Goal: Task Accomplishment & Management: Use online tool/utility

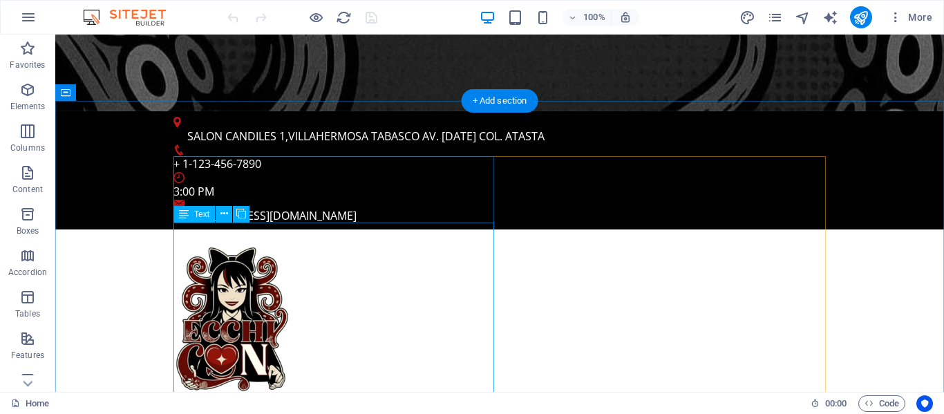
scroll to position [426, 0]
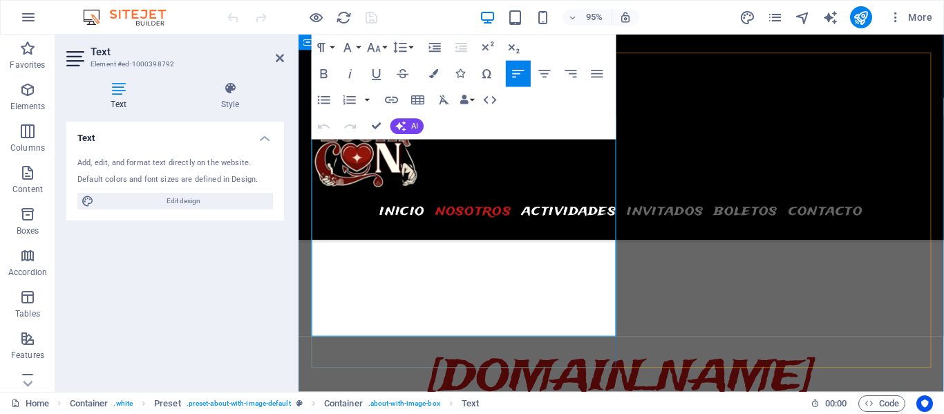
scroll to position [578, 0]
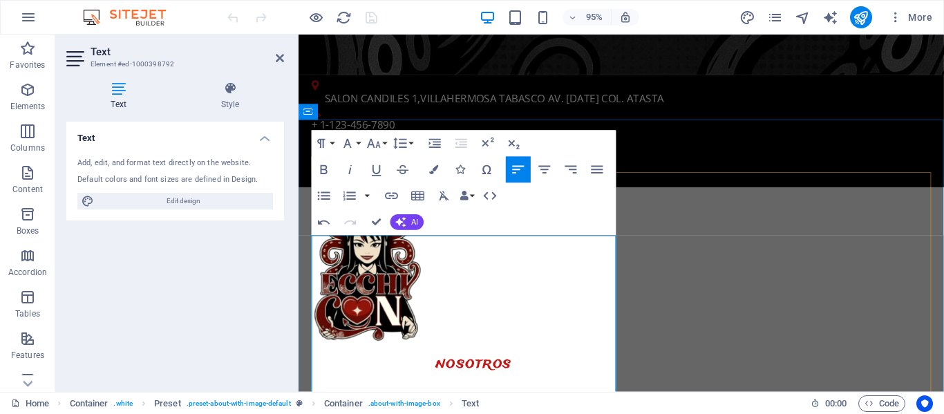
scroll to position [401, 0]
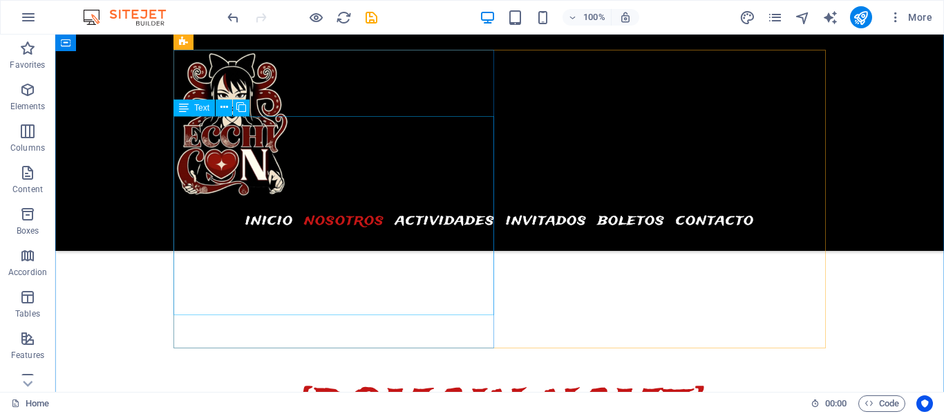
scroll to position [532, 0]
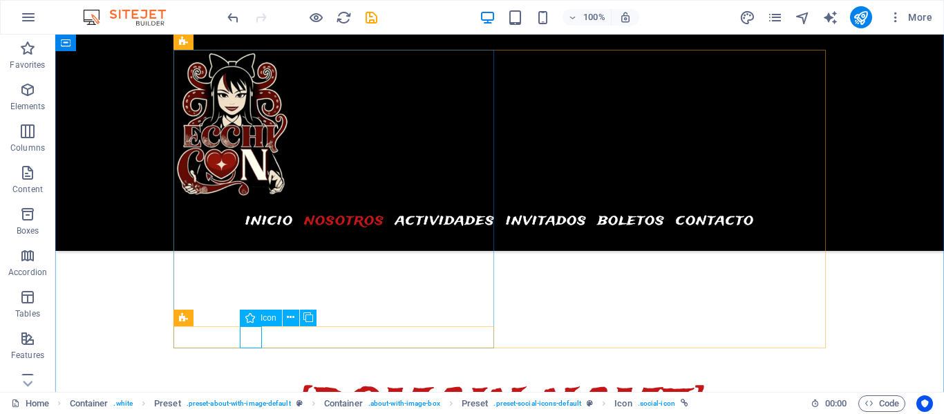
select select "xMidYMid"
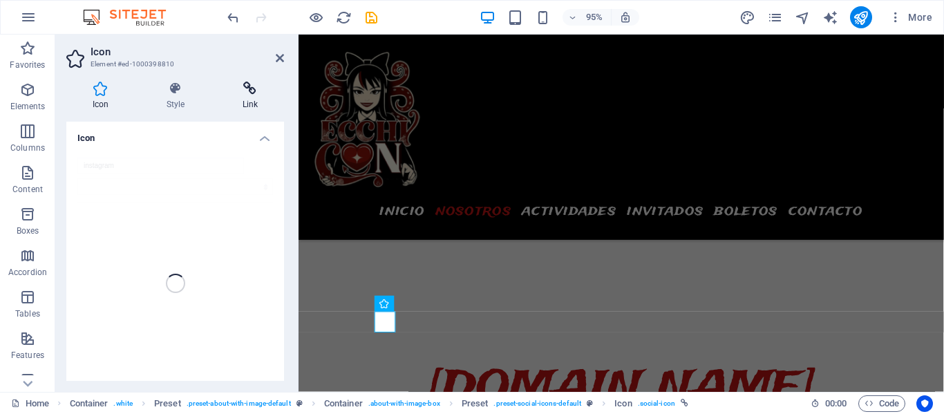
click at [255, 88] on icon at bounding box center [250, 89] width 68 height 14
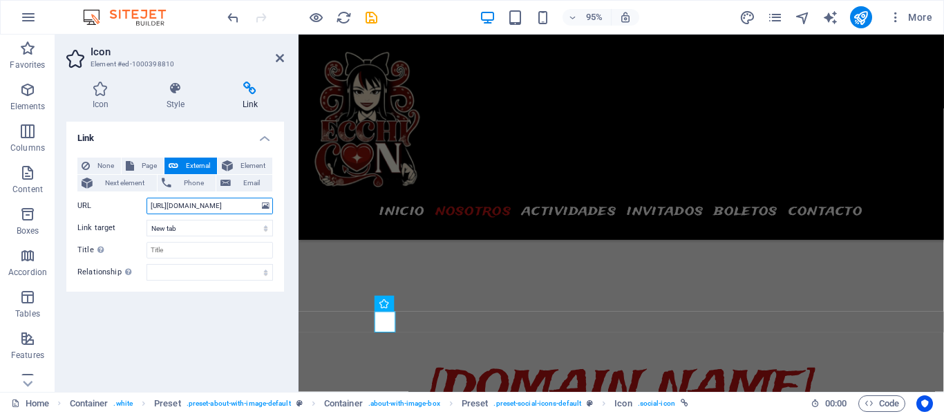
click at [188, 206] on input "[URL][DOMAIN_NAME]" at bounding box center [209, 206] width 126 height 17
paste input "ecchiconmx/"
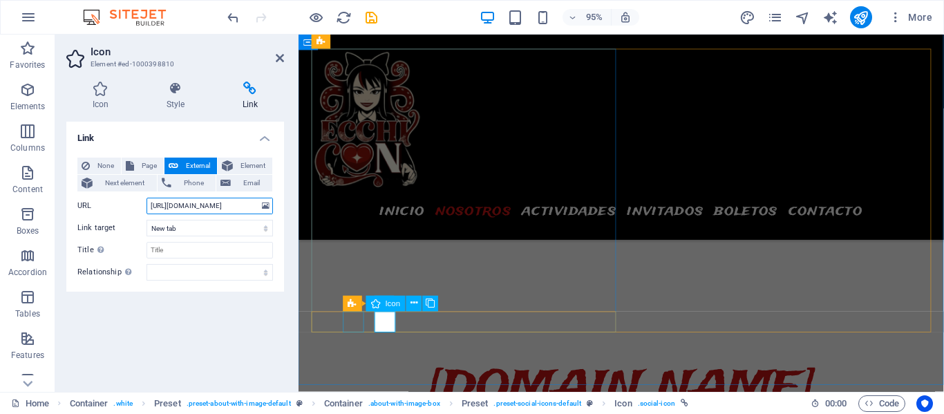
type input "https://www.instagram.com/ecchiconmx/"
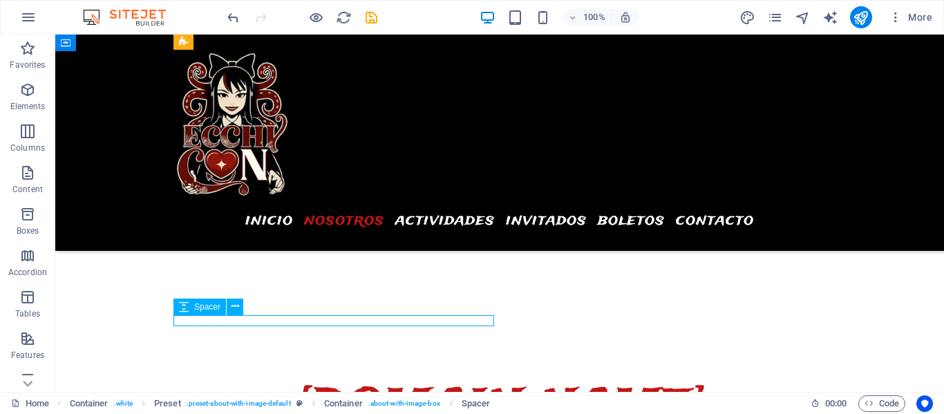
select select "rem"
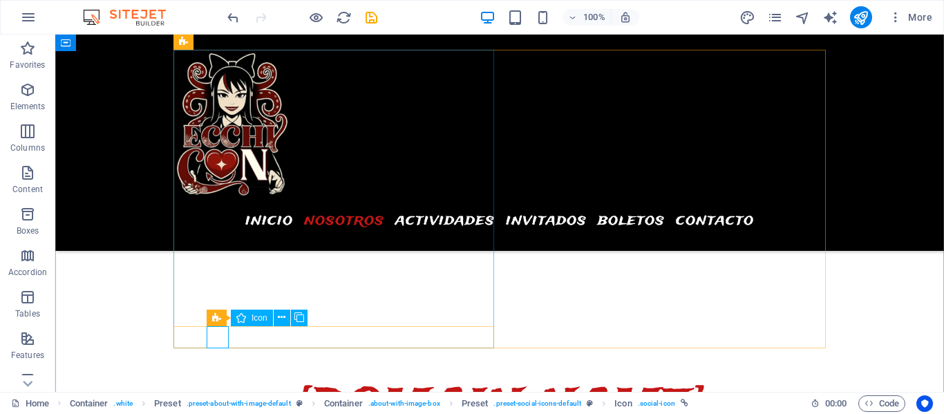
select select "xMidYMid"
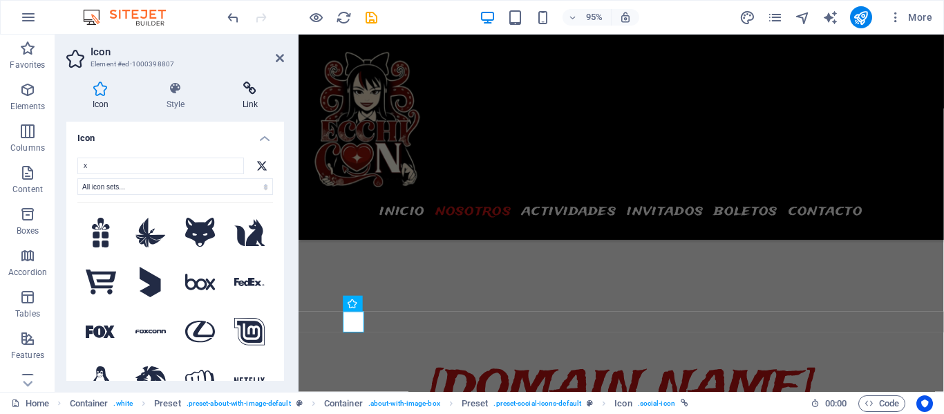
click at [246, 91] on icon at bounding box center [250, 89] width 68 height 14
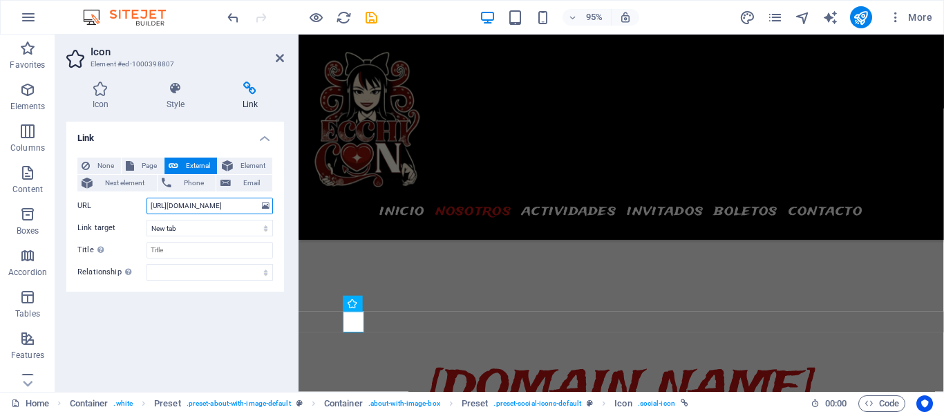
click at [190, 207] on input "[URL][DOMAIN_NAME]" at bounding box center [209, 206] width 126 height 17
paste input "x.com/ecchiconmx"
type input "https://x.com/ecchiconmx"
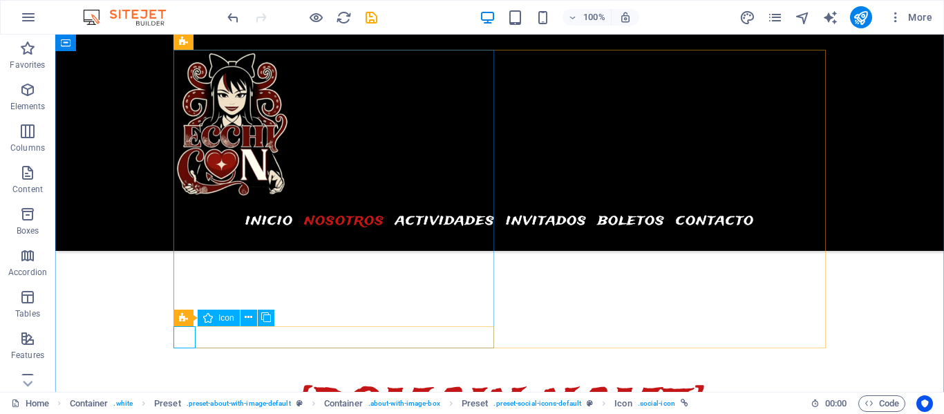
select select "xMidYMid"
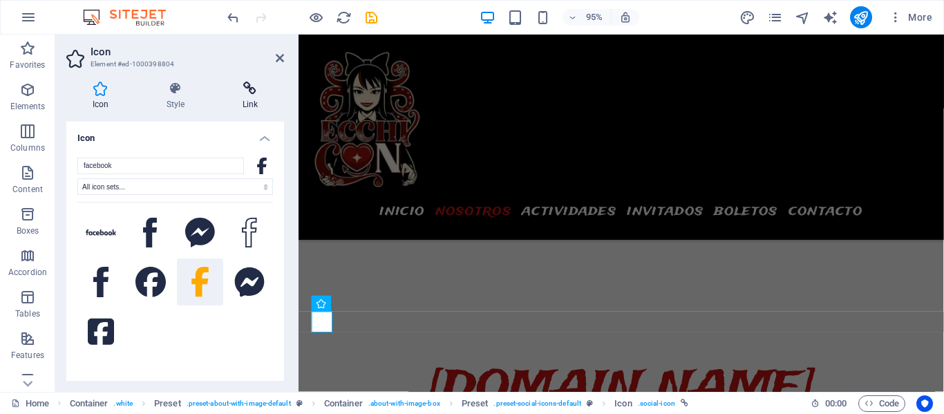
click at [248, 90] on icon at bounding box center [250, 89] width 68 height 14
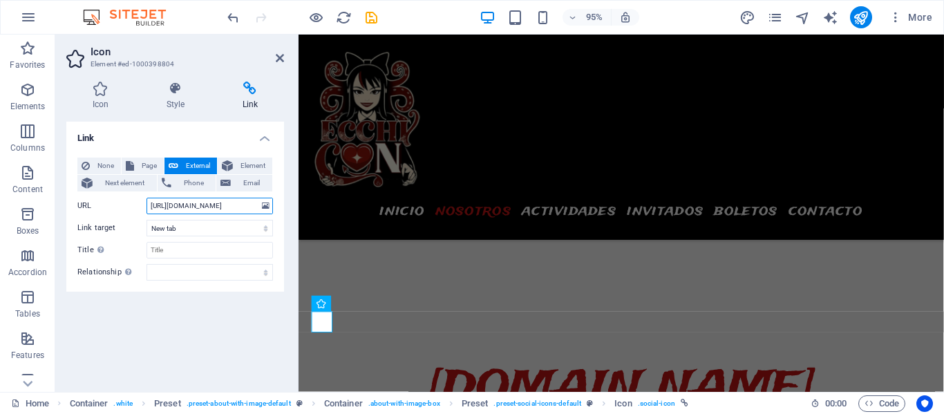
click at [179, 206] on input "[URL][DOMAIN_NAME]" at bounding box center [209, 206] width 126 height 17
paste input "share/175gW8Bd3M/"
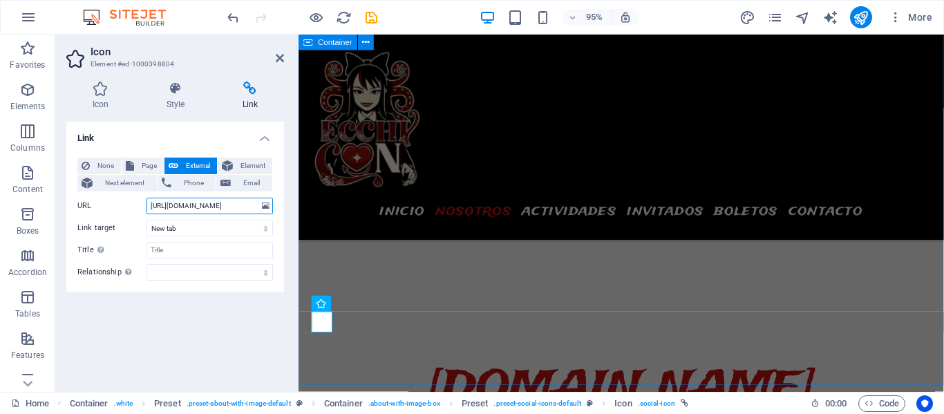
type input "https://www.facebook.com/share/175gW8Bd3M/"
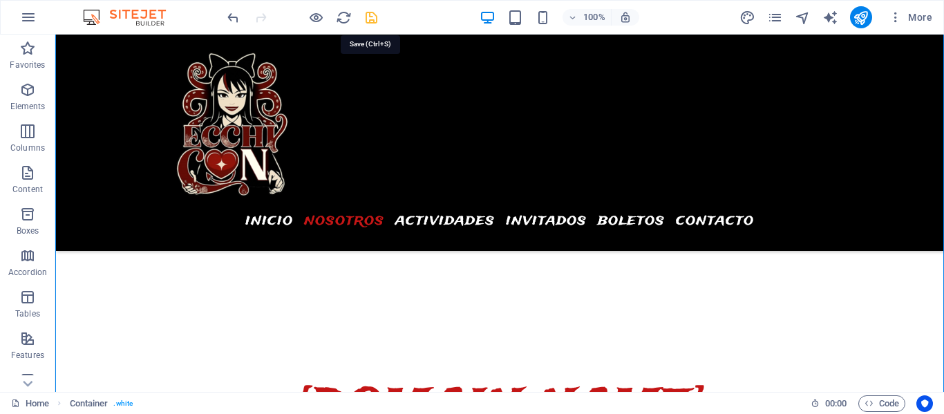
drag, startPoint x: 372, startPoint y: 16, endPoint x: 330, endPoint y: 6, distance: 43.4
click at [372, 16] on icon "save" at bounding box center [371, 18] width 16 height 16
checkbox input "false"
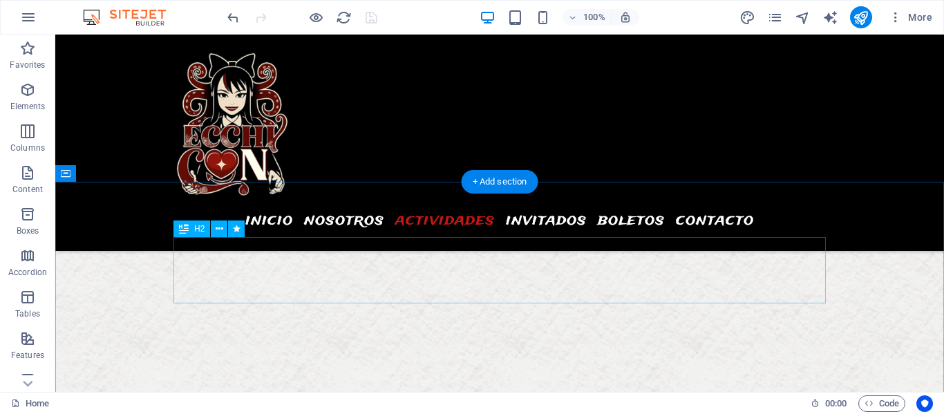
scroll to position [4151, 0]
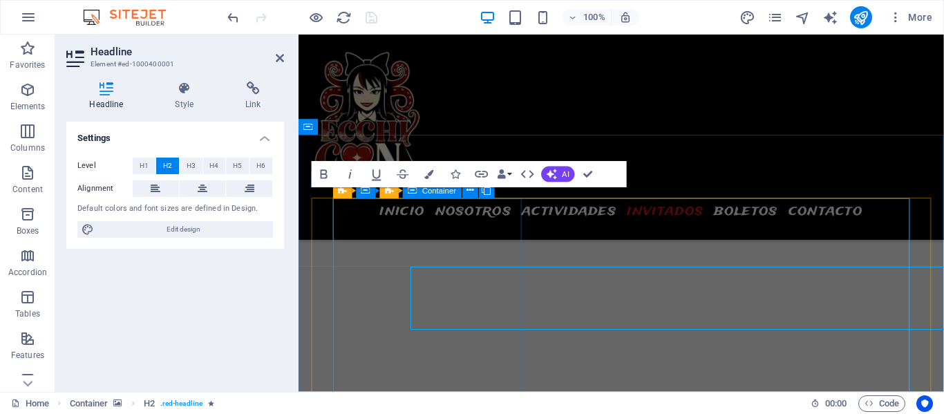
scroll to position [4109, 0]
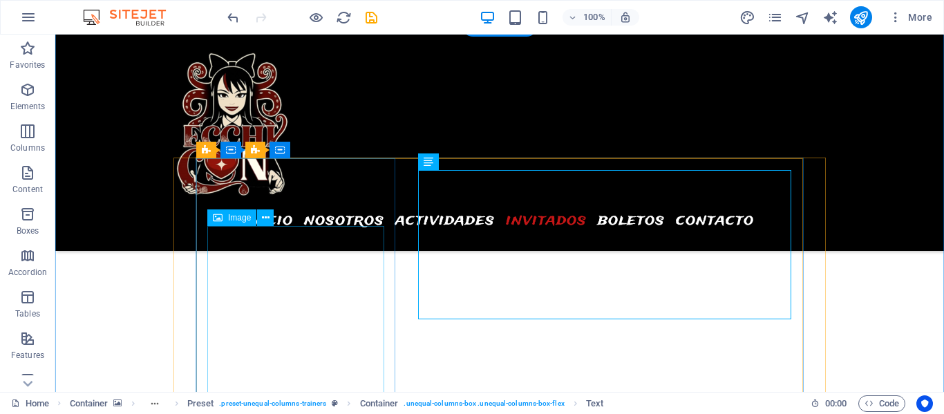
scroll to position [4310, 0]
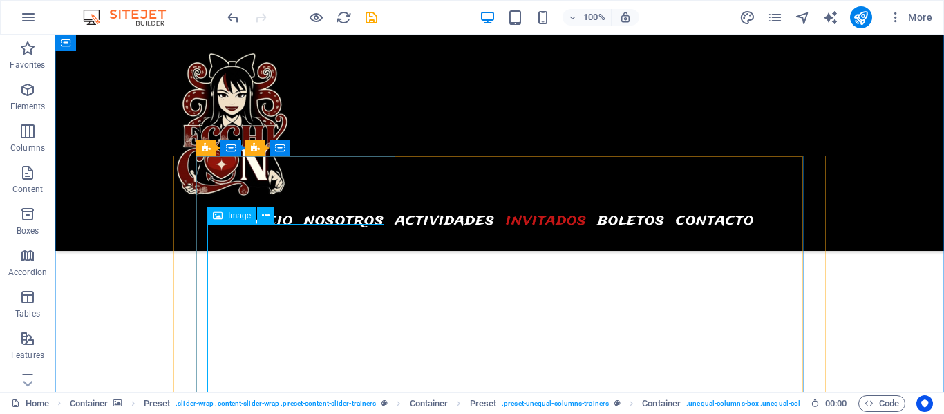
click at [235, 213] on span "Image" at bounding box center [239, 215] width 23 height 8
select select "%"
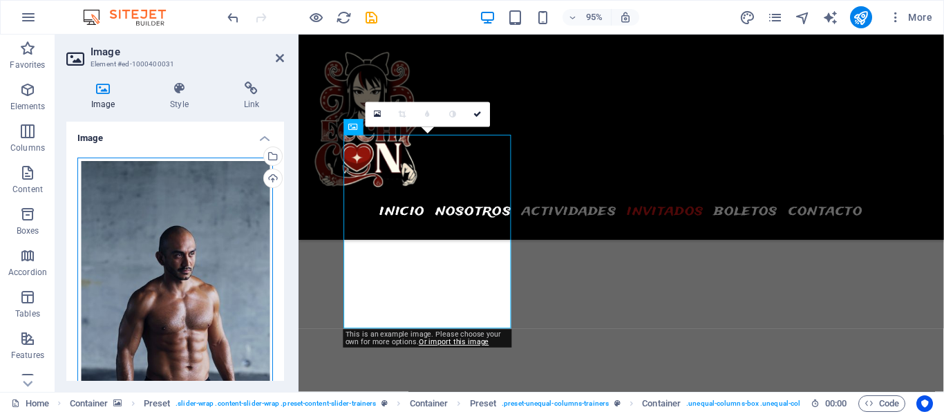
click at [164, 230] on div "Drag files here, click to choose files or select files from Files or our free s…" at bounding box center [175, 303] width 196 height 290
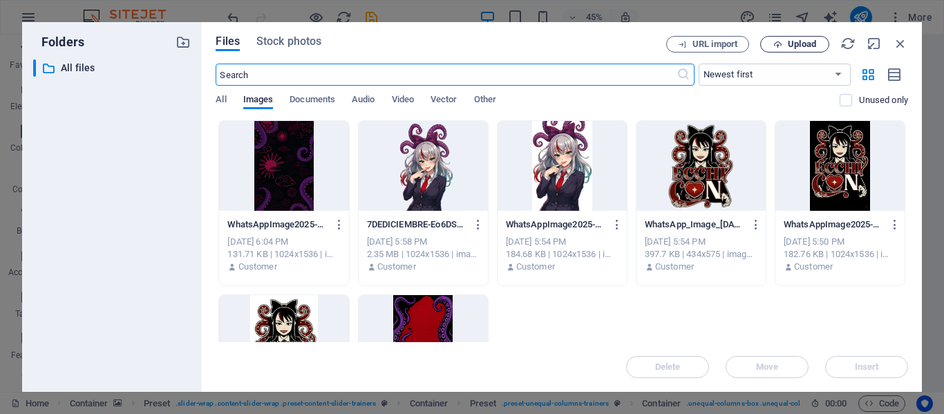
click at [795, 46] on span "Upload" at bounding box center [802, 44] width 28 height 8
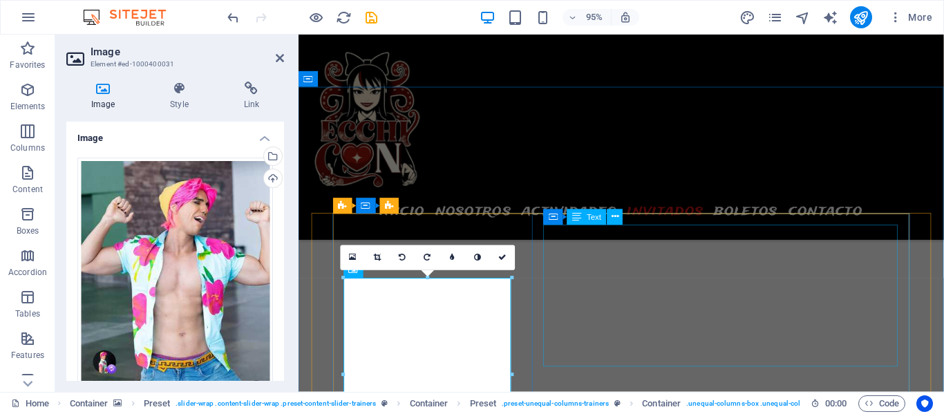
scroll to position [4087, 0]
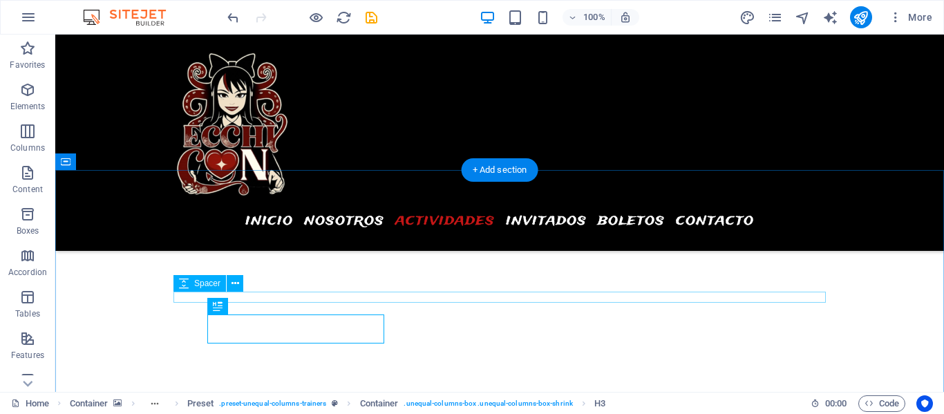
scroll to position [4179, 0]
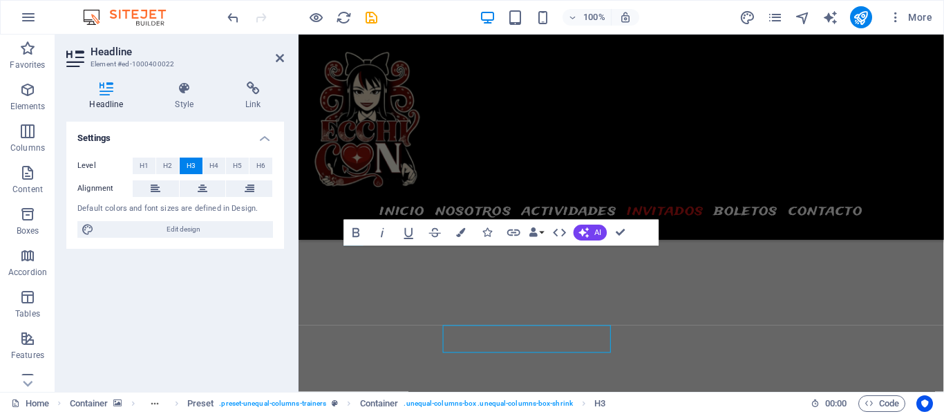
scroll to position [4136, 0]
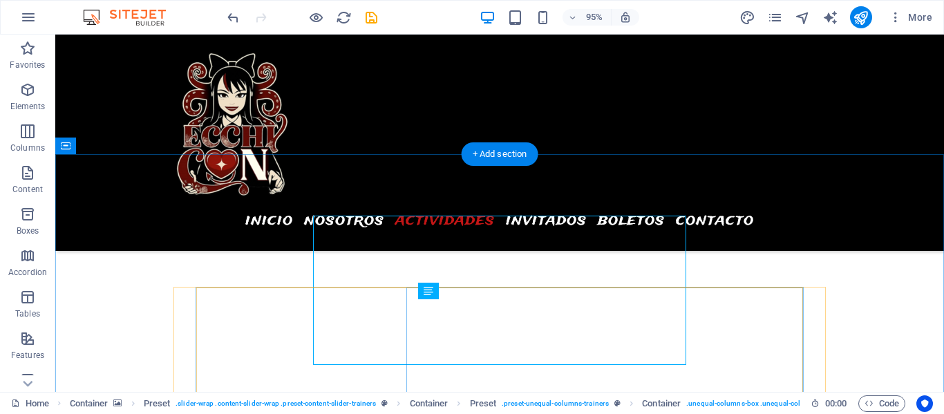
scroll to position [4179, 0]
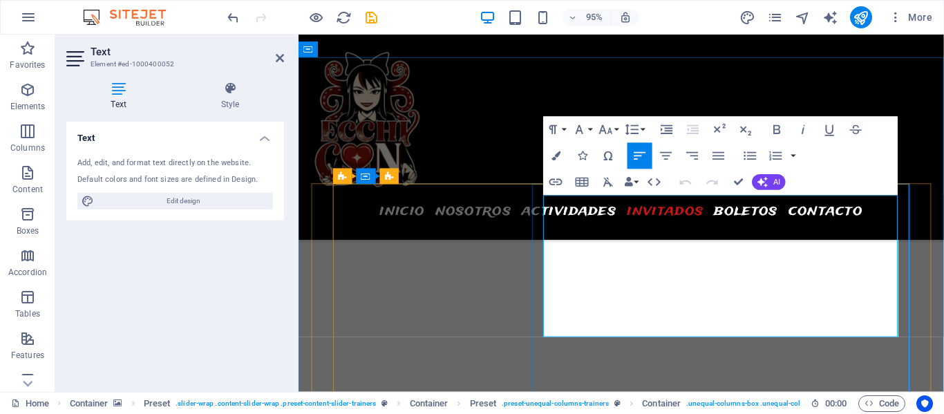
scroll to position [4172, 0]
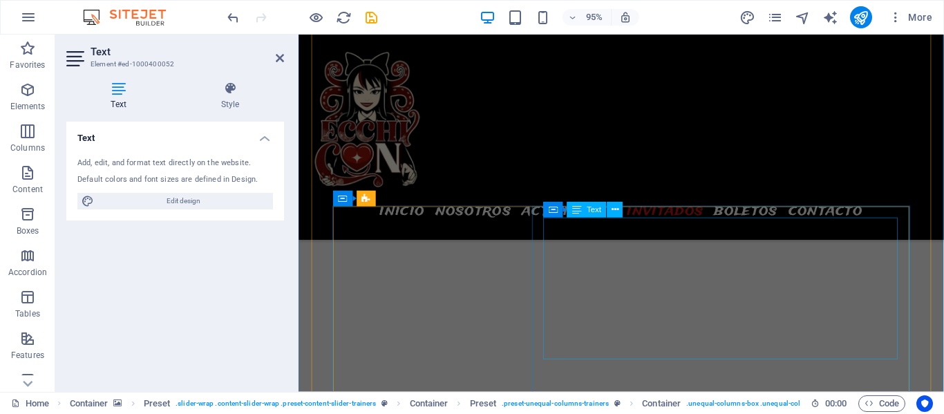
scroll to position [4561, 0]
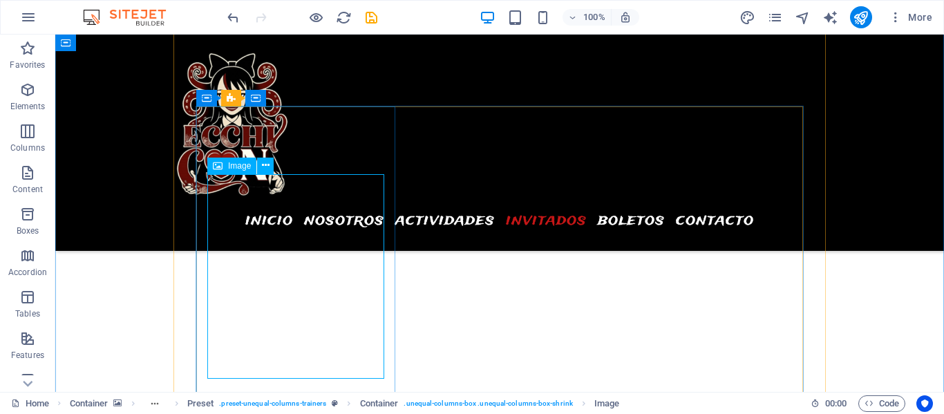
scroll to position [4667, 0]
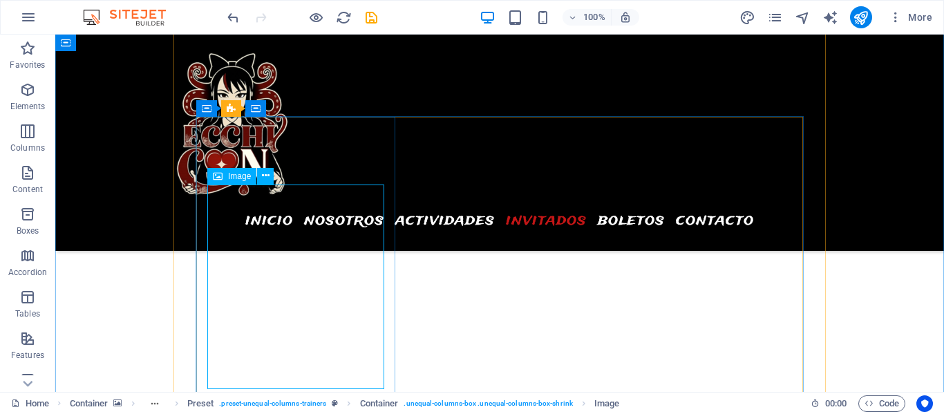
select select "%"
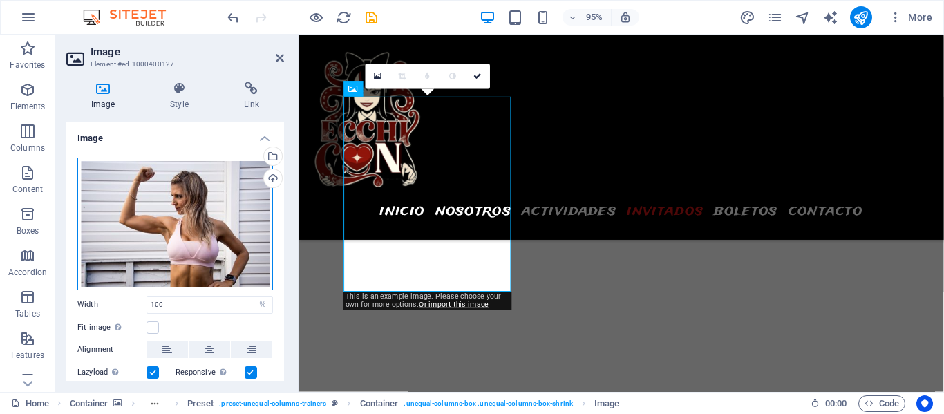
click at [175, 195] on div "Drag files here, click to choose files or select files from Files or our free s…" at bounding box center [175, 224] width 196 height 133
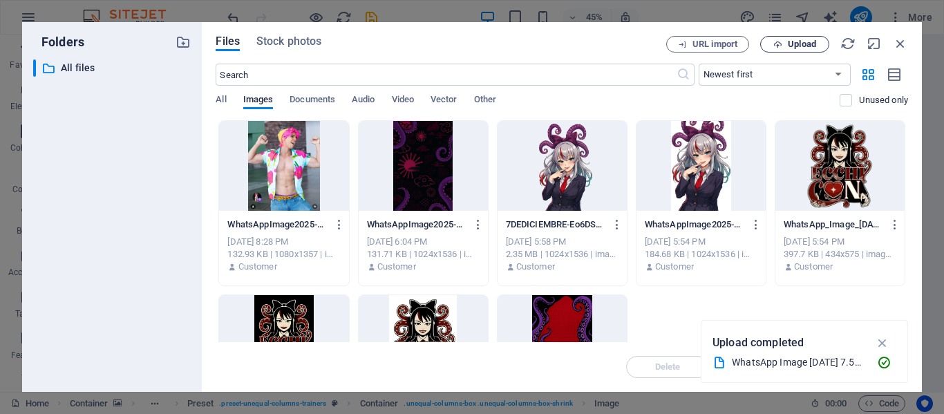
click at [792, 48] on span "Upload" at bounding box center [802, 44] width 28 height 8
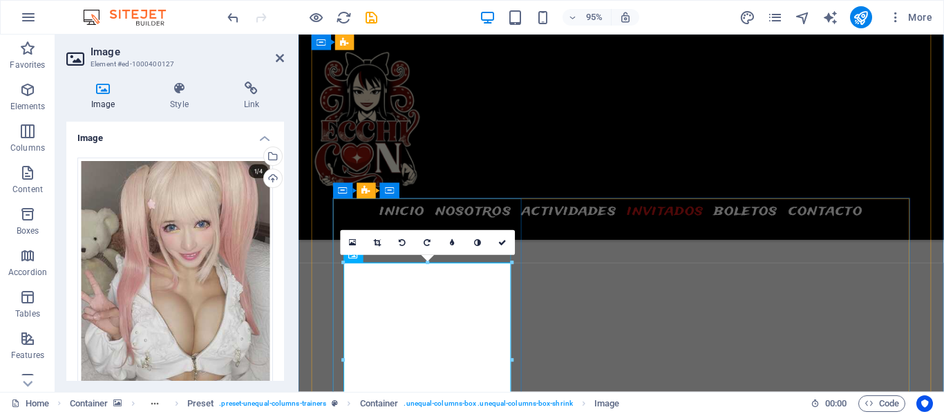
scroll to position [4489, 0]
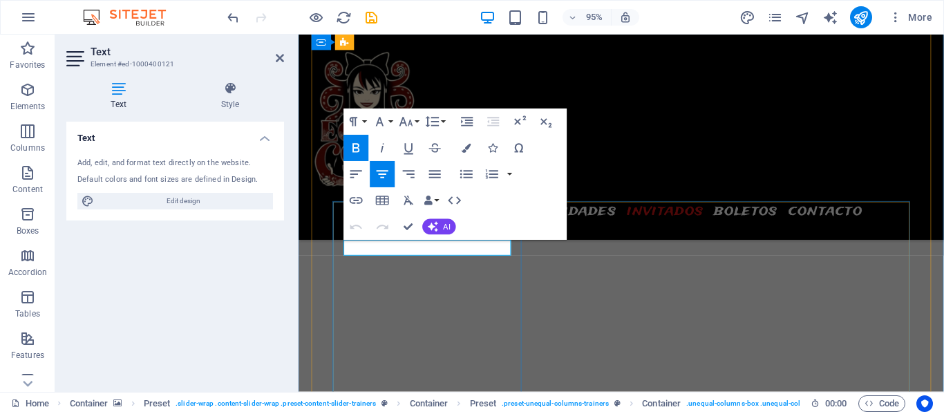
click at [638, 191] on div "Menu INICIO NOSOTROS ACTIVIDADES INVITADOS BOLETOS CONTACTO" at bounding box center [637, 143] width 679 height 216
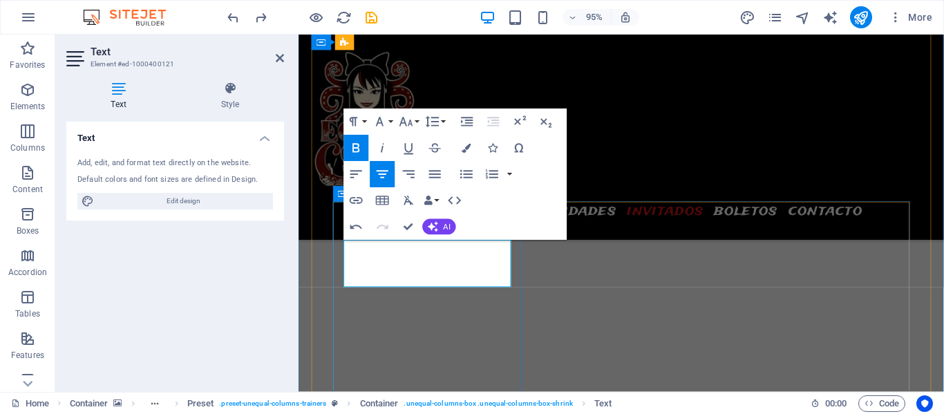
drag, startPoint x: 411, startPoint y: 276, endPoint x: 459, endPoint y: 287, distance: 49.5
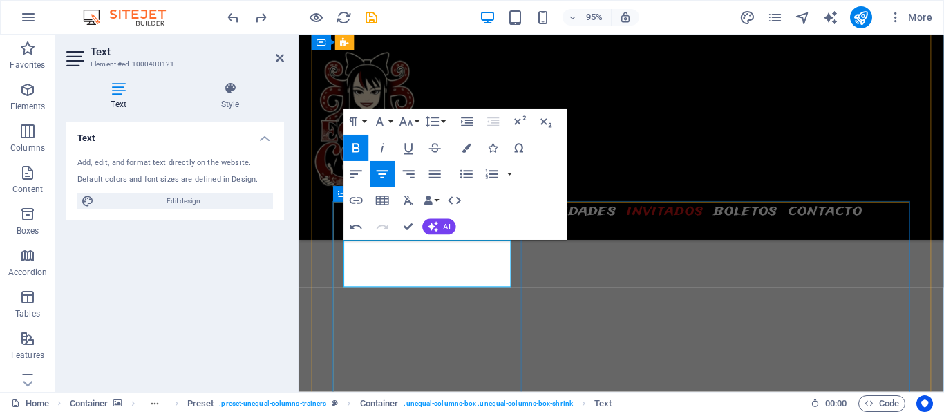
drag, startPoint x: 477, startPoint y: 294, endPoint x: 408, endPoint y: 278, distance: 70.9
click at [409, 197] on icon "button" at bounding box center [409, 201] width 16 height 16
drag, startPoint x: 405, startPoint y: 275, endPoint x: 381, endPoint y: 263, distance: 27.2
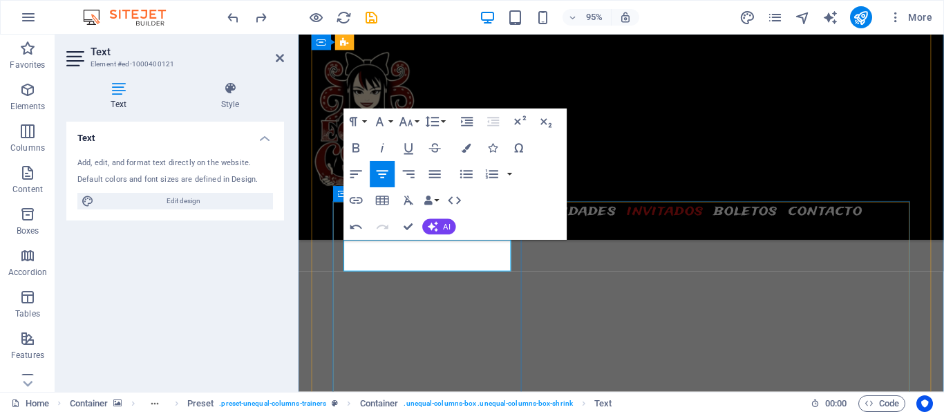
click at [353, 145] on icon "button" at bounding box center [356, 148] width 16 height 16
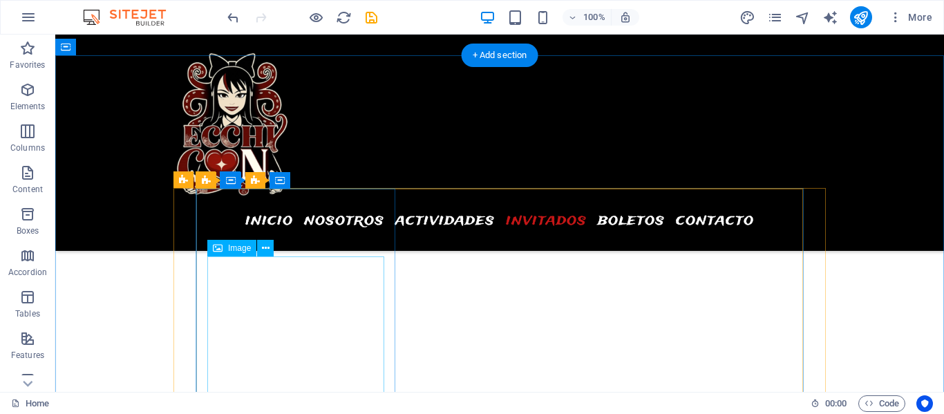
scroll to position [4264, 0]
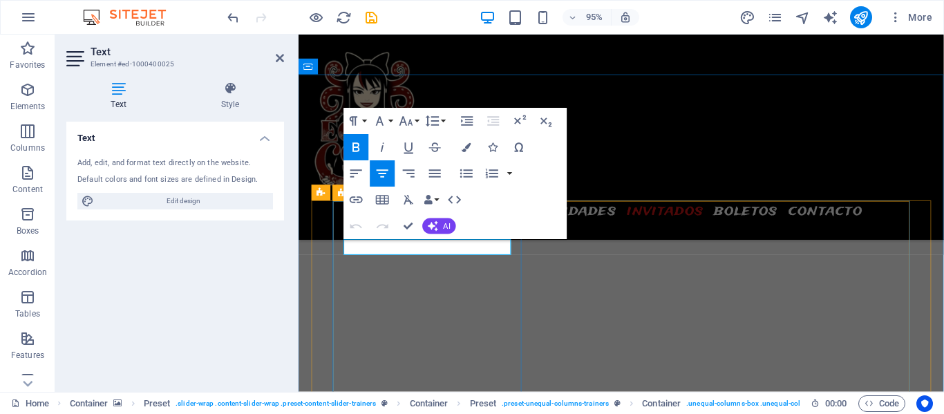
scroll to position [4172, 0]
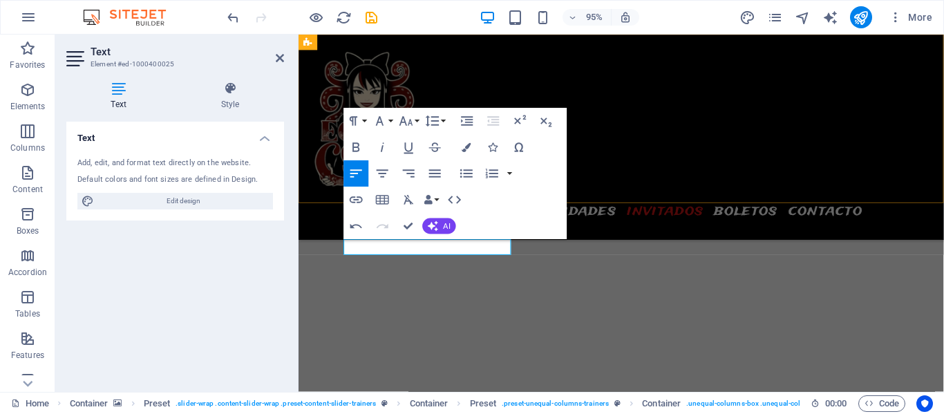
click at [721, 176] on div "Menu INICIO NOSOTROS ACTIVIDADES INVITADOS BOLETOS CONTACTO" at bounding box center [637, 143] width 679 height 216
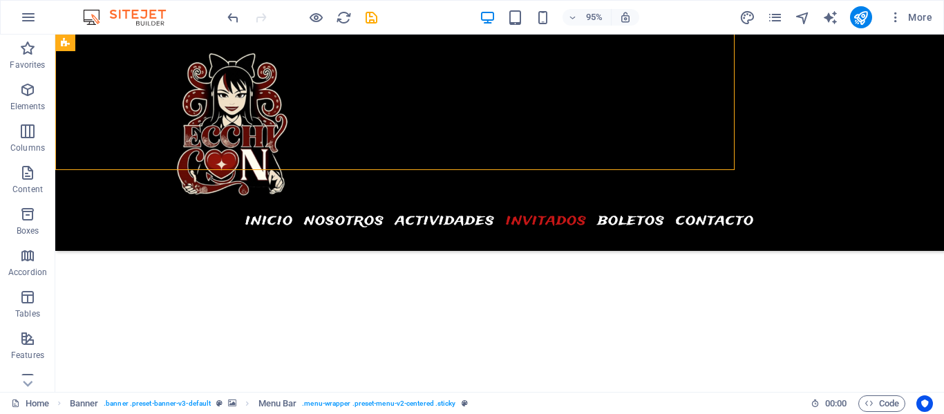
scroll to position [4215, 0]
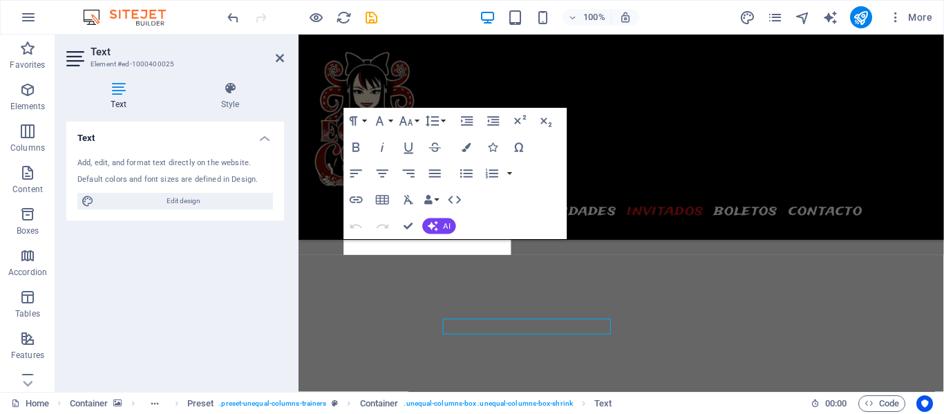
drag, startPoint x: 238, startPoint y: 269, endPoint x: 294, endPoint y: 303, distance: 65.4
click at [294, 303] on aside "Text Element #ed-1000400025 Text Style Text Add, edit, and format text directly…" at bounding box center [176, 213] width 243 height 357
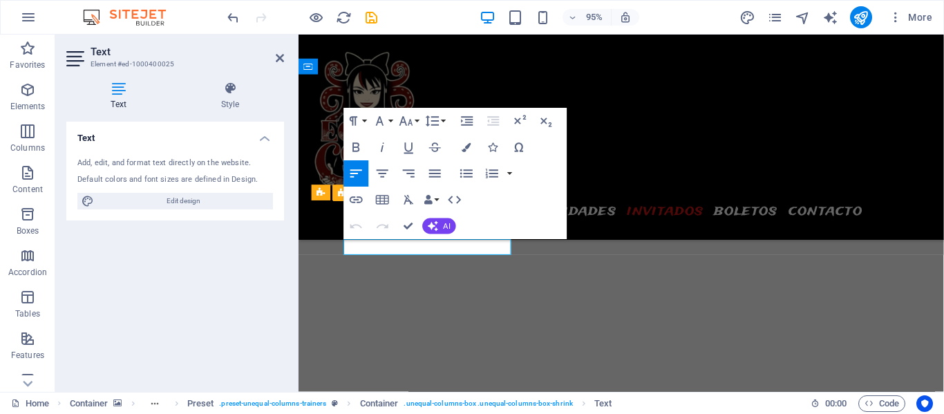
click at [355, 149] on icon "button" at bounding box center [356, 148] width 16 height 16
click at [381, 179] on icon "button" at bounding box center [382, 174] width 16 height 16
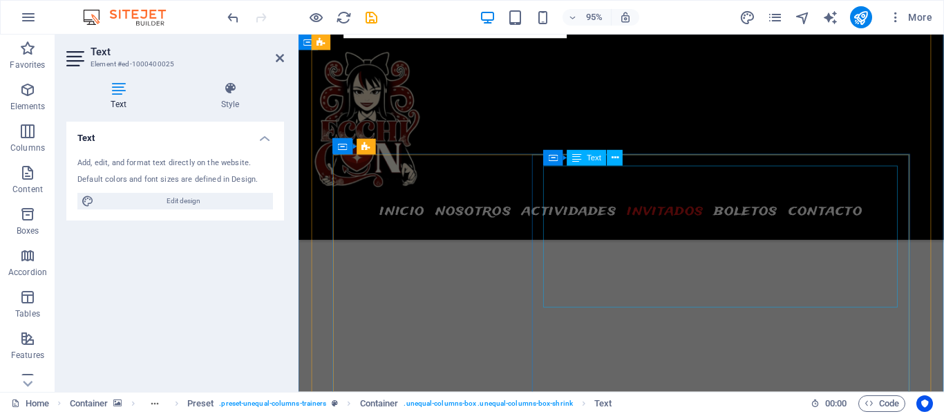
scroll to position [4557, 0]
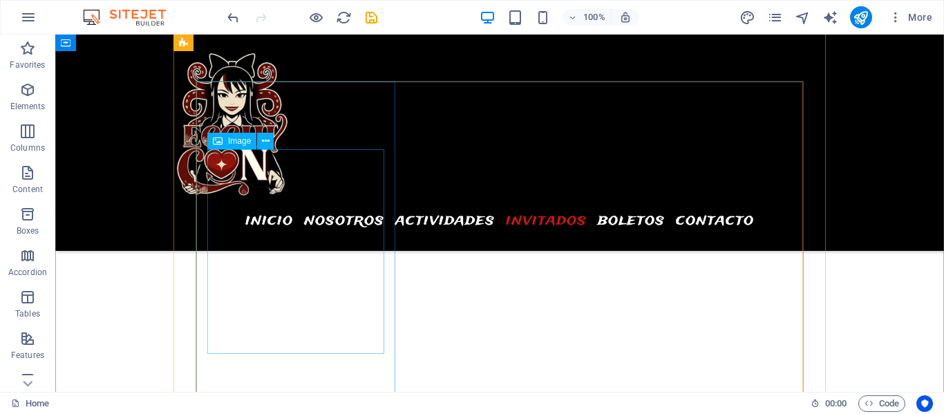
scroll to position [5036, 0]
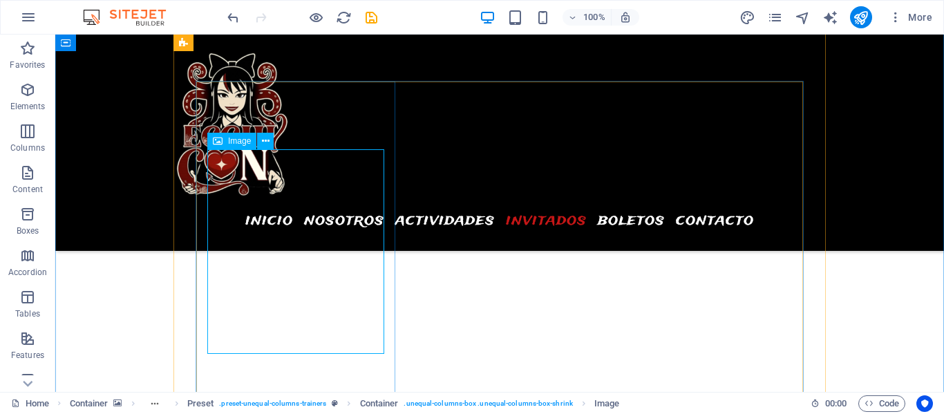
select select "%"
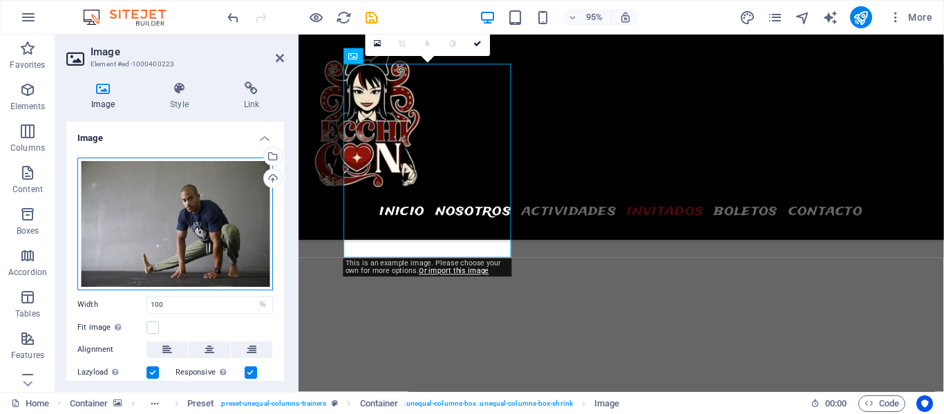
click at [202, 196] on div "Drag files here, click to choose files or select files from Files or our free s…" at bounding box center [175, 224] width 196 height 133
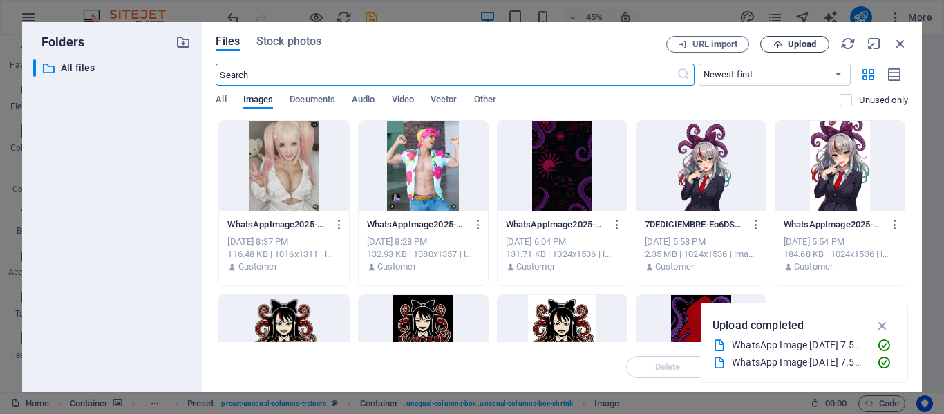
click at [795, 48] on span "Upload" at bounding box center [802, 44] width 28 height 8
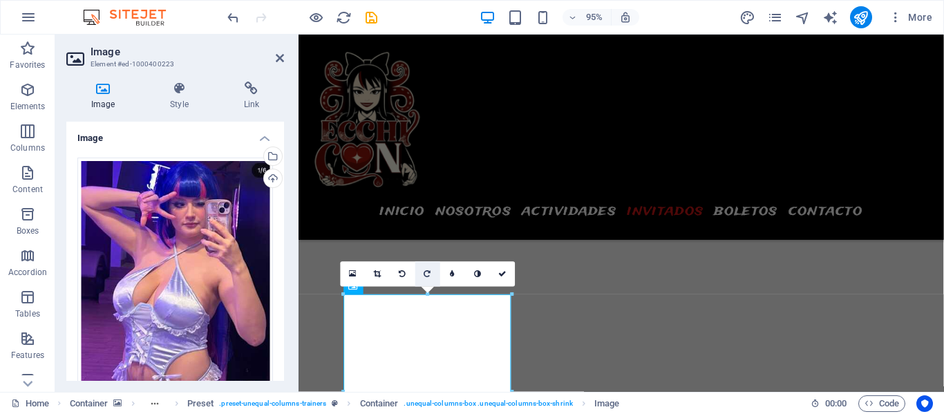
scroll to position [4793, 0]
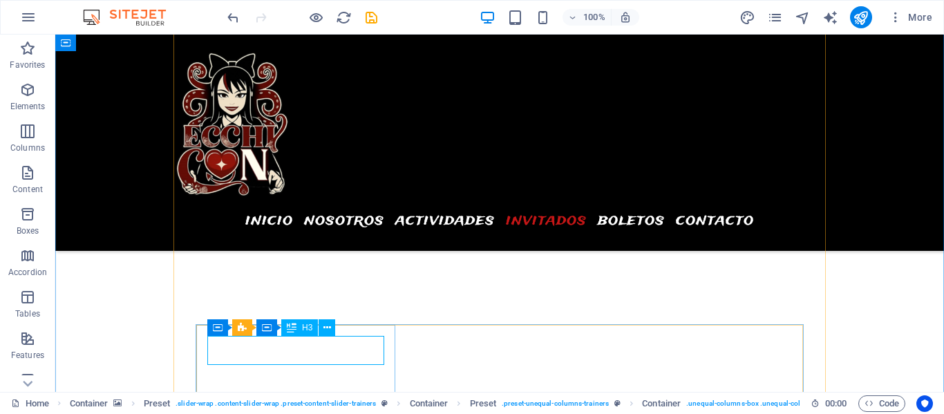
click at [292, 346] on div "H3 Banner Container Menu Bar Menu H2 Preset HTML Preset Container Image Preset …" at bounding box center [499, 213] width 889 height 357
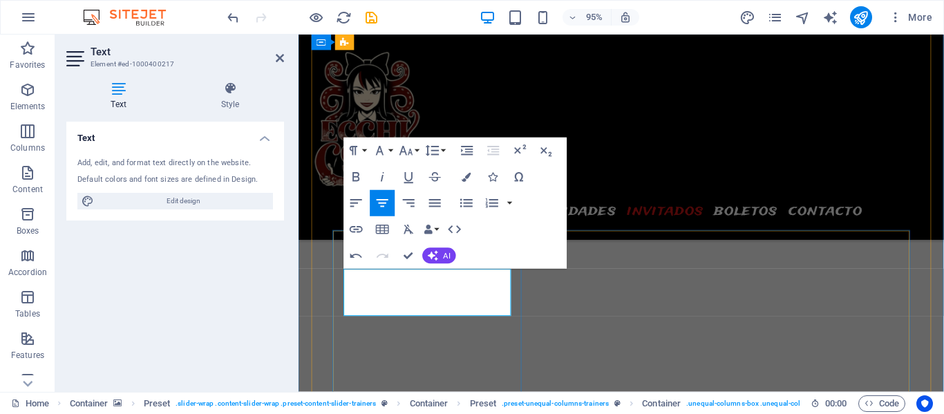
drag, startPoint x: 385, startPoint y: 292, endPoint x: 502, endPoint y: 318, distance: 119.5
click at [405, 231] on icon "button" at bounding box center [408, 229] width 10 height 9
click at [354, 174] on icon "button" at bounding box center [356, 177] width 16 height 16
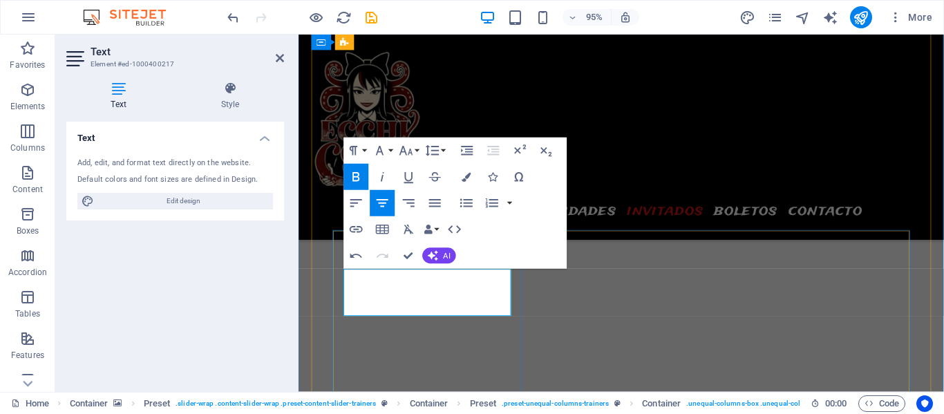
drag, startPoint x: 350, startPoint y: 322, endPoint x: 457, endPoint y: 321, distance: 106.4
click at [718, 202] on div "Menu INICIO NOSOTROS ACTIVIDADES INVITADOS BOLETOS CONTACTO" at bounding box center [637, 143] width 679 height 216
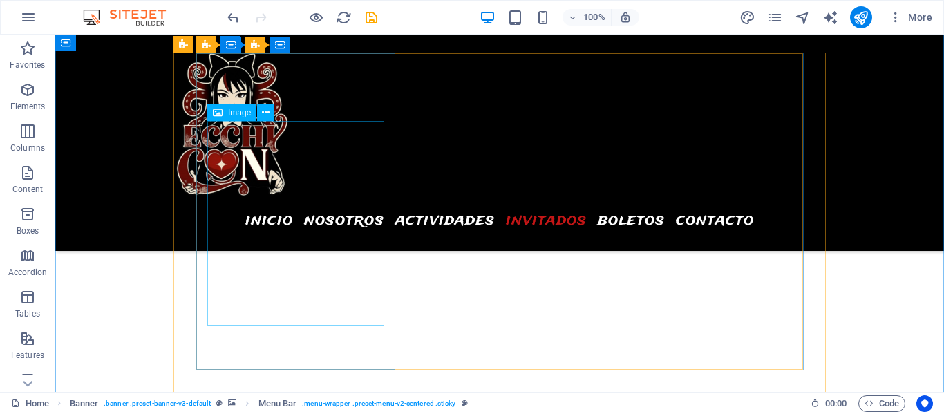
scroll to position [4425, 0]
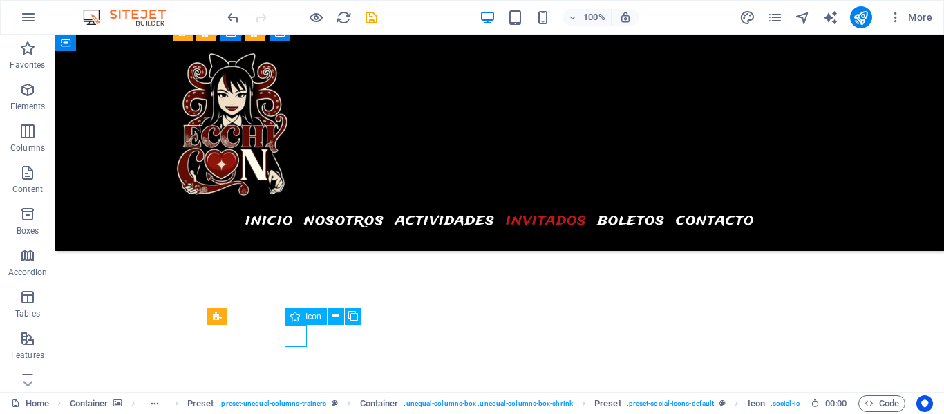
select select "xMidYMid"
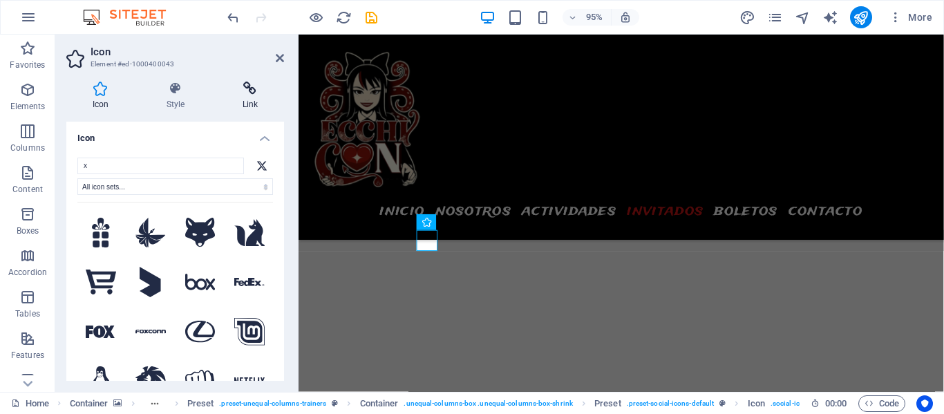
click at [249, 90] on icon at bounding box center [250, 89] width 68 height 14
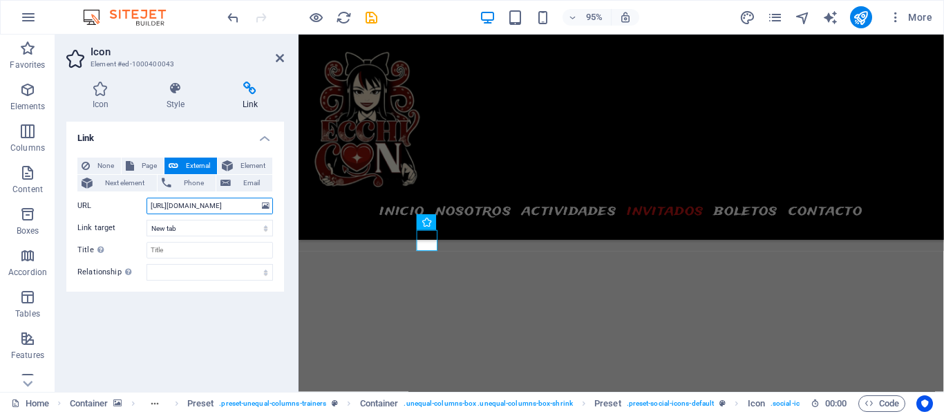
click at [198, 207] on input "[URL][DOMAIN_NAME]" at bounding box center [209, 206] width 126 height 17
paste input "x.com/crixus_cosplay"
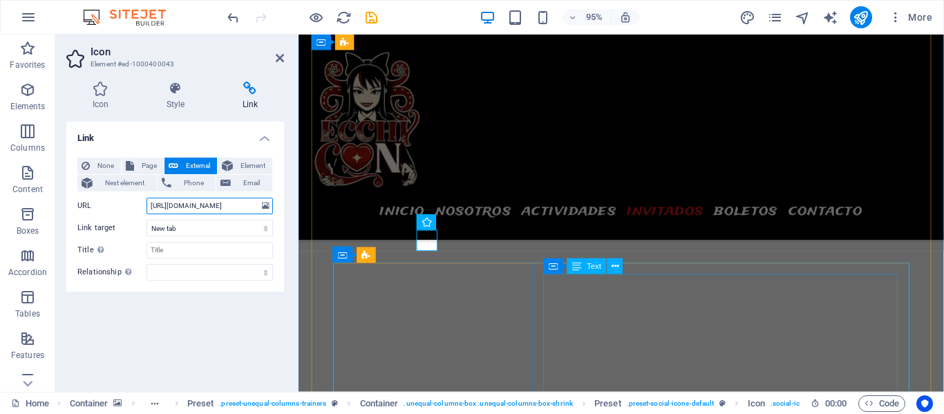
type input "https://x.com/crixus_cosplay"
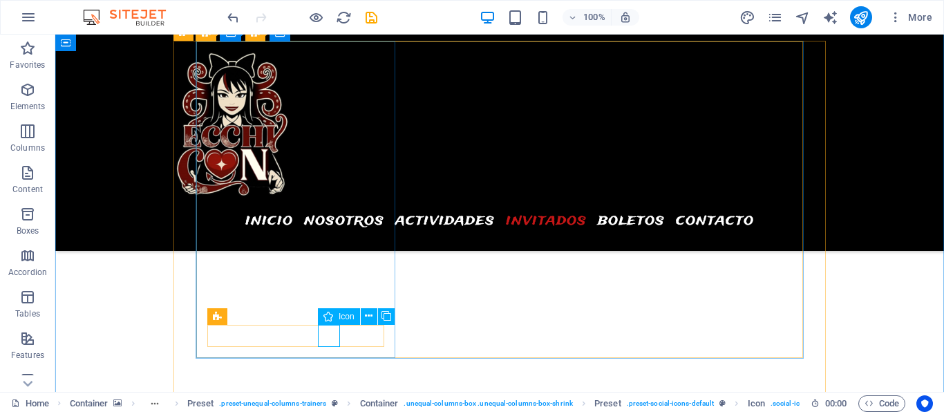
select select "xMidYMid"
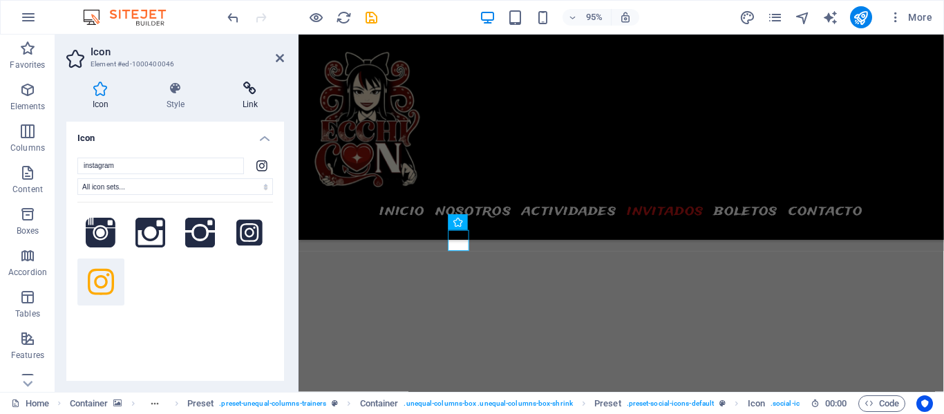
click at [249, 95] on icon at bounding box center [250, 89] width 68 height 14
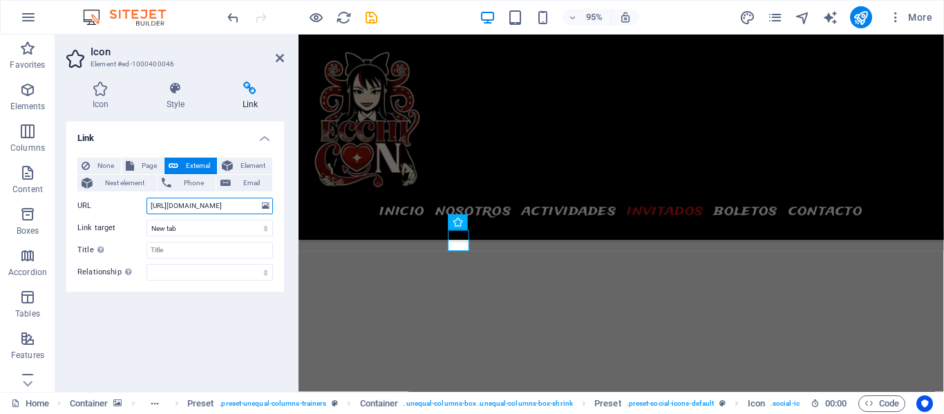
click at [189, 205] on input "[URL][DOMAIN_NAME]" at bounding box center [209, 206] width 126 height 17
paste input "crixus.cosplay/"
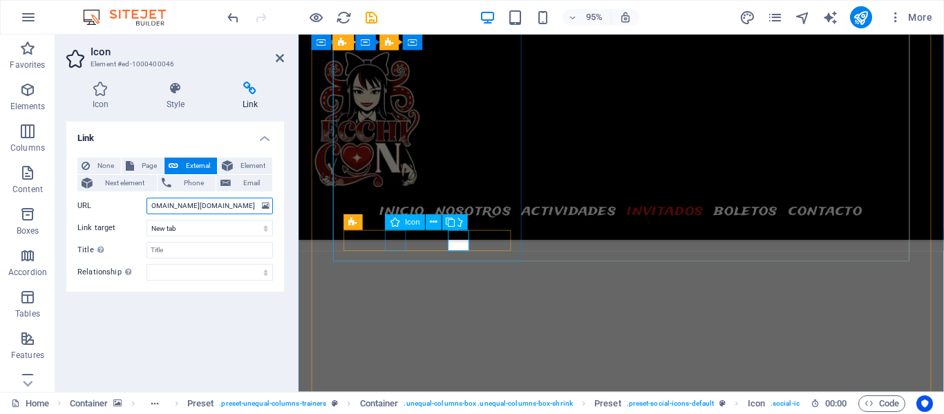
type input "https://www.instagram.com/crixus.cosplay/"
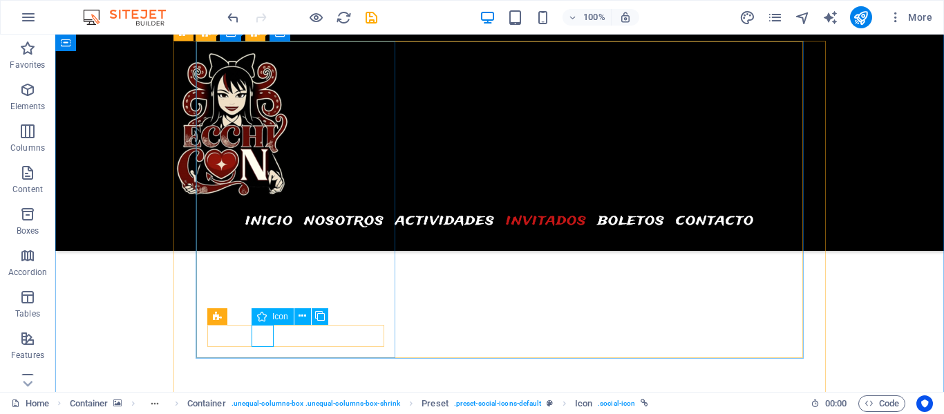
select select "xMidYMid"
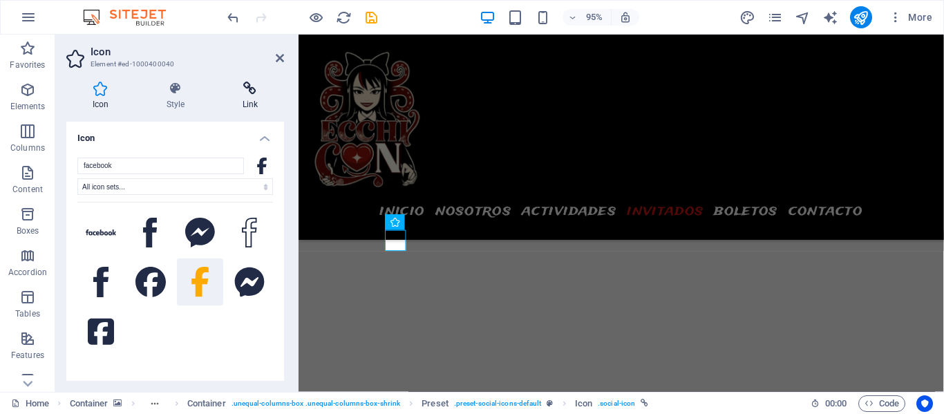
click at [249, 91] on icon at bounding box center [250, 89] width 68 height 14
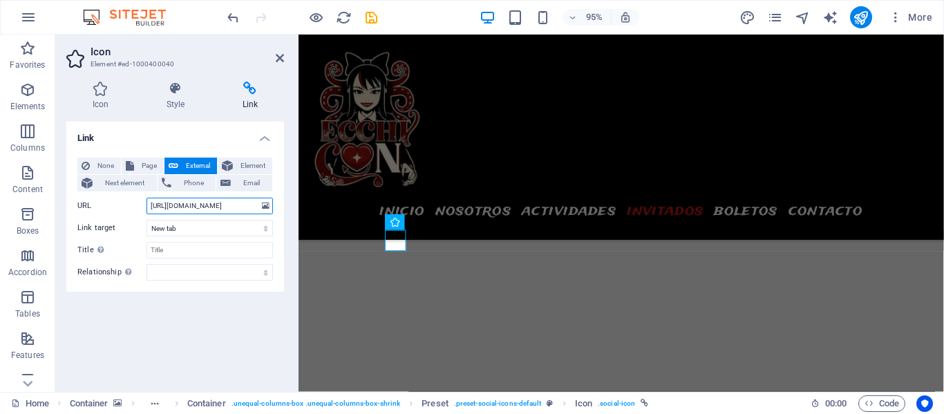
click at [189, 207] on input "[URL][DOMAIN_NAME]" at bounding box center [209, 206] width 126 height 17
paste input "CrixusCosplaymx/"
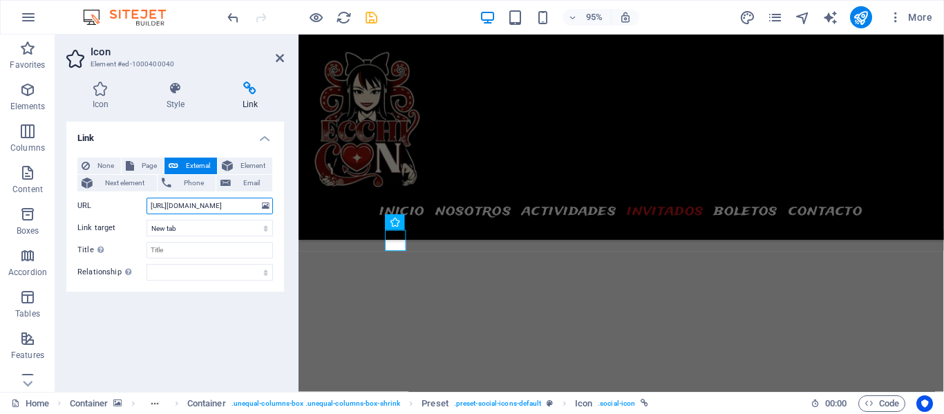
type input "https://www.facebook.com/CrixusCosplaymx/"
drag, startPoint x: 368, startPoint y: 17, endPoint x: 453, endPoint y: 110, distance: 126.1
click at [368, 17] on icon "save" at bounding box center [371, 18] width 16 height 16
checkbox input "false"
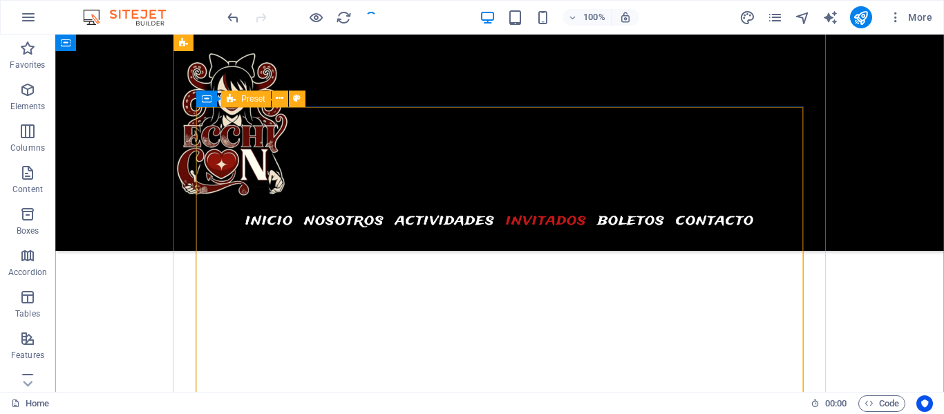
scroll to position [4759, 0]
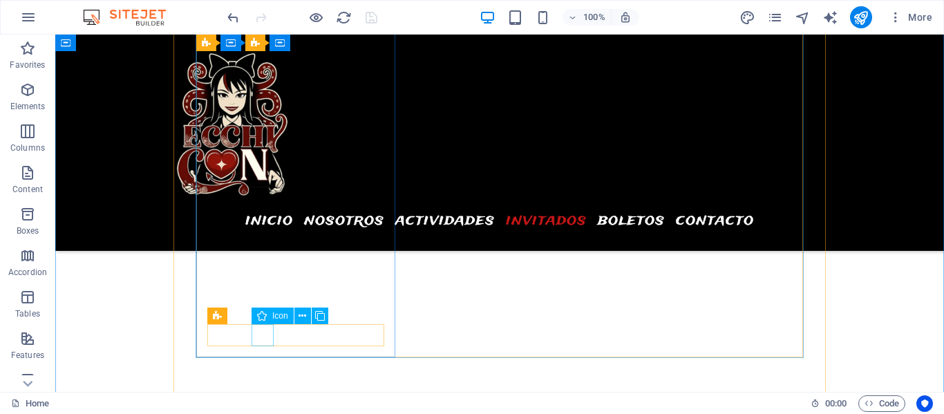
drag, startPoint x: 257, startPoint y: 334, endPoint x: 265, endPoint y: 337, distance: 8.3
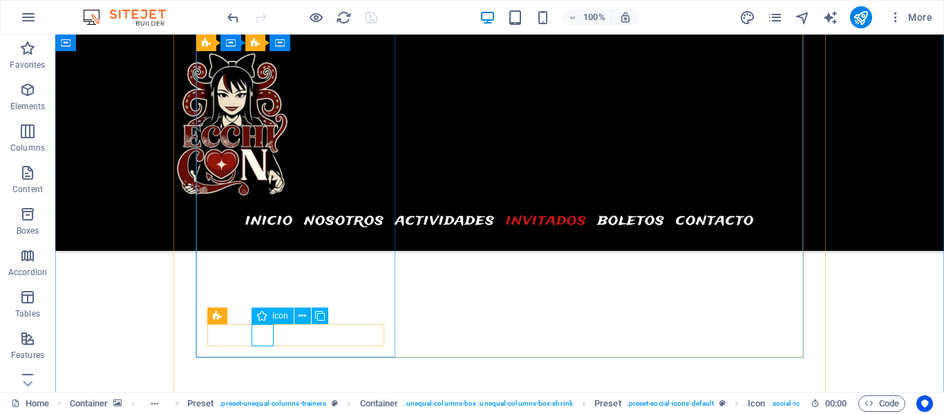
select select "xMidYMid"
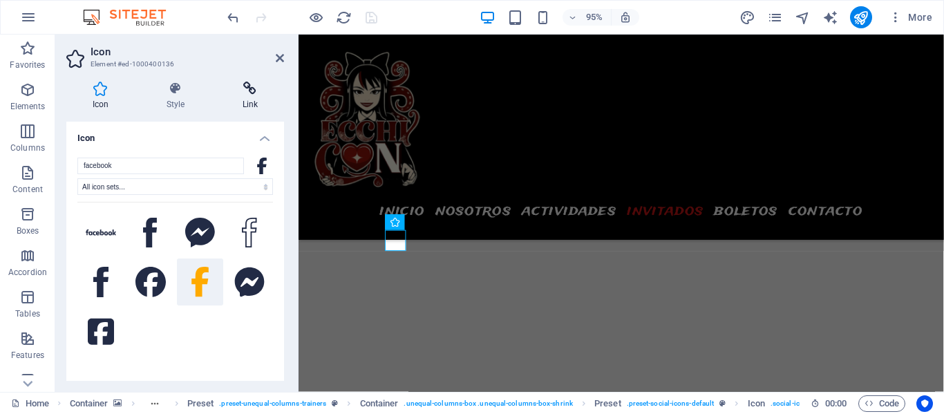
click at [254, 98] on h4 "Link" at bounding box center [250, 96] width 68 height 29
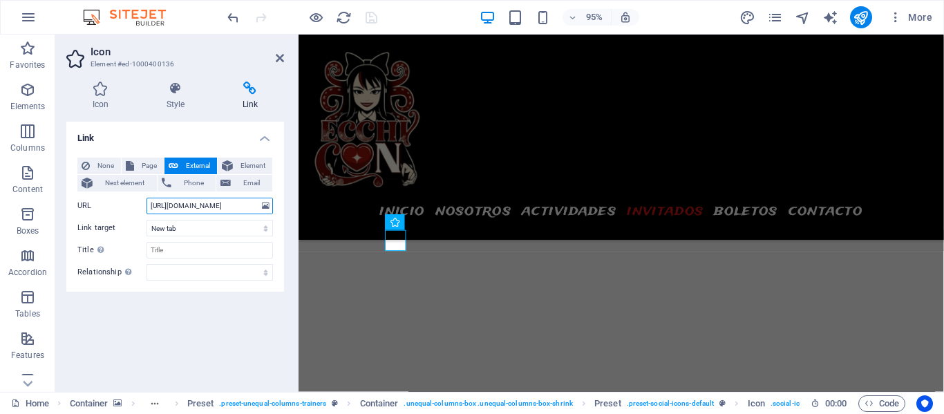
click at [205, 203] on input "[URL][DOMAIN_NAME]" at bounding box center [209, 206] width 126 height 17
click at [205, 204] on input "[URL][DOMAIN_NAME]" at bounding box center [209, 206] width 126 height 17
paste input "Kokoayuki/?locale=es_LA"
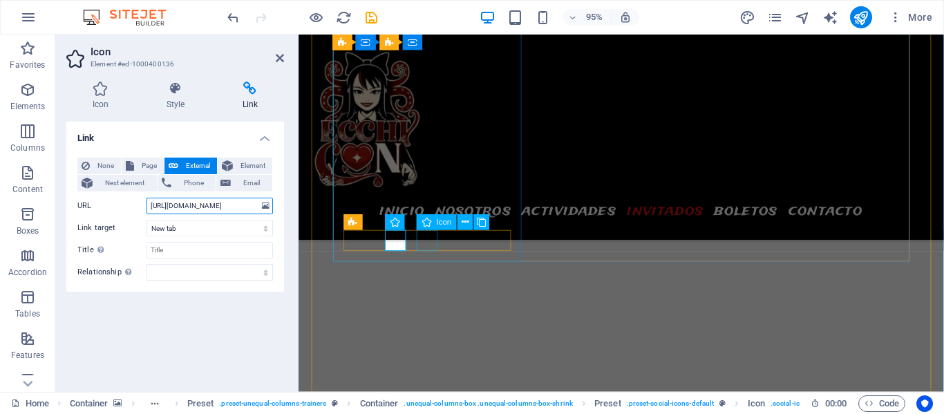
type input "[URL][DOMAIN_NAME]"
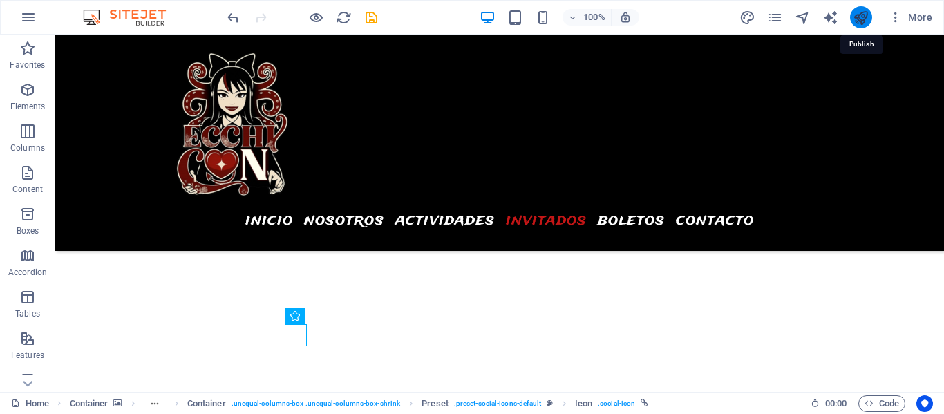
click at [866, 19] on icon "publish" at bounding box center [861, 18] width 16 height 16
checkbox input "false"
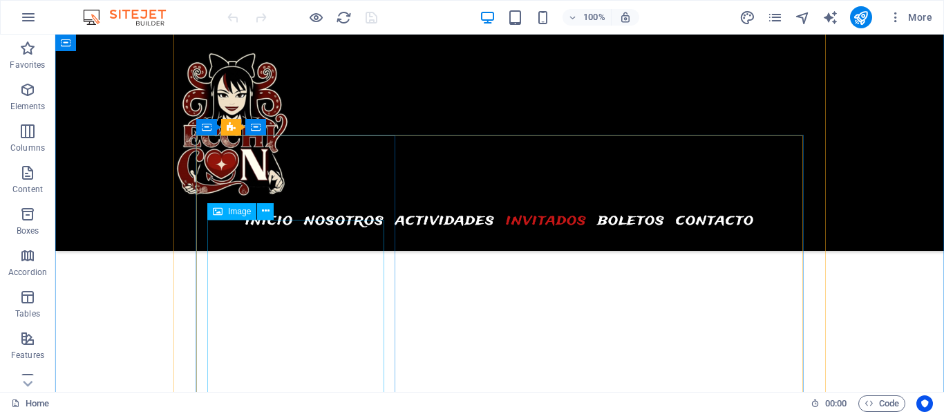
scroll to position [4734, 0]
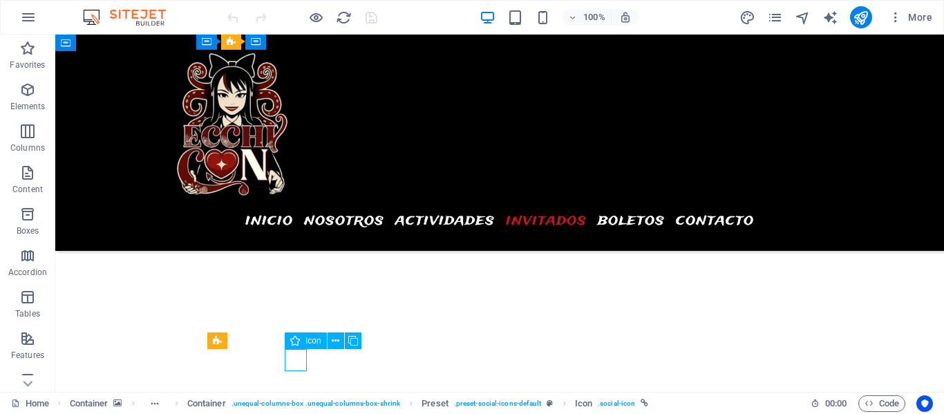
select select "xMidYMid"
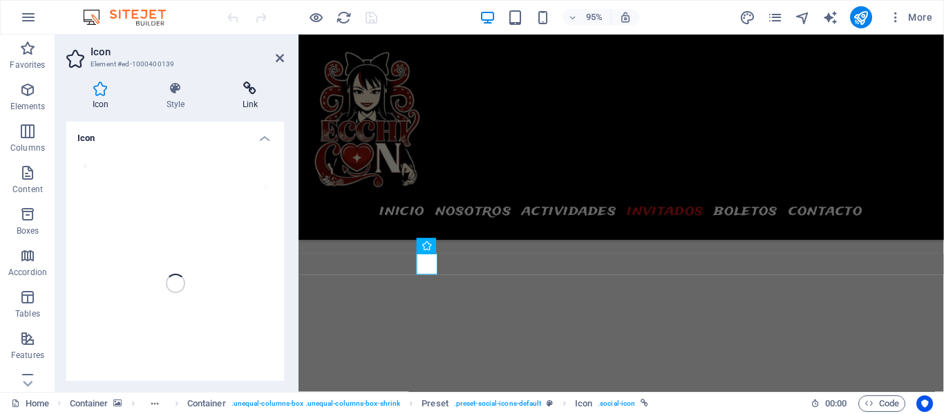
click at [253, 91] on icon at bounding box center [250, 89] width 68 height 14
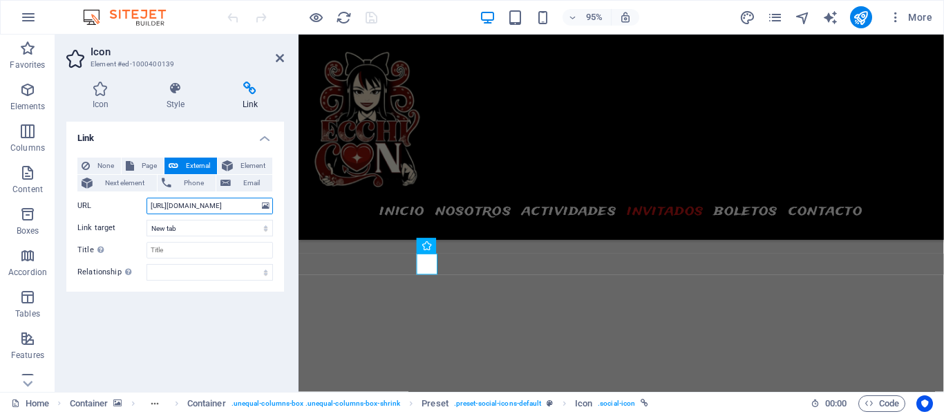
click at [220, 205] on input "[URL][DOMAIN_NAME]" at bounding box center [209, 206] width 126 height 17
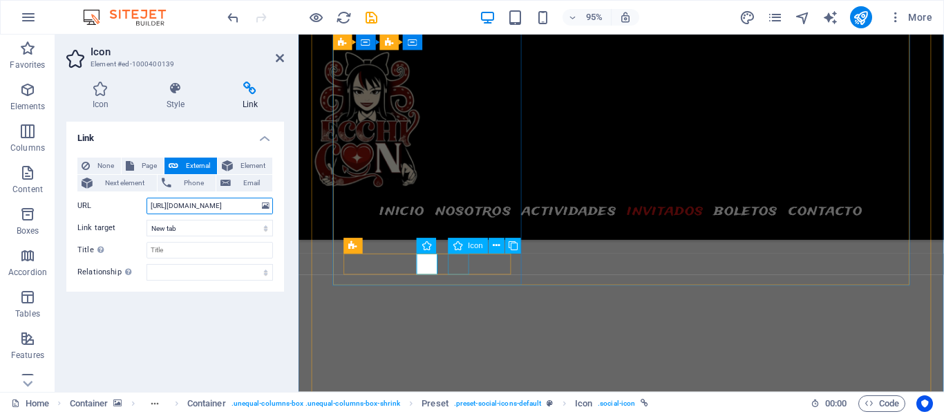
type input "[URL][DOMAIN_NAME]"
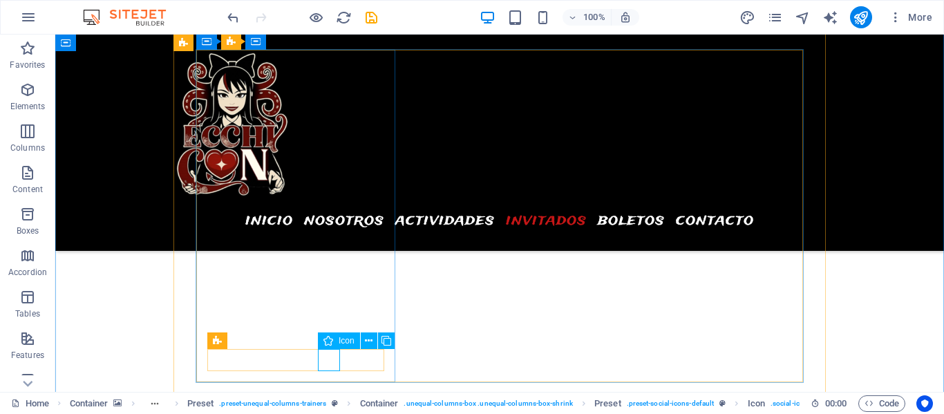
select select "xMidYMid"
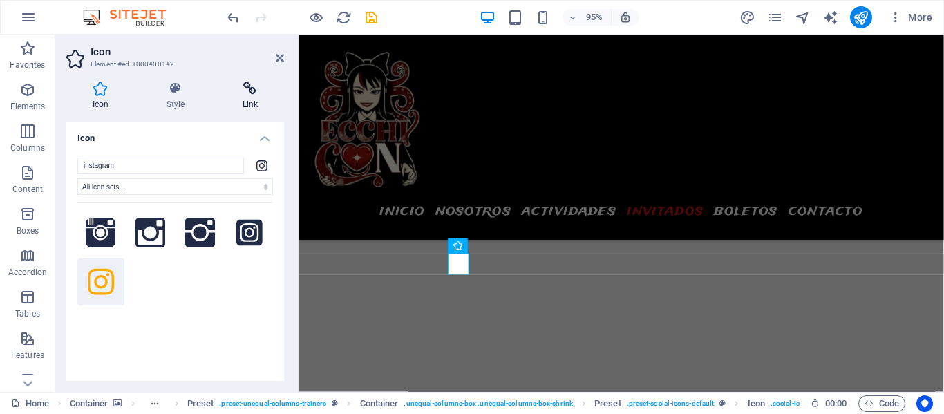
click at [254, 86] on icon at bounding box center [250, 89] width 68 height 14
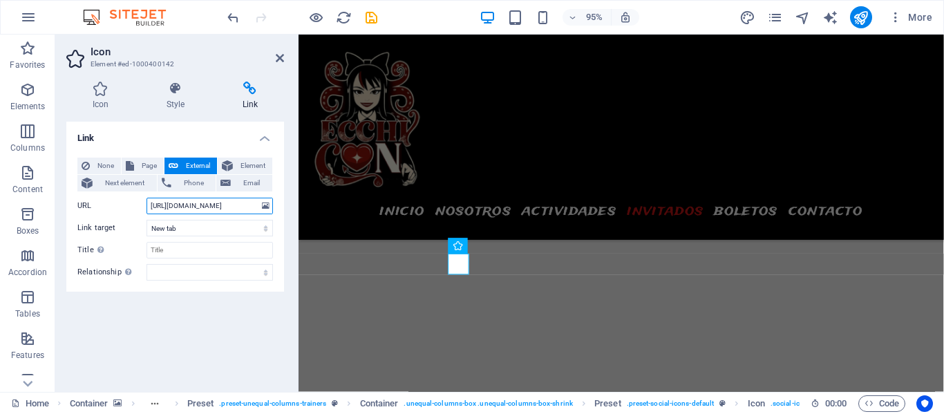
click at [221, 205] on input "[URL][DOMAIN_NAME]" at bounding box center [209, 206] width 126 height 17
click at [207, 205] on input "[URL][DOMAIN_NAME]" at bounding box center [209, 206] width 126 height 17
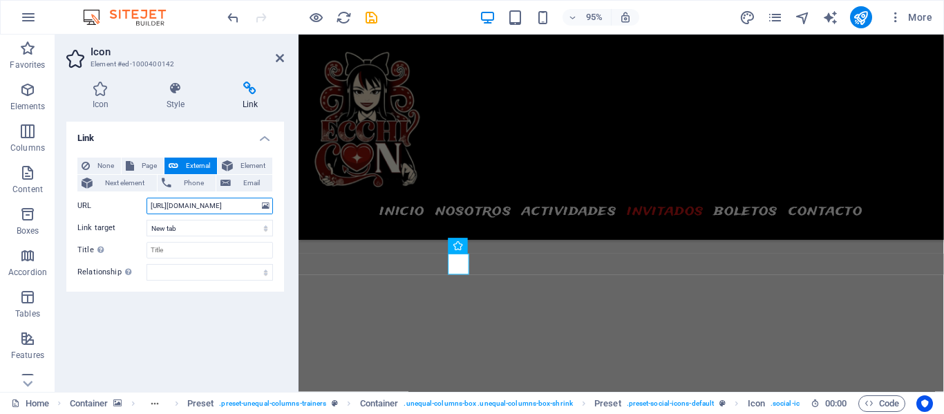
paste input "kokoayukipon/?hl=es"
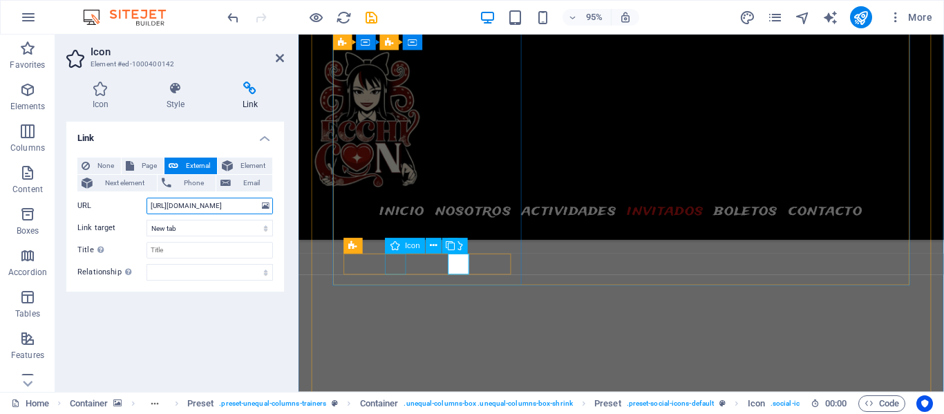
type input "[URL][DOMAIN_NAME]"
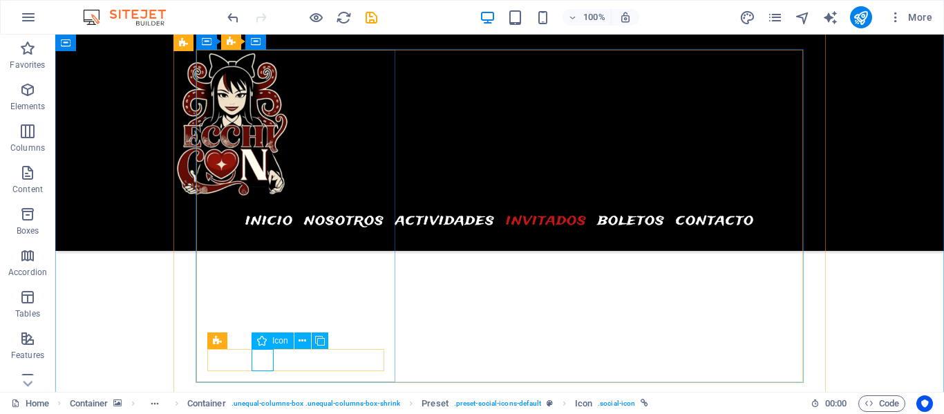
select select "xMidYMid"
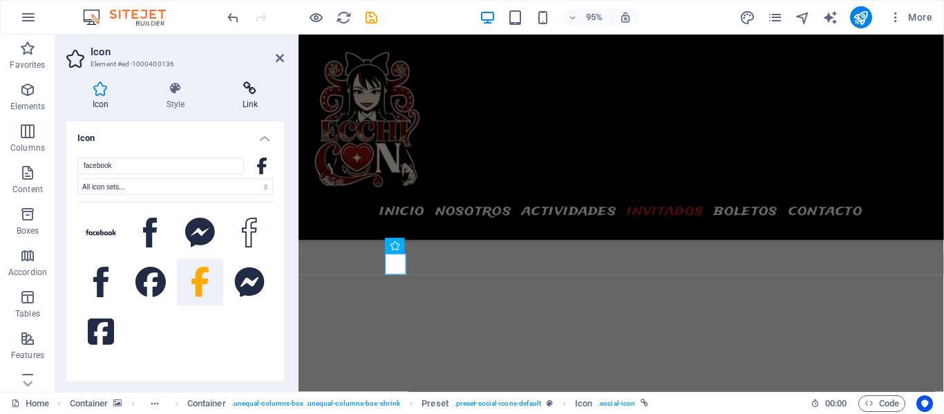
click at [251, 89] on icon at bounding box center [250, 89] width 68 height 14
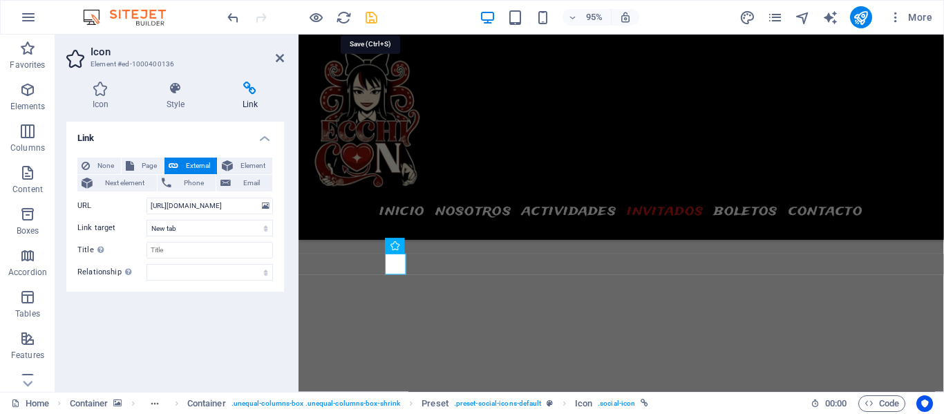
click at [368, 15] on icon "save" at bounding box center [371, 18] width 16 height 16
checkbox input "false"
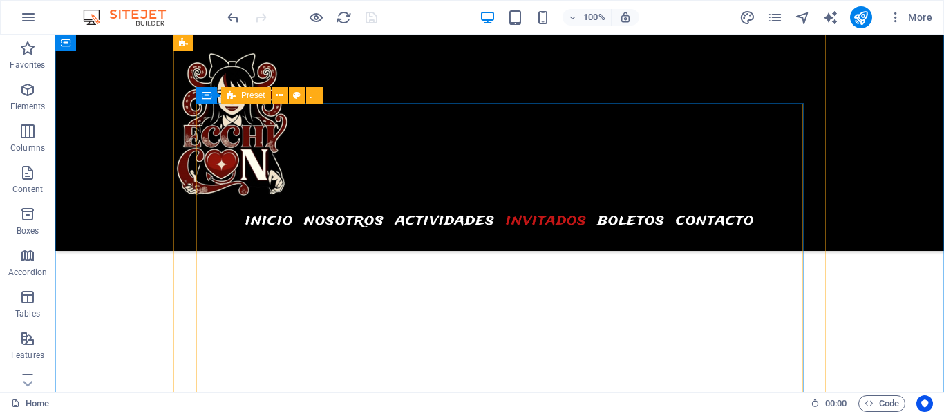
scroll to position [5135, 0]
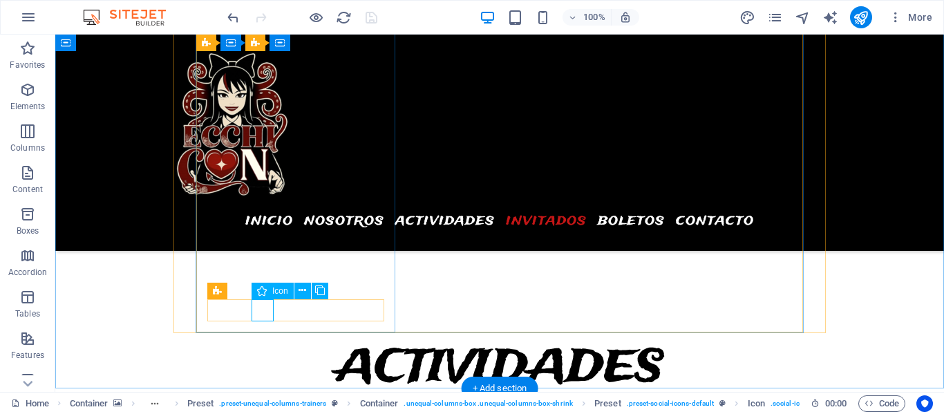
select select "xMidYMid"
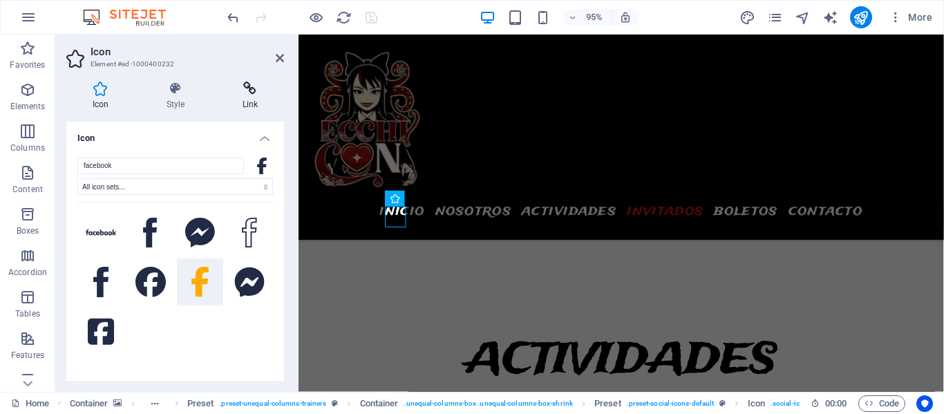
click at [249, 87] on icon at bounding box center [250, 89] width 68 height 14
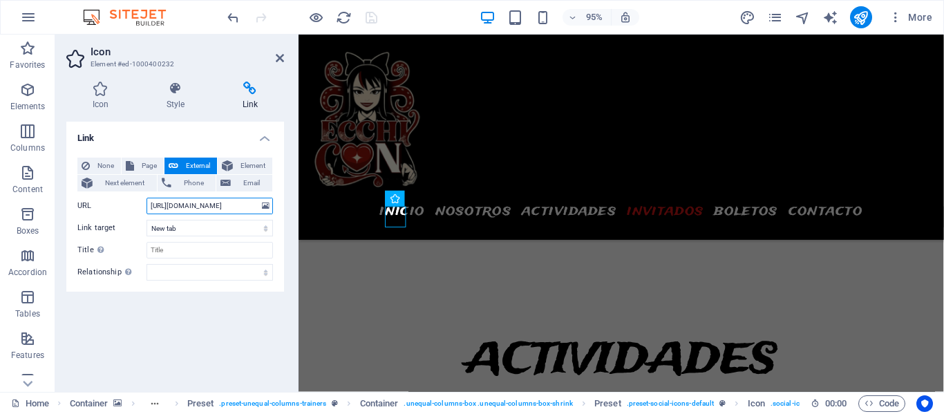
click at [196, 207] on input "[URL][DOMAIN_NAME]" at bounding box center [209, 206] width 126 height 17
click at [198, 208] on input "[URL][DOMAIN_NAME]" at bounding box center [209, 206] width 126 height 17
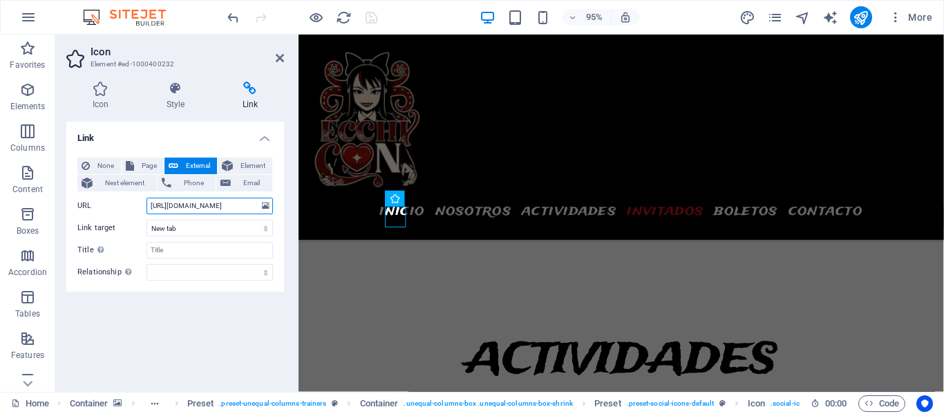
click at [198, 208] on input "[URL][DOMAIN_NAME]" at bounding box center [209, 206] width 126 height 17
paste input "mekamekaneko/?locale=es_LA"
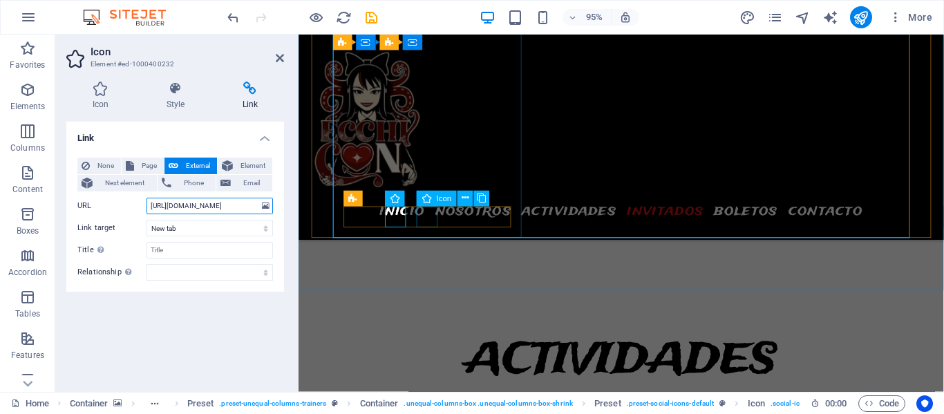
type input "[URL][DOMAIN_NAME]"
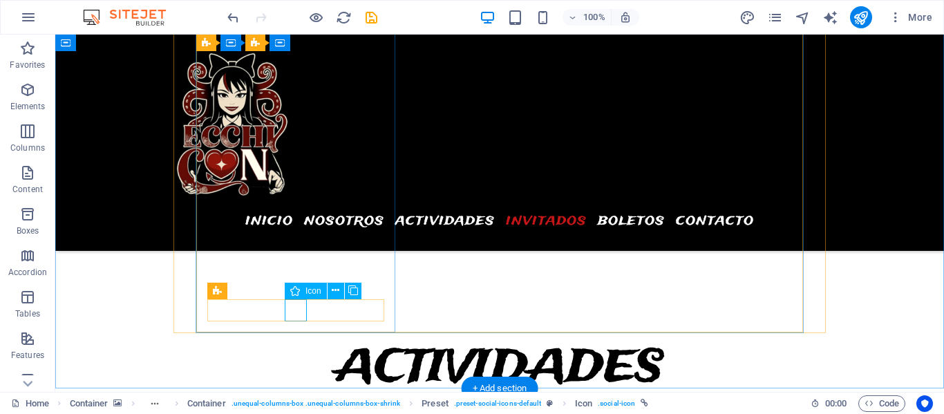
drag, startPoint x: 296, startPoint y: 311, endPoint x: 350, endPoint y: 345, distance: 64.6
select select "xMidYMid"
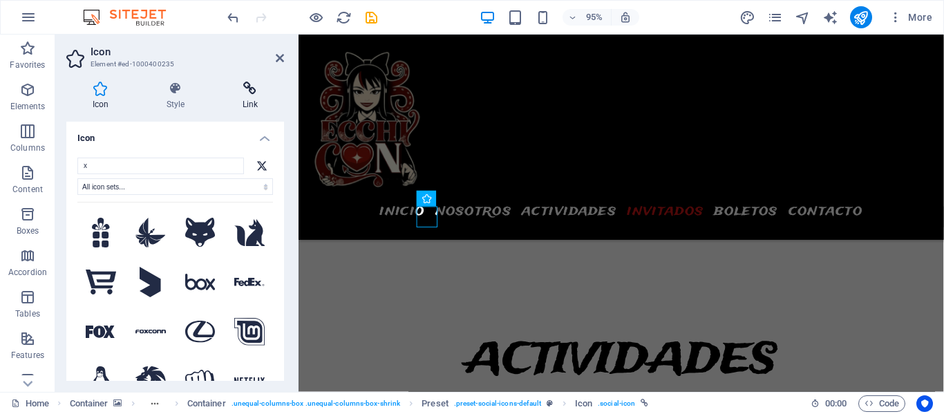
click at [266, 86] on icon at bounding box center [250, 89] width 68 height 14
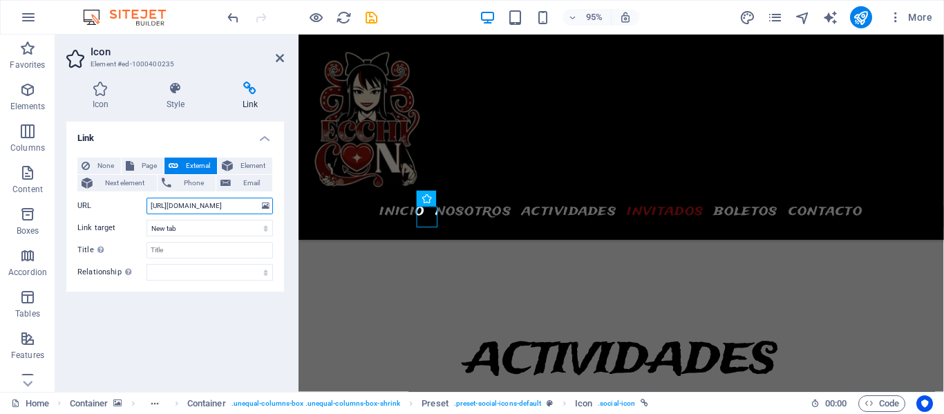
click at [228, 205] on input "[URL][DOMAIN_NAME]" at bounding box center [209, 206] width 126 height 17
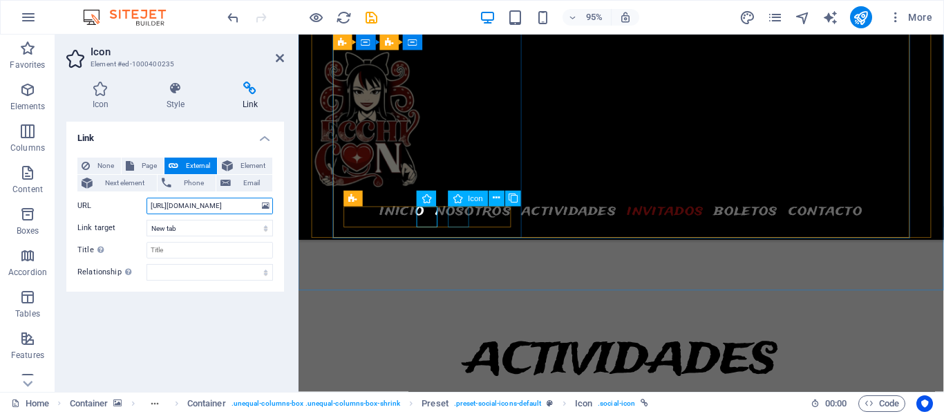
type input "[URL][DOMAIN_NAME]"
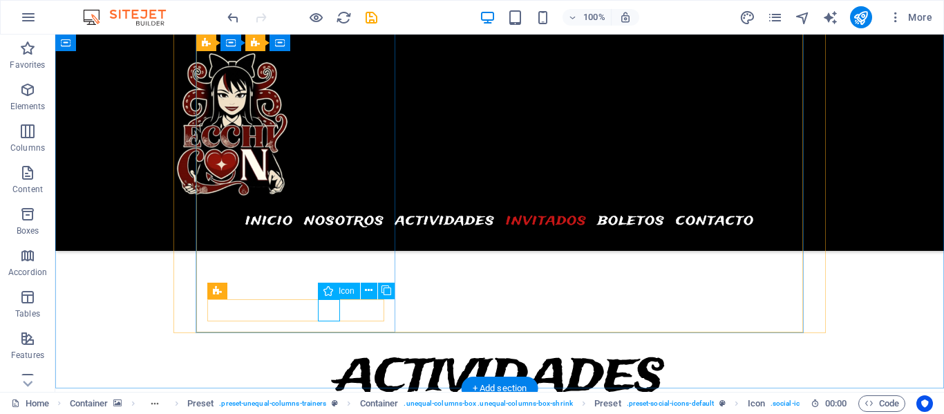
select select "xMidYMid"
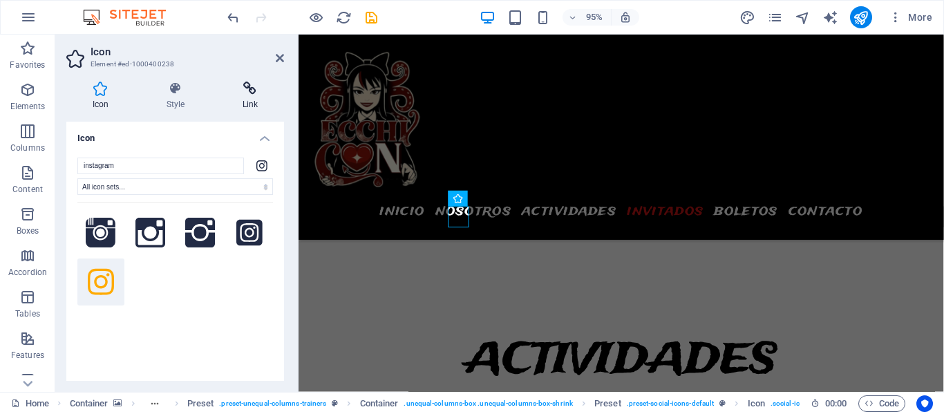
click at [248, 88] on icon at bounding box center [250, 89] width 68 height 14
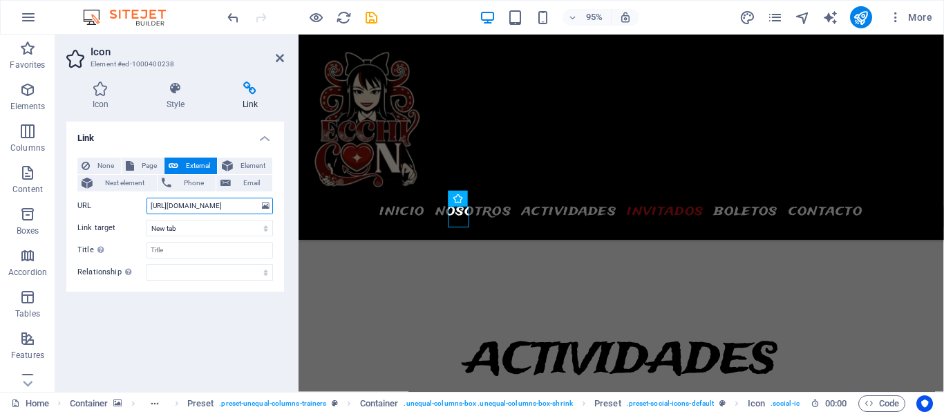
click at [187, 209] on input "[URL][DOMAIN_NAME]" at bounding box center [209, 206] width 126 height 17
paste input "meka_neko/?hl=es"
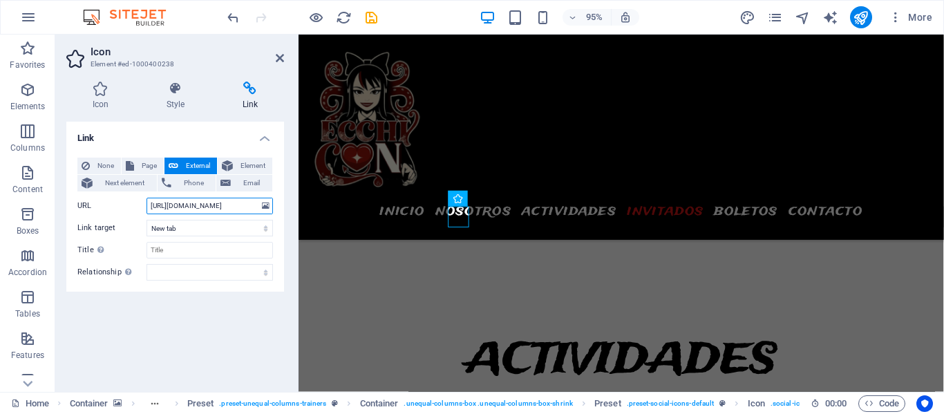
type input "[URL][DOMAIN_NAME]"
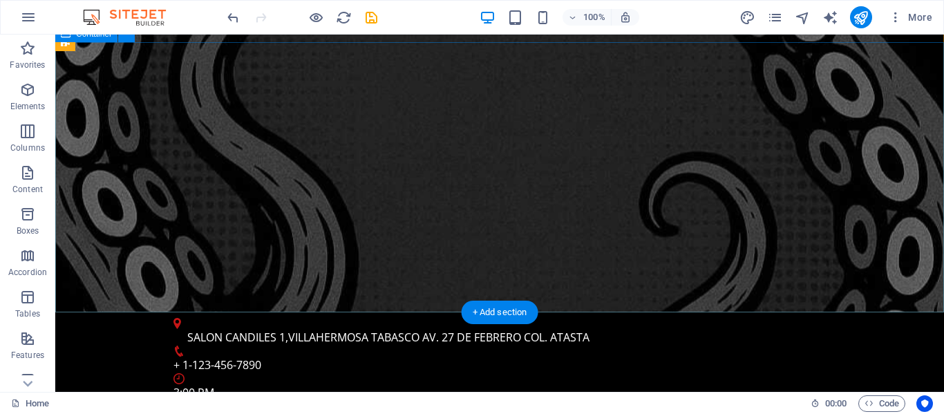
scroll to position [0, 0]
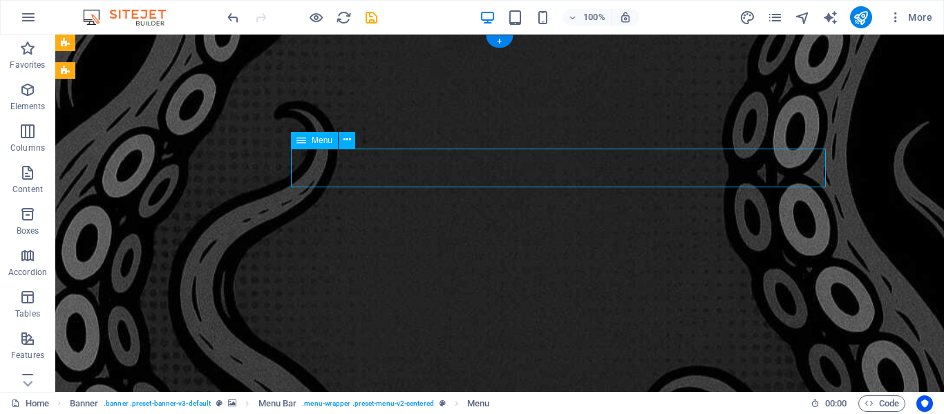
select select
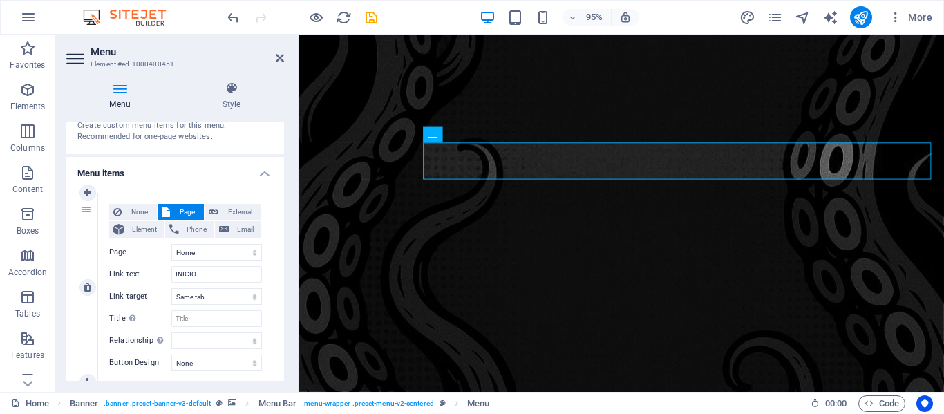
scroll to position [79, 0]
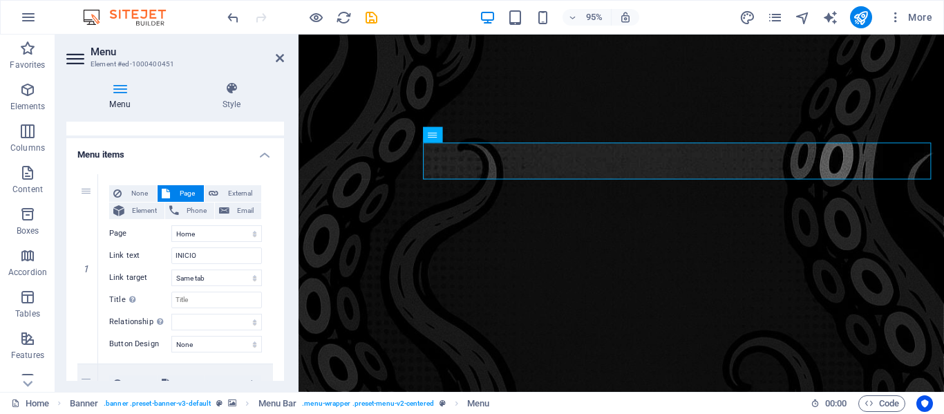
click at [263, 154] on h4 "Menu items" at bounding box center [175, 150] width 218 height 25
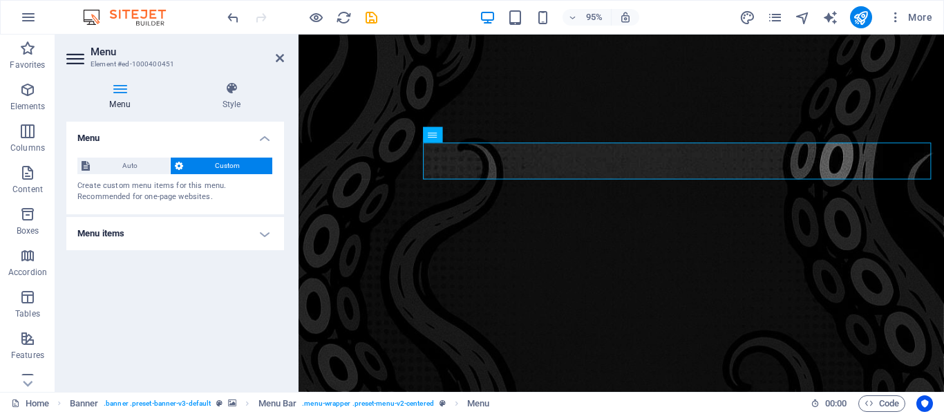
click at [269, 137] on h4 "Menu" at bounding box center [175, 134] width 218 height 25
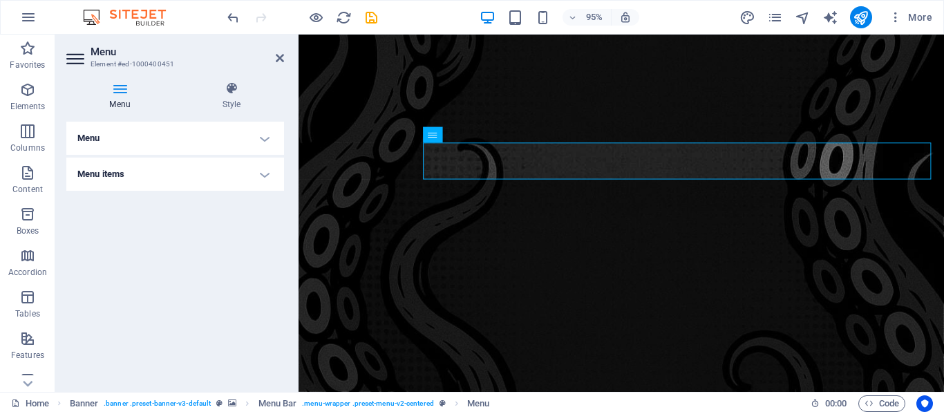
click at [269, 137] on h4 "Menu" at bounding box center [175, 138] width 218 height 33
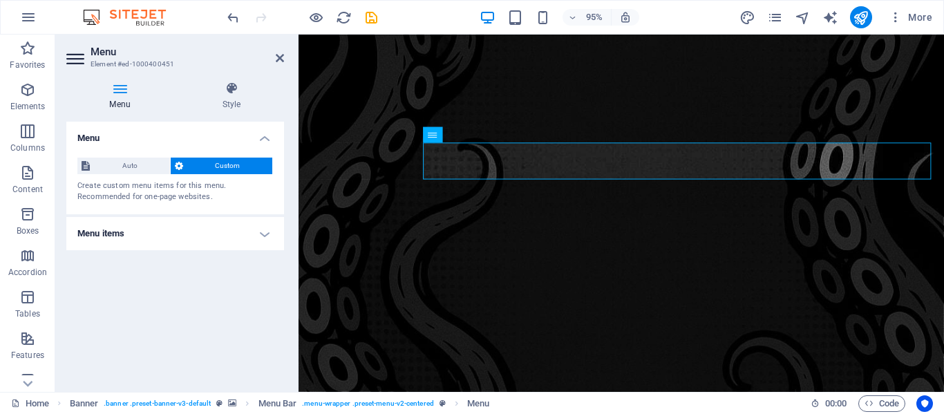
click at [263, 135] on h4 "Menu" at bounding box center [175, 134] width 218 height 25
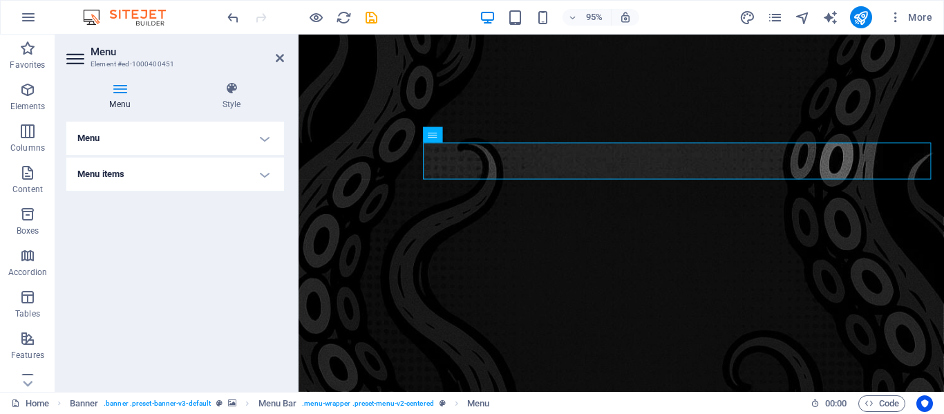
click at [264, 171] on h4 "Menu items" at bounding box center [175, 174] width 218 height 33
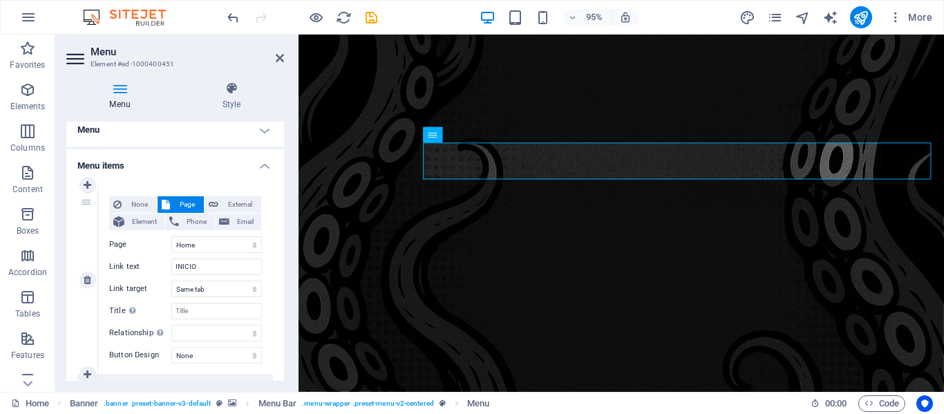
scroll to position [50, 0]
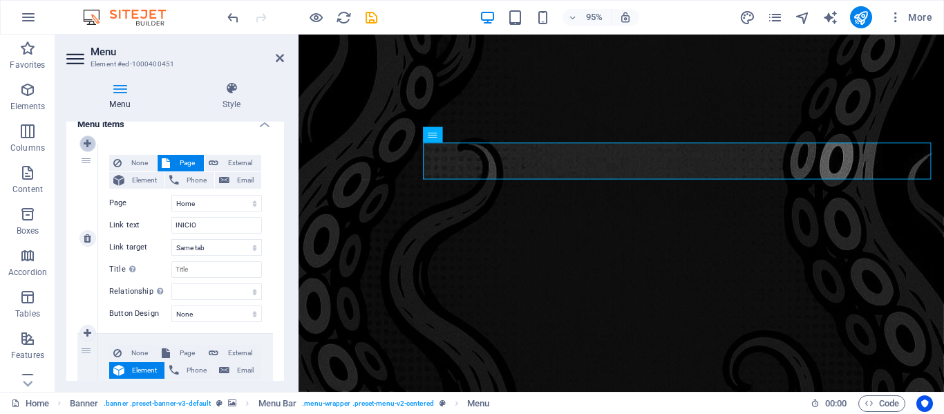
click at [88, 149] on link at bounding box center [87, 143] width 17 height 17
select select
select select "0"
type input "INICIO"
select select
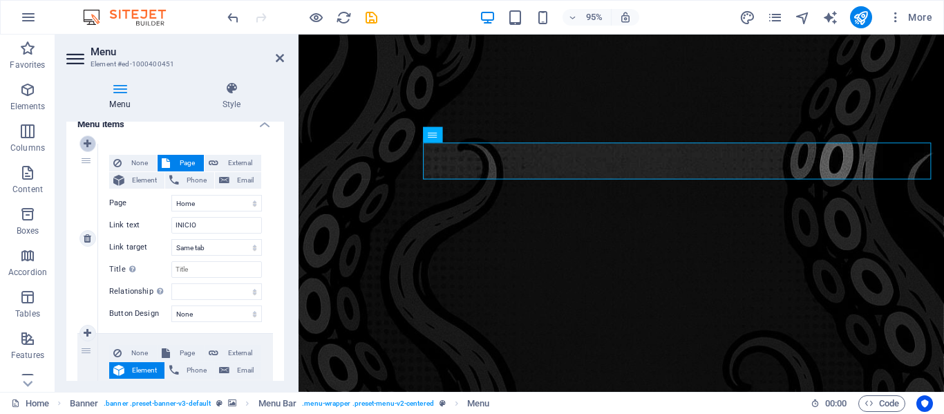
type input "#ed-1000398780"
type input "NOSOTROS"
select select
type input "#ed-1000398927"
type input "ACTIVIDADES"
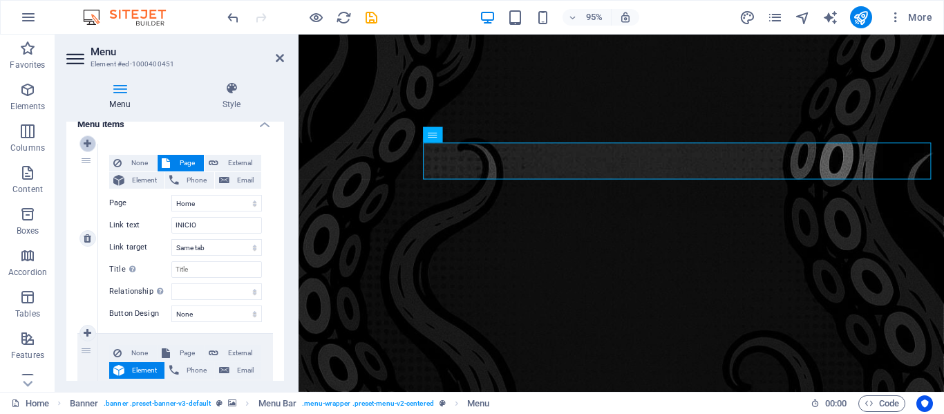
select select
type input "#ed-1000399998"
type input "INVITADOS"
select select
type input "#ed-1000398642"
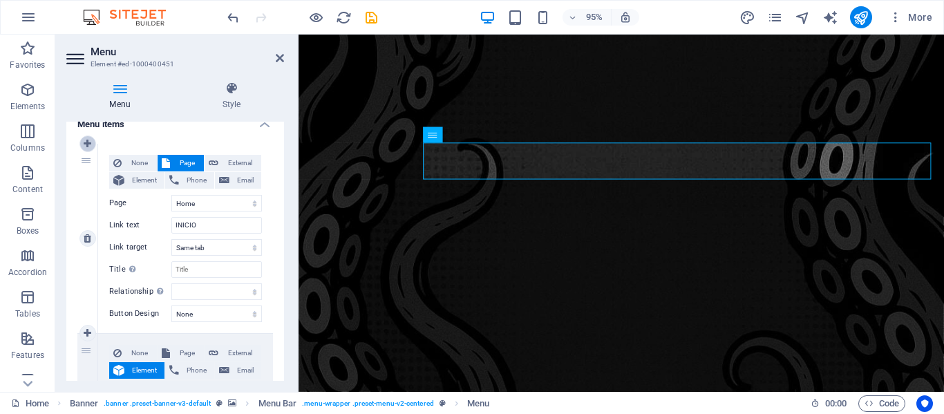
type input "BOLETOS"
select select
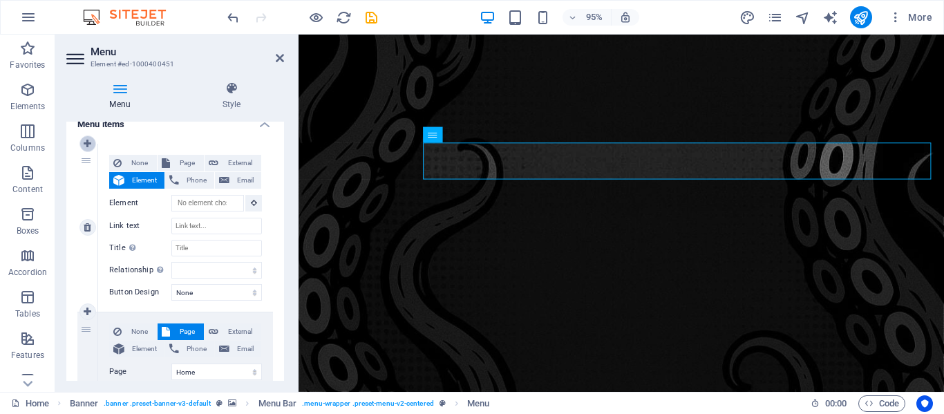
click at [84, 142] on icon at bounding box center [88, 144] width 8 height 10
select select
select select "0"
type input "INICIO"
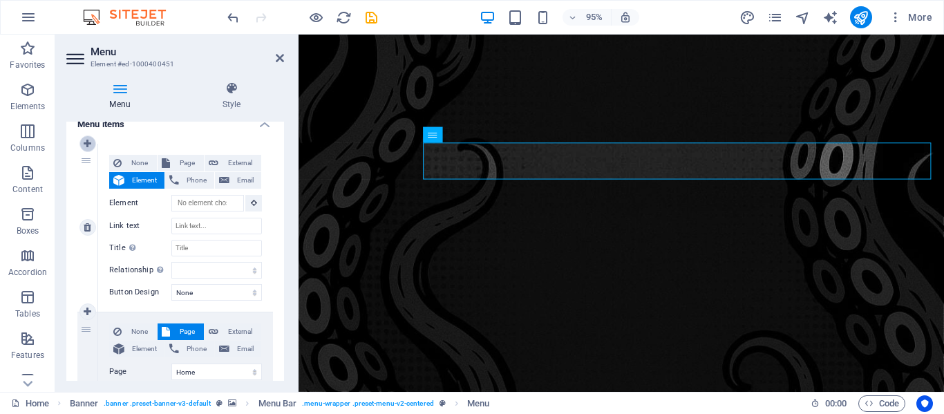
select select
type input "#ed-1000398780"
type input "NOSOTROS"
select select
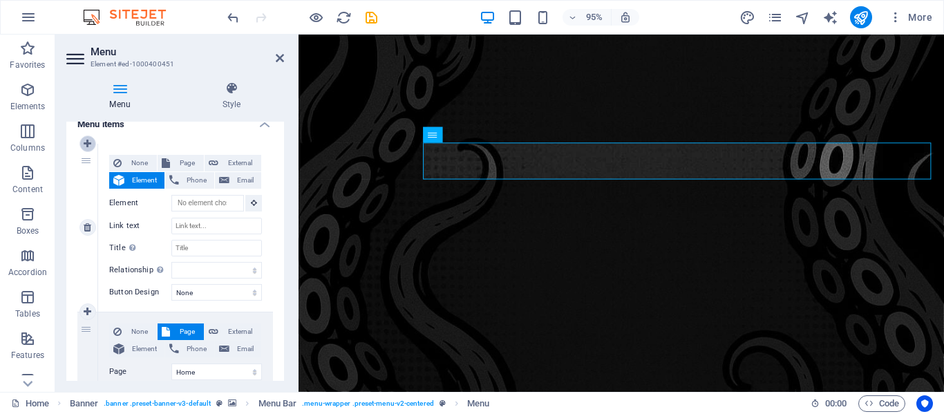
type input "#ed-1000398927"
type input "ACTIVIDADES"
select select
type input "#ed-1000399998"
type input "INVITADOS"
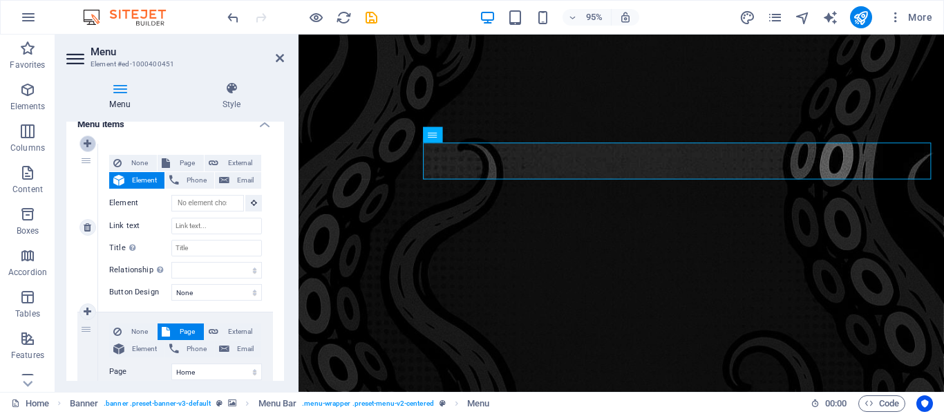
select select
type input "#ed-1000398642"
type input "BOLETOS"
select select
click at [86, 144] on icon at bounding box center [88, 144] width 8 height 10
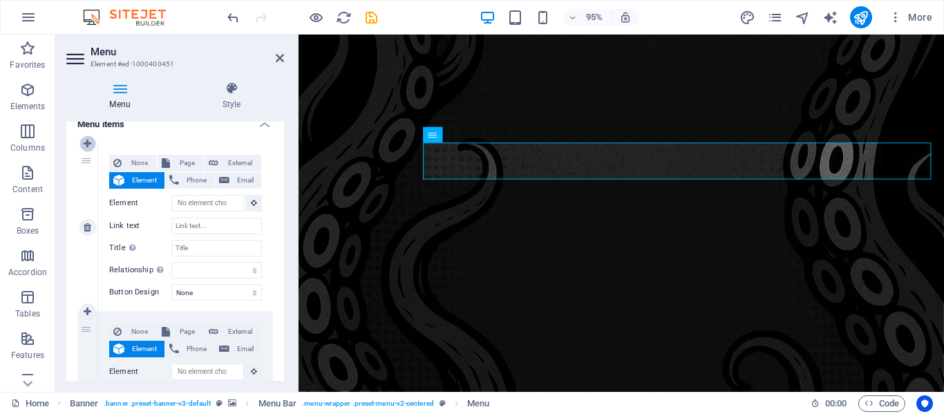
select select
select select "0"
type input "INICIO"
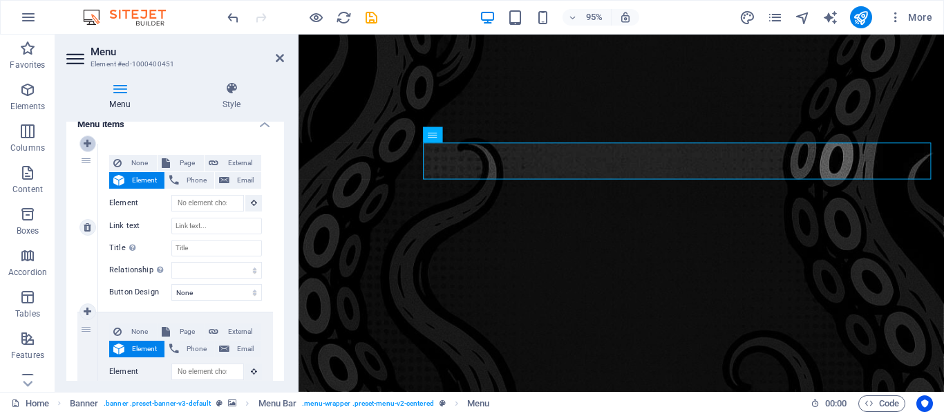
select select
type input "#ed-1000398780"
type input "NOSOTROS"
select select
type input "#ed-1000398927"
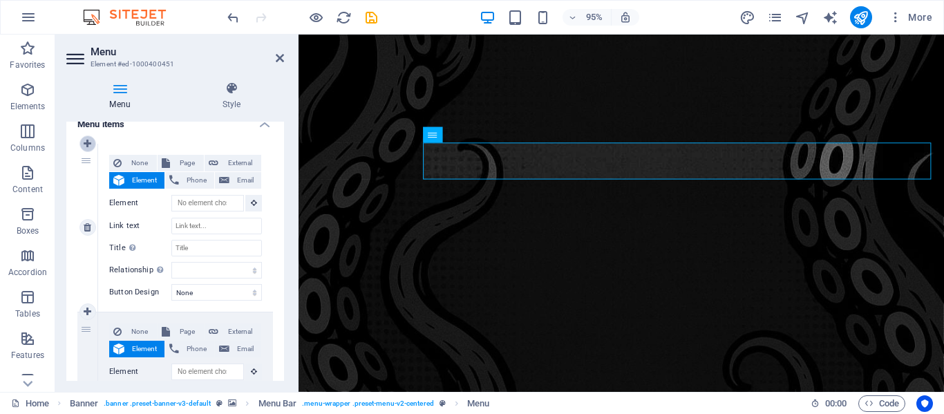
type input "ACTIVIDADES"
select select
type input "#ed-1000399998"
type input "INVITADOS"
select select
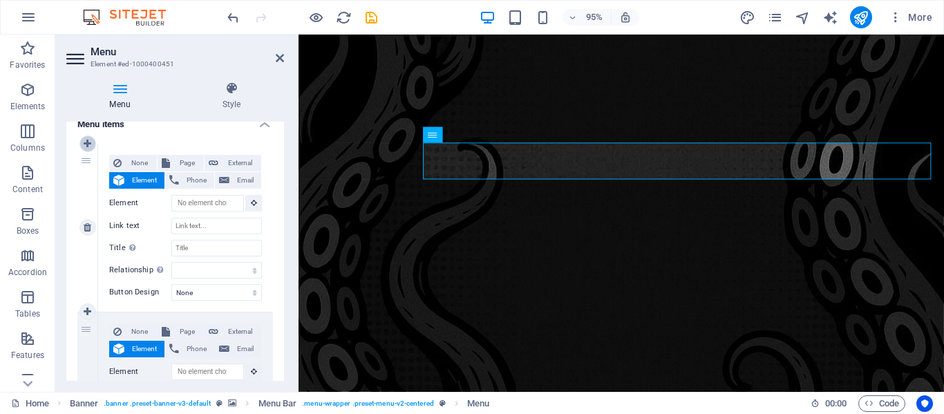
type input "#ed-1000398642"
type input "BOLETOS"
select select
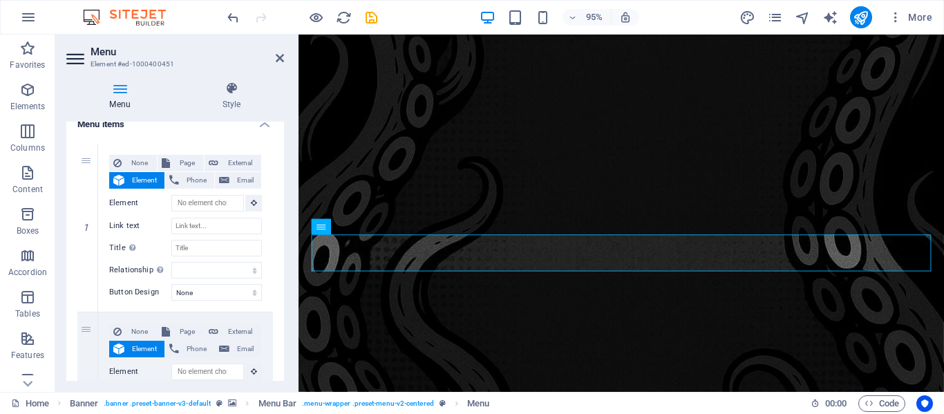
select select
select select "0"
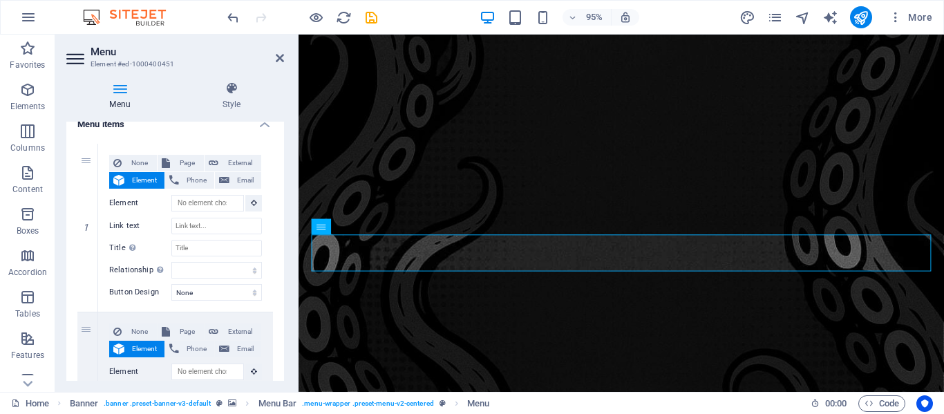
type input "INICIO"
select select
type input "#ed-1000398780"
type input "NOSOTROS"
select select
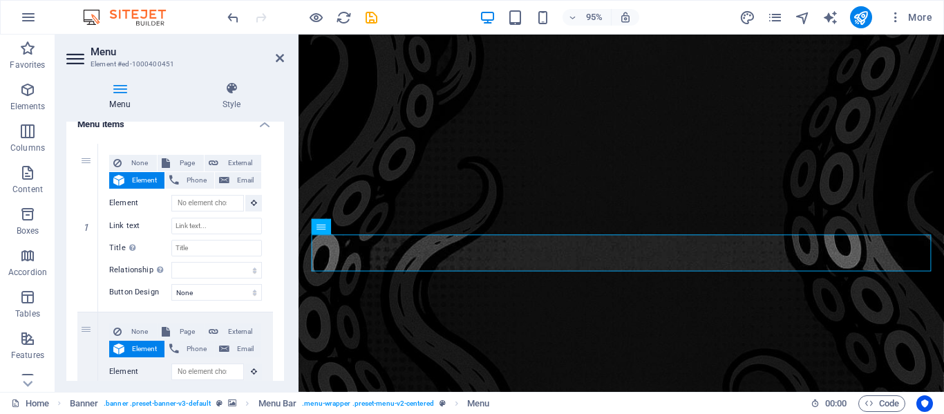
type input "#ed-1000398927"
type input "ACTIVIDADES"
select select
type input "#ed-1000399998"
type input "INVITADOS"
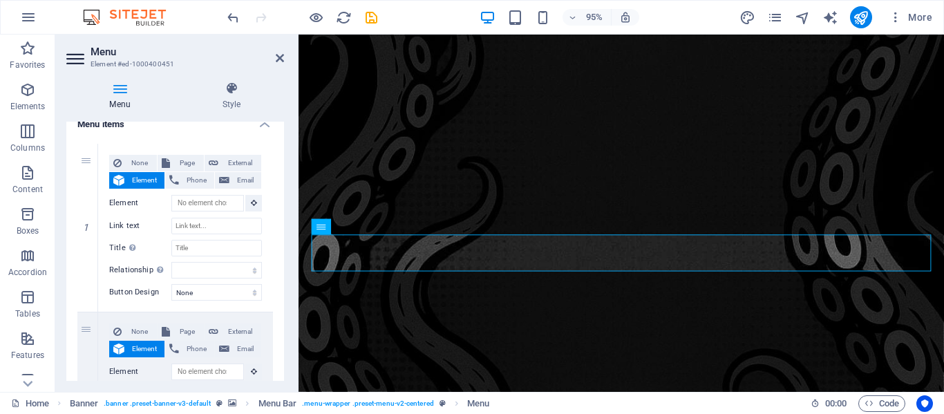
select select
type input "#ed-1000398642"
type input "BOLETOS"
select select
type input "#ed-1000400319"
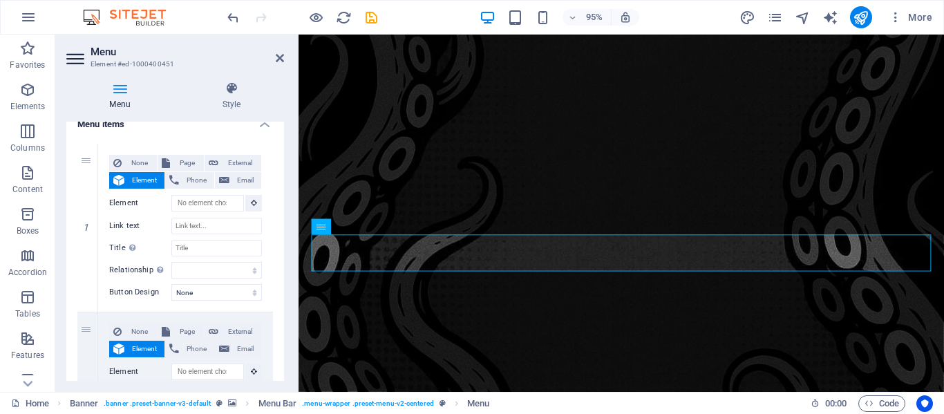
type input "CONTACTO"
select select
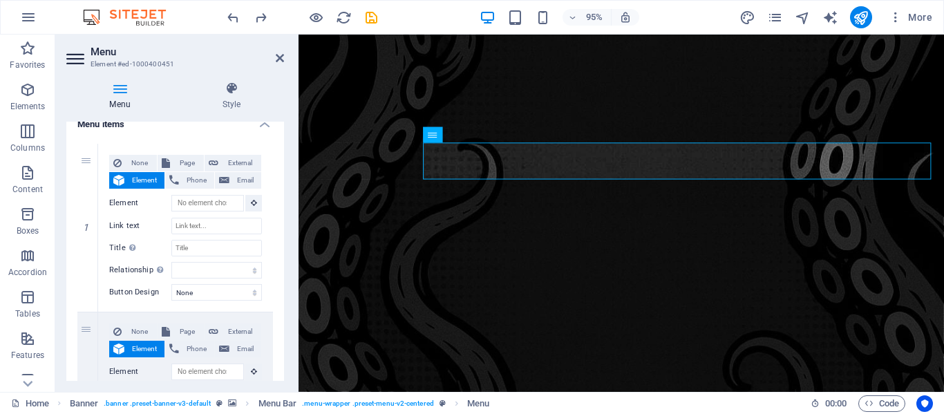
select select
select select "0"
type input "INICIO"
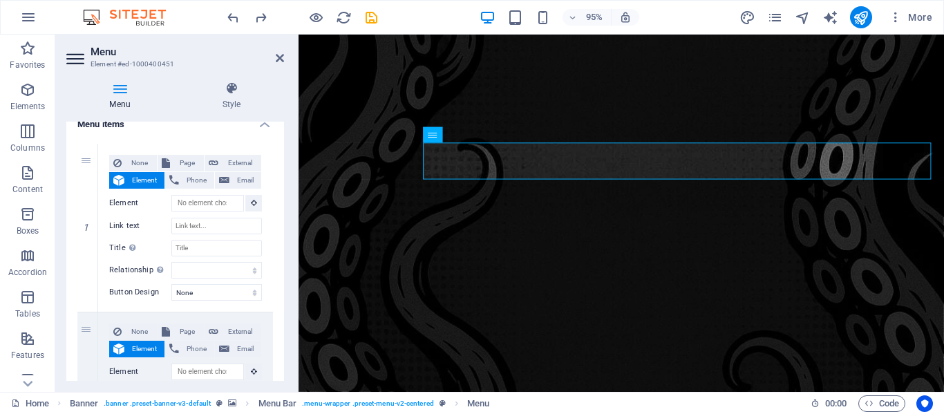
select select
type input "#ed-1000398780"
type input "NOSOTROS"
select select
type input "#ed-1000398927"
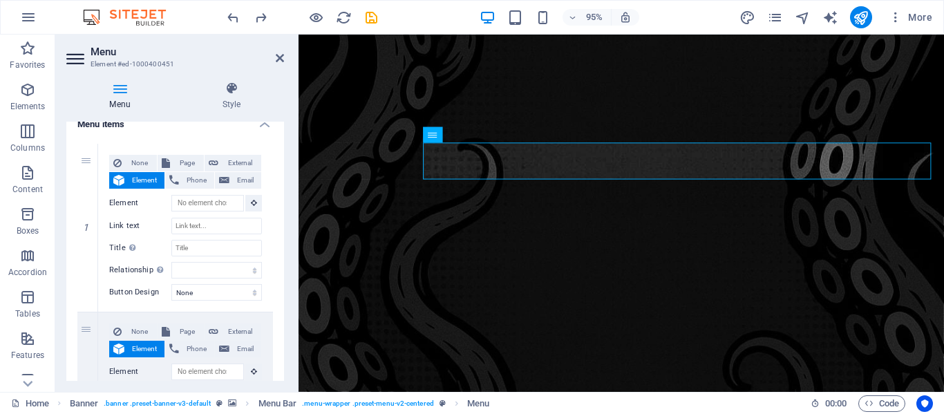
type input "ACTIVIDADES"
select select
type input "#ed-1000399998"
type input "INVITADOS"
select select
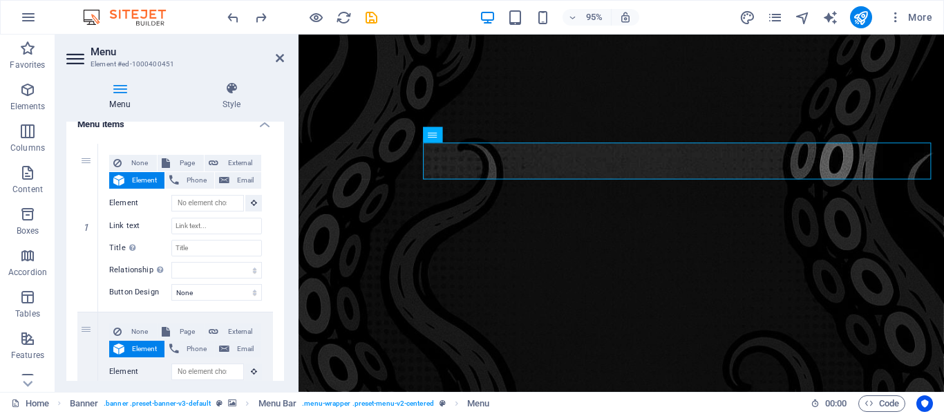
type input "#ed-1000398642"
type input "BOLETOS"
select select
type input "#ed-1000400319"
type input "CONTACTO"
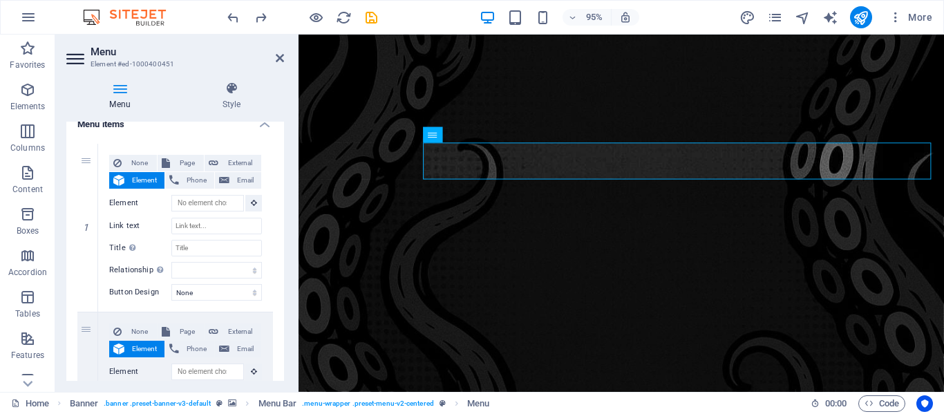
select select
select select "0"
type input "INICIO"
select select
type input "#ed-1000398780"
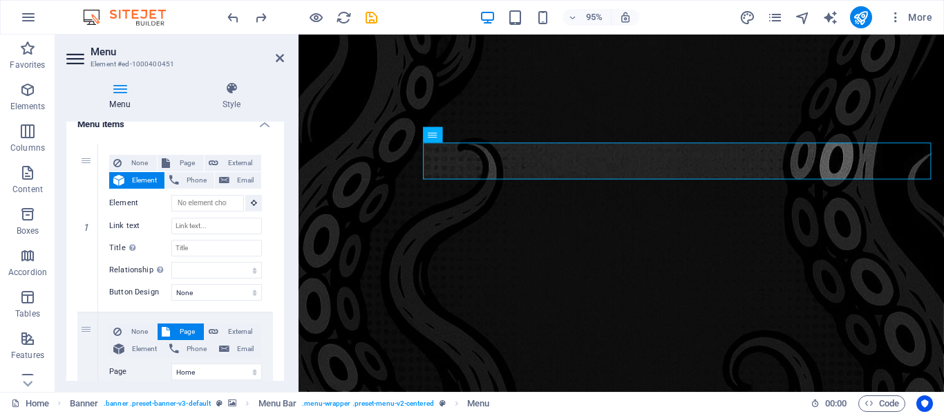
type input "NOSOTROS"
select select
type input "#ed-1000398927"
type input "ACTIVIDADES"
select select
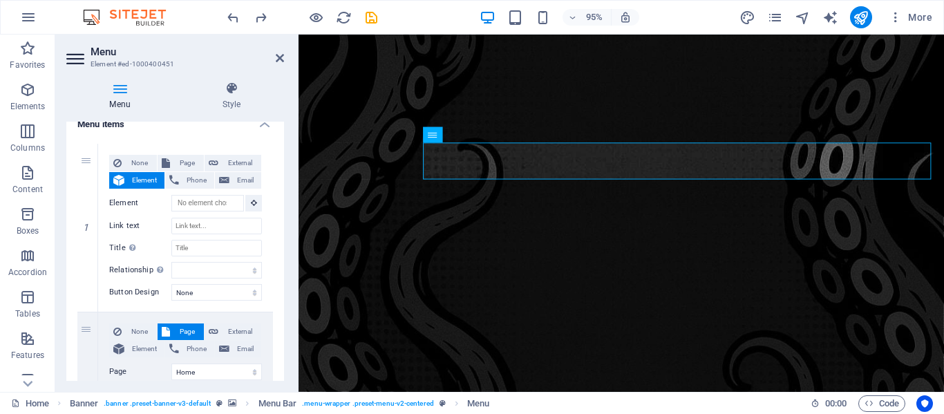
type input "#ed-1000399998"
type input "INVITADOS"
select select
type input "#ed-1000398642"
type input "BOLETOS"
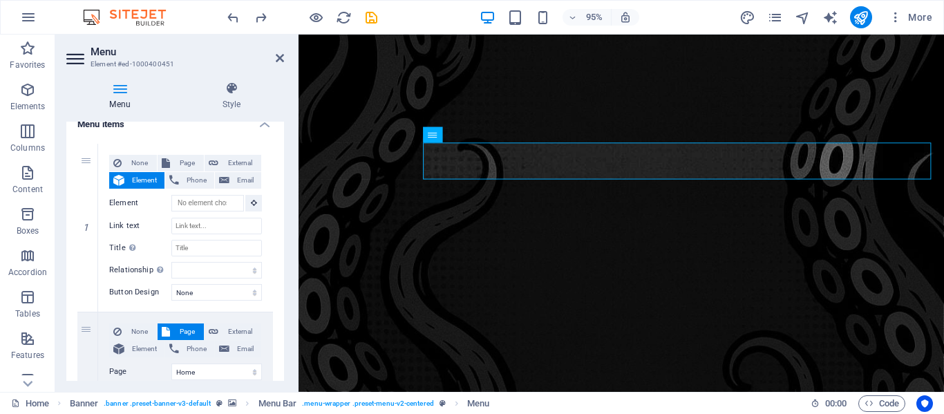
select select
type input "#ed-1000400319"
type input "CONTACTO"
select select
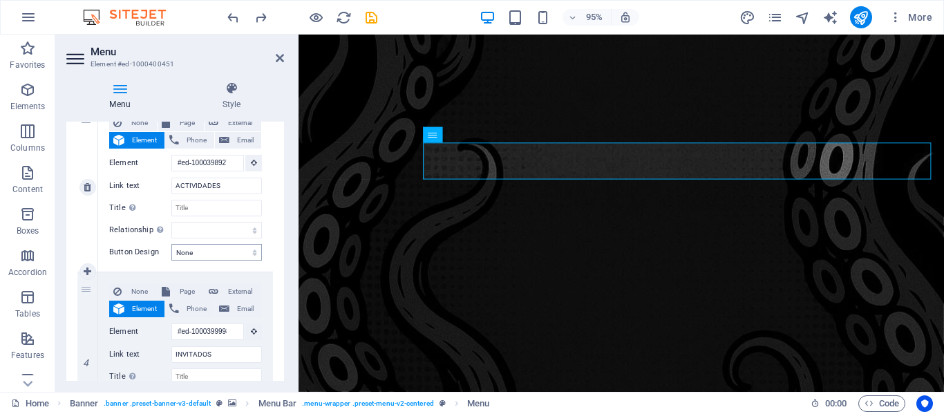
scroll to position [454, 0]
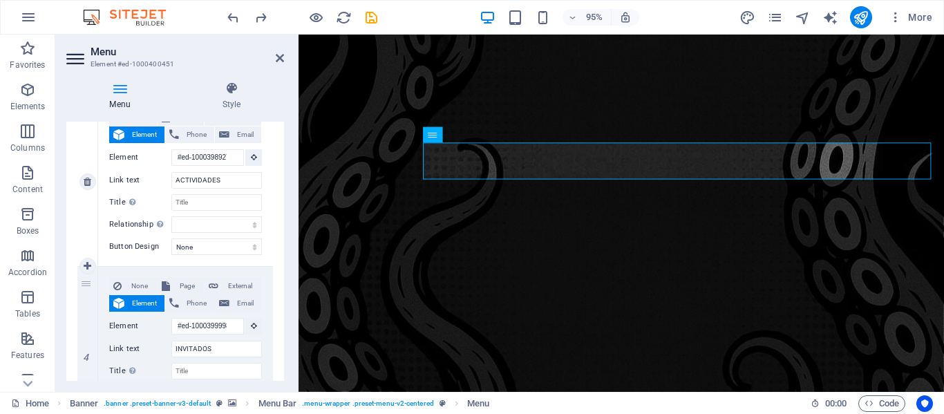
drag, startPoint x: 86, startPoint y: 284, endPoint x: 99, endPoint y: 176, distance: 108.7
click at [99, 176] on div "1 None Page External Element Phone Email Page Home Legal Notice Privacy Subpage…" at bounding box center [175, 256] width 196 height 1033
select select
type input "#ed-1000399998"
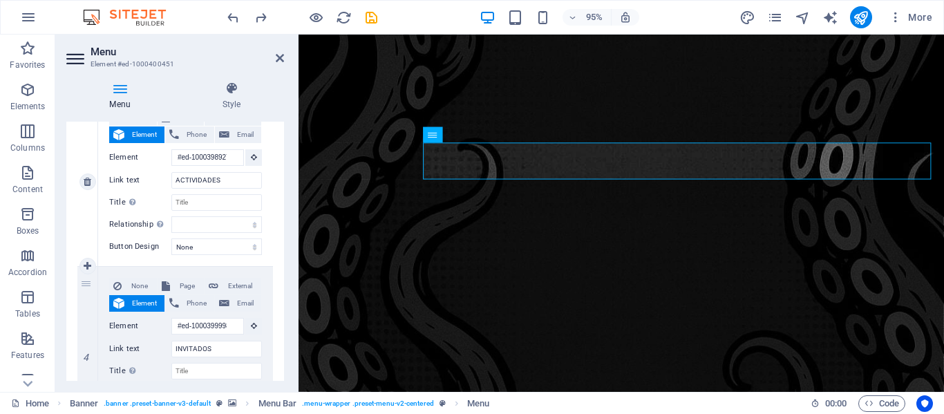
type input "INVITADOS"
select select
type input "#ed-1000398927"
type input "ACTIVIDADES"
select select
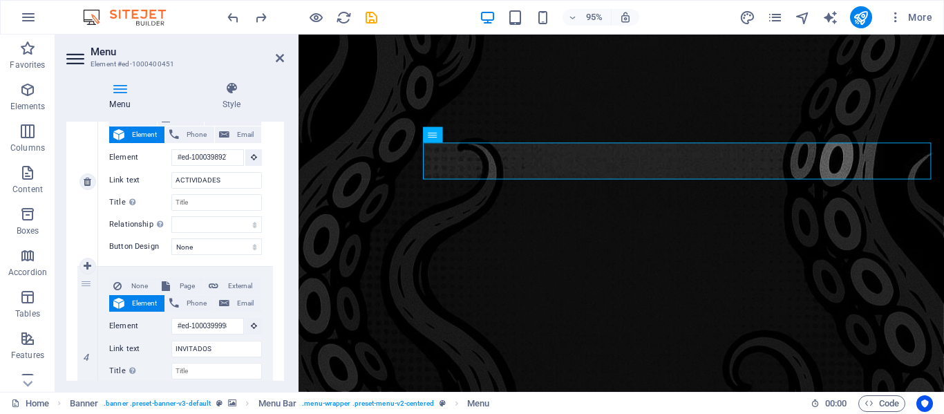
select select
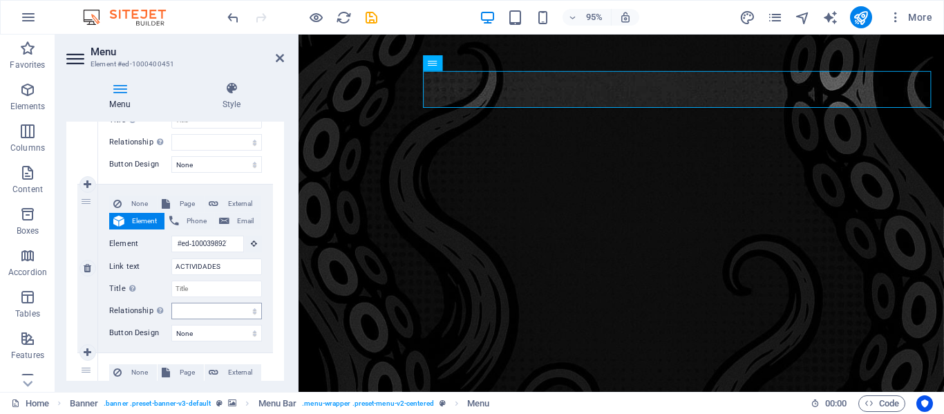
scroll to position [0, 0]
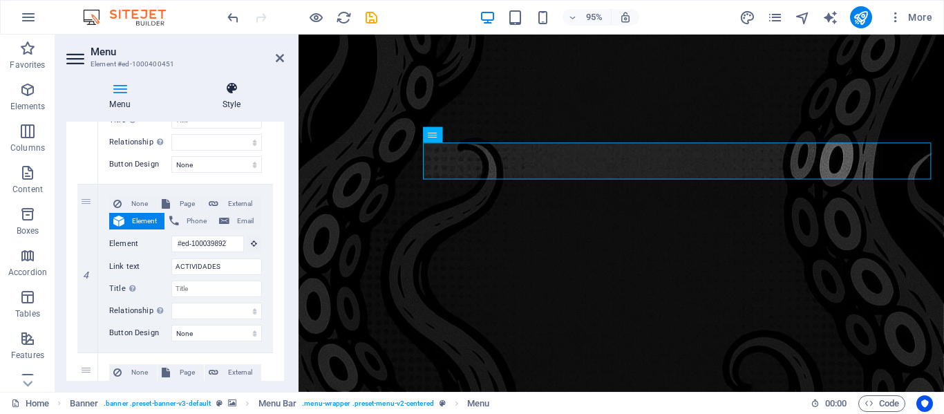
click at [238, 91] on icon at bounding box center [231, 89] width 105 height 14
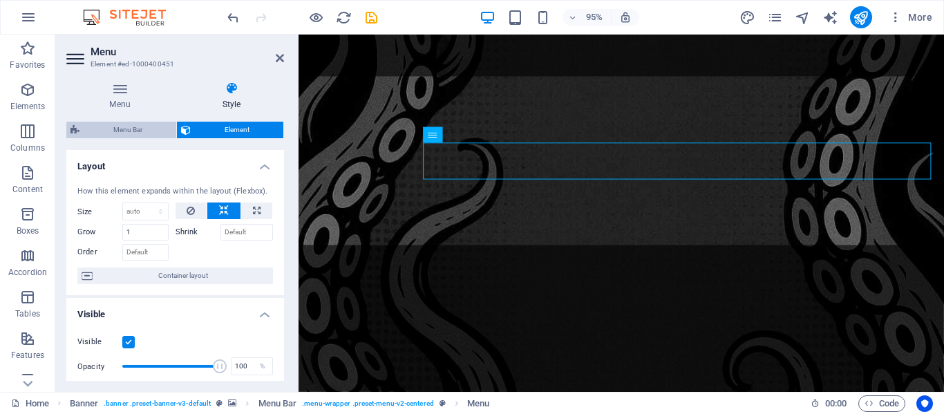
click at [120, 134] on span "Menu Bar" at bounding box center [128, 130] width 88 height 17
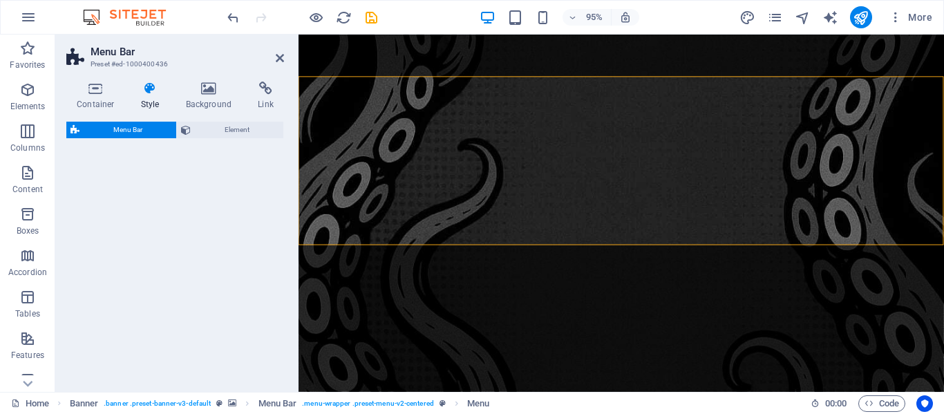
select select "rem"
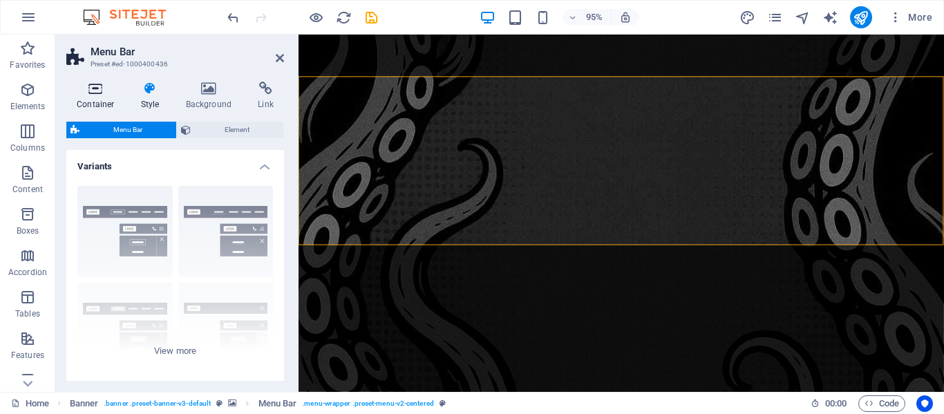
click at [99, 91] on icon at bounding box center [95, 89] width 59 height 14
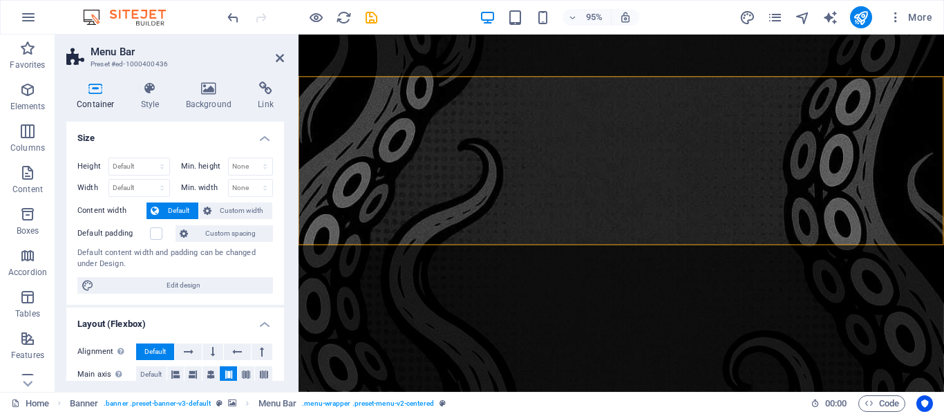
click at [265, 137] on h4 "Size" at bounding box center [175, 134] width 218 height 25
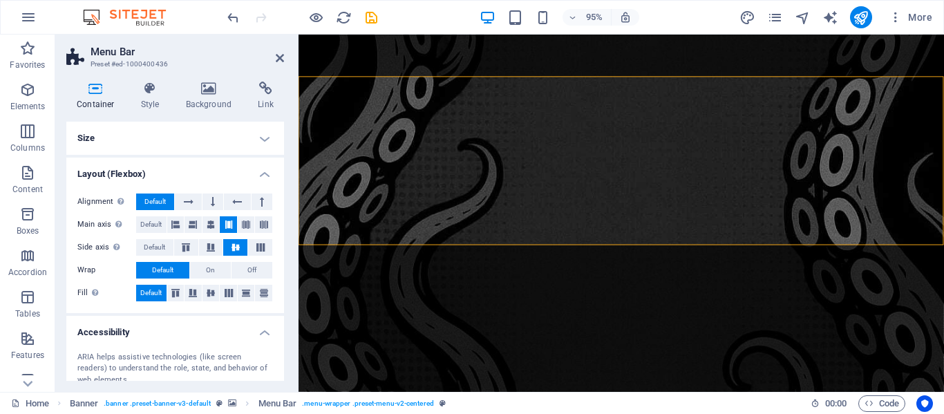
click at [265, 175] on h4 "Layout (Flexbox)" at bounding box center [175, 170] width 218 height 25
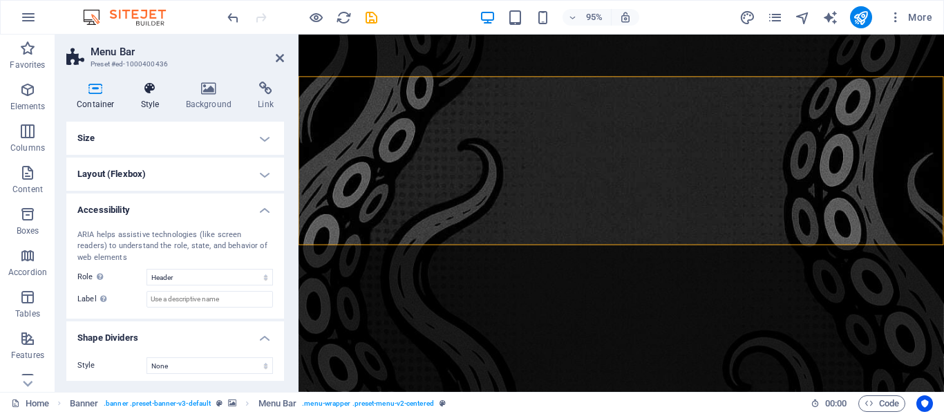
click at [155, 99] on h4 "Style" at bounding box center [153, 96] width 45 height 29
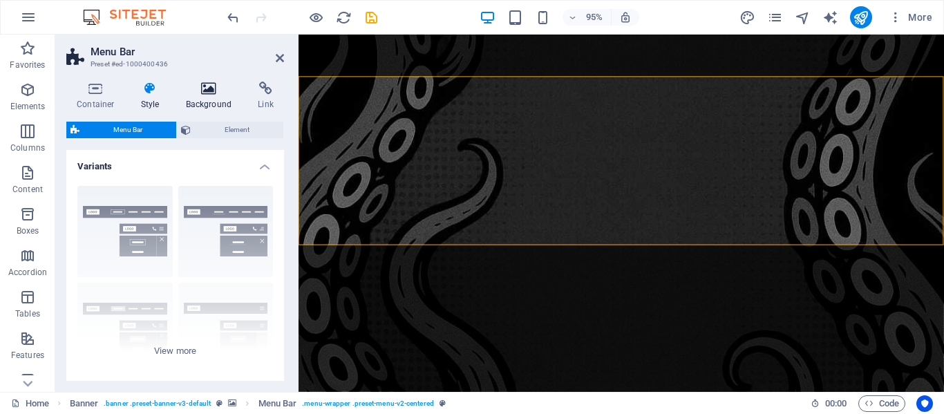
click at [209, 86] on icon at bounding box center [208, 89] width 67 height 14
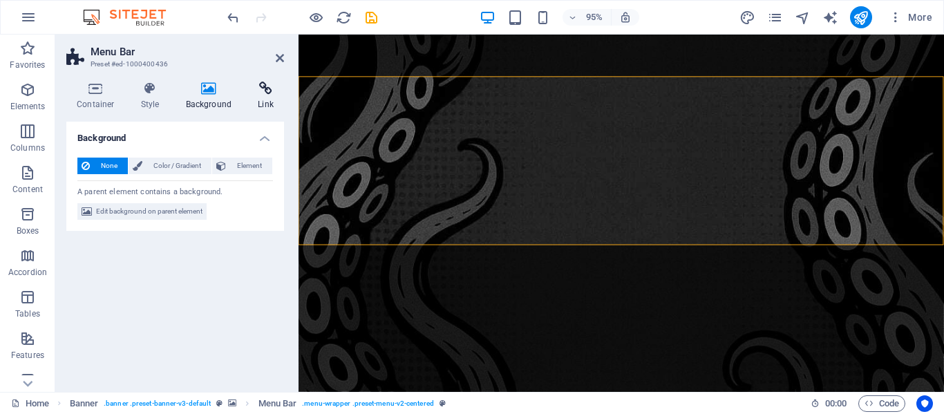
click at [269, 91] on icon at bounding box center [265, 89] width 37 height 14
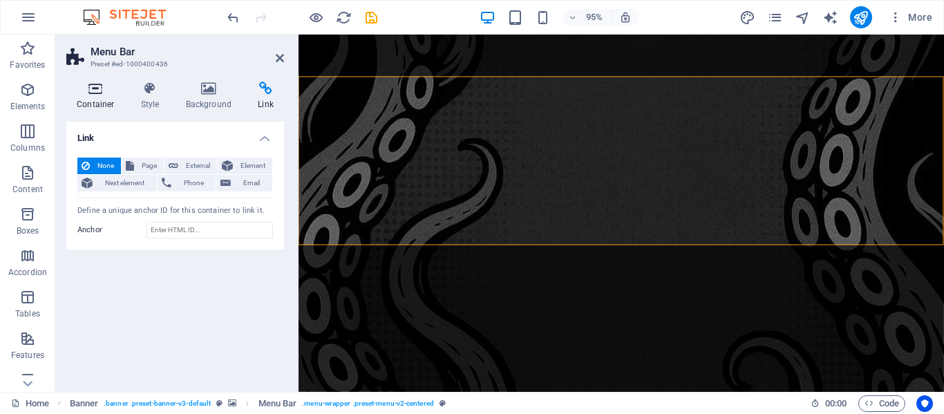
click at [98, 87] on icon at bounding box center [95, 89] width 59 height 14
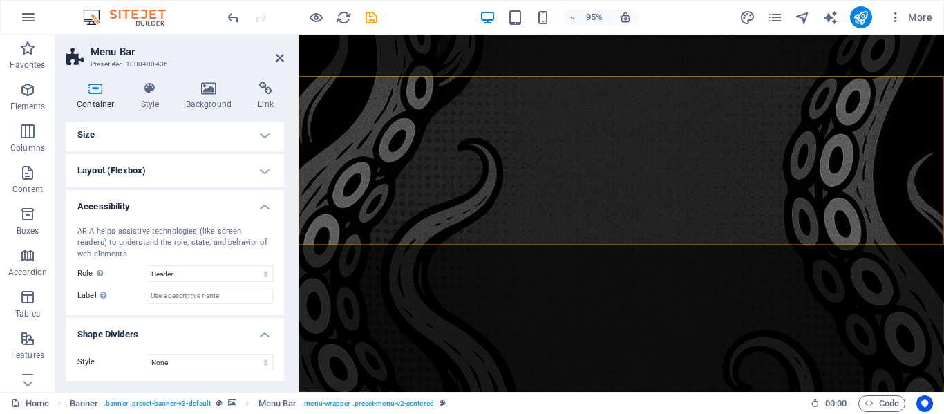
scroll to position [4, 0]
click at [263, 205] on h4 "Accessibility" at bounding box center [175, 201] width 218 height 25
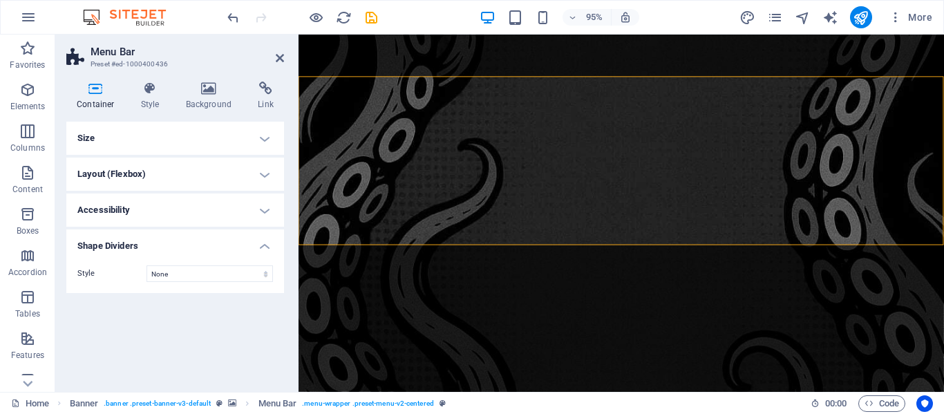
scroll to position [0, 0]
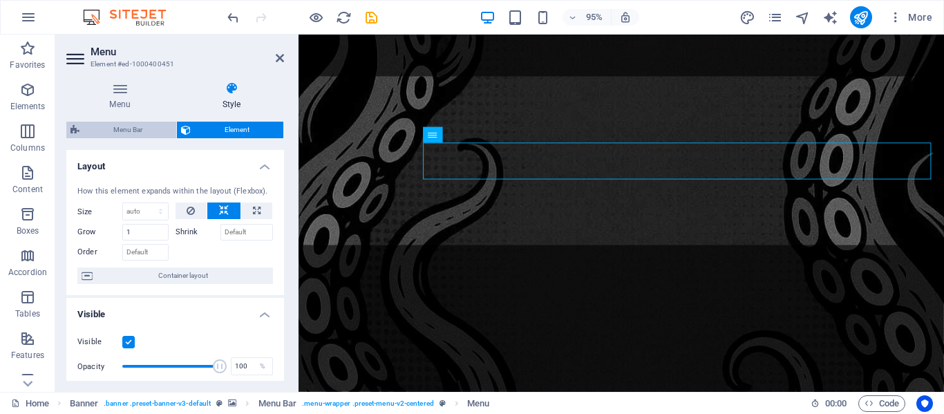
click at [135, 129] on span "Menu Bar" at bounding box center [128, 130] width 88 height 17
select select "rem"
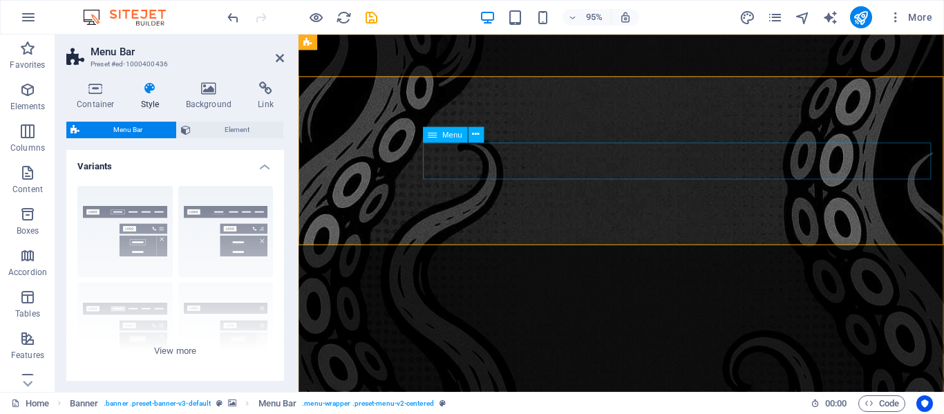
click at [444, 137] on span "Menu" at bounding box center [453, 135] width 20 height 8
click at [444, 136] on span "Menu" at bounding box center [453, 135] width 20 height 8
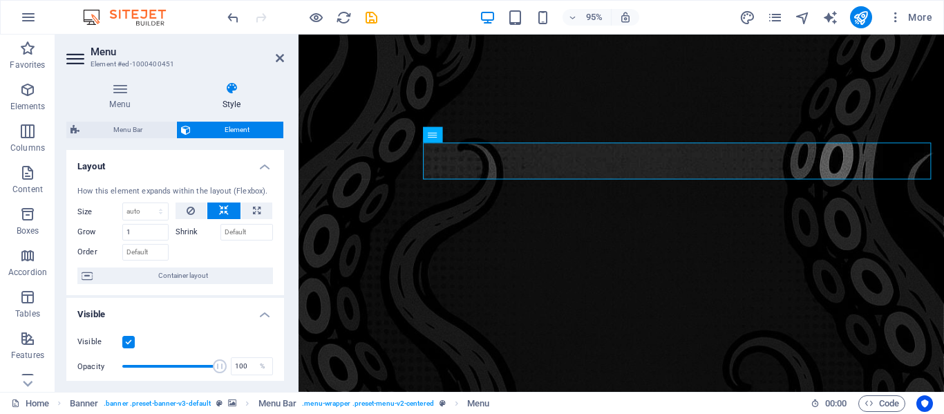
click at [240, 130] on span "Element" at bounding box center [237, 130] width 84 height 17
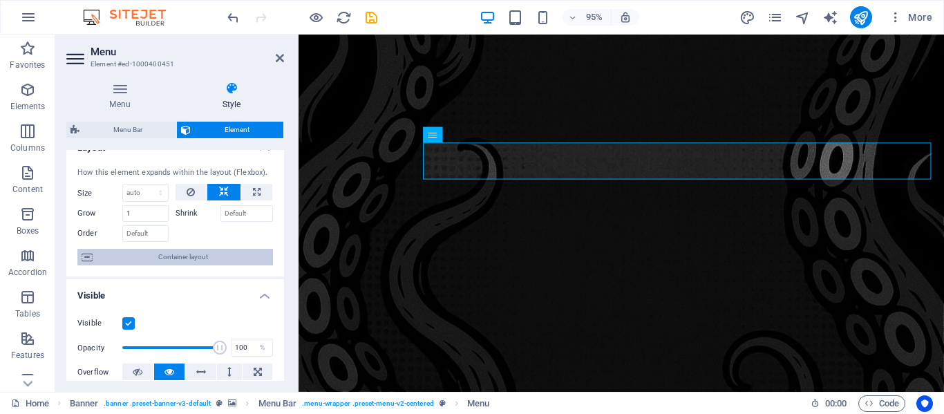
scroll to position [21, 0]
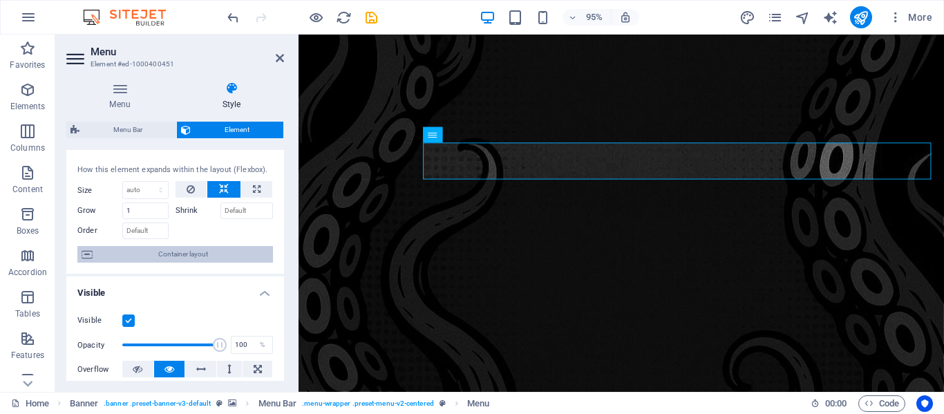
click at [88, 255] on icon at bounding box center [87, 254] width 11 height 17
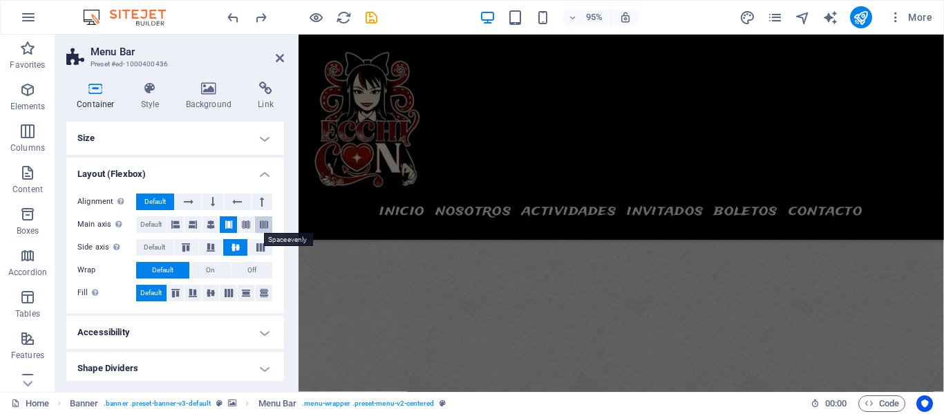
scroll to position [5139, 0]
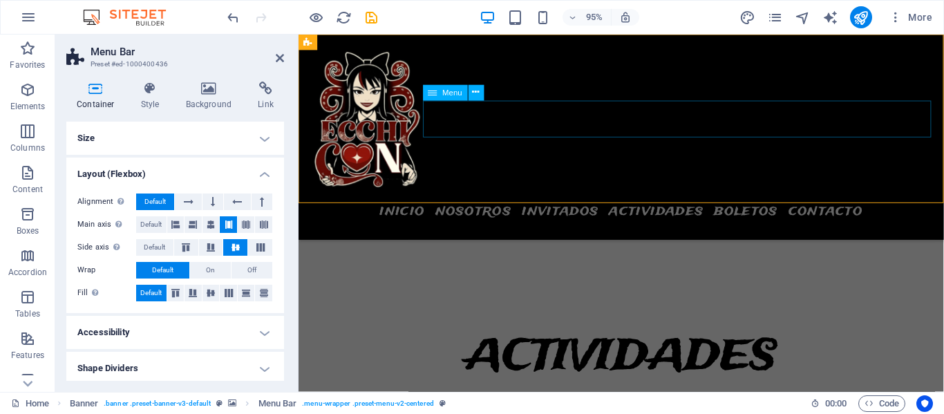
click at [605, 201] on nav "INICIO NOSOTROS INVITADOS ACTIVIDADES BOLETOS CONTACTO" at bounding box center [638, 220] width 652 height 39
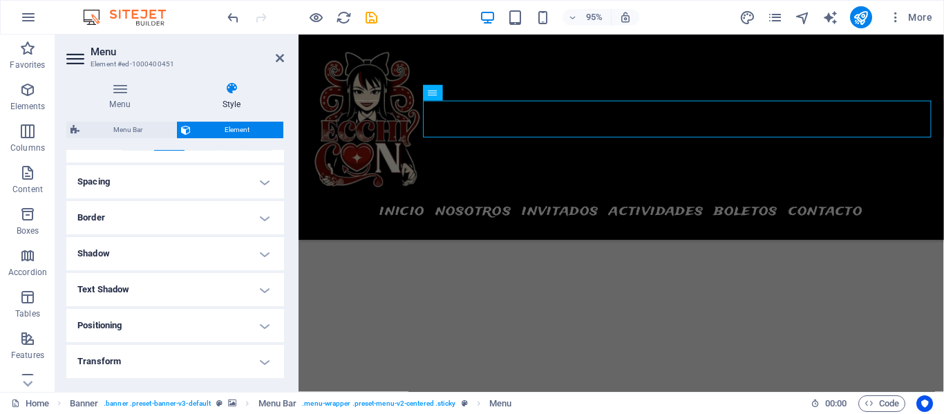
scroll to position [229, 0]
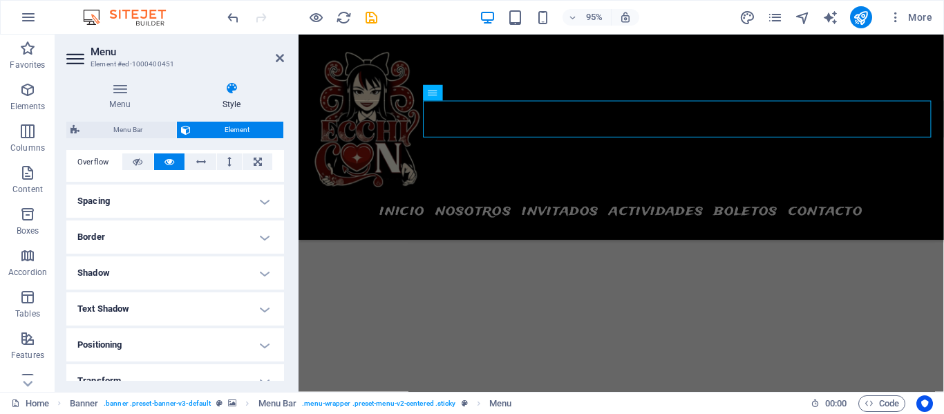
click at [256, 200] on h4 "Spacing" at bounding box center [175, 200] width 218 height 33
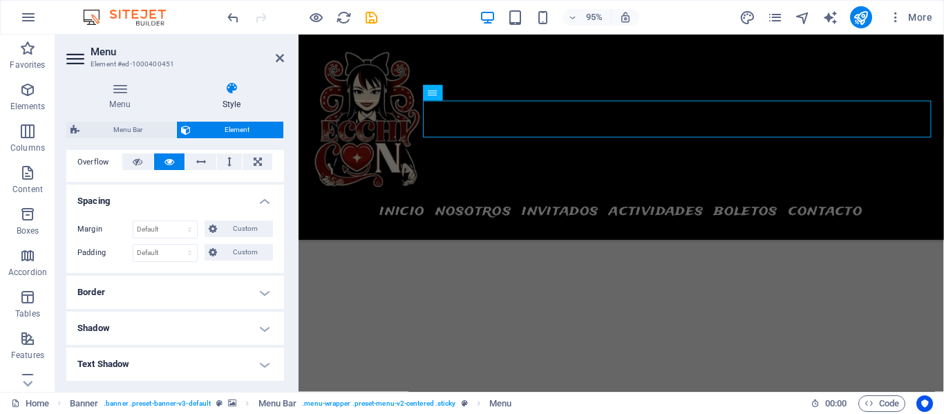
click at [256, 200] on h4 "Spacing" at bounding box center [175, 196] width 218 height 25
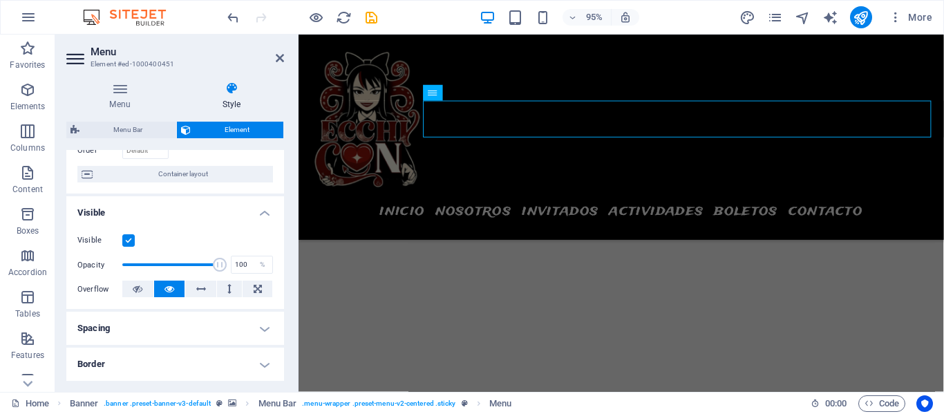
scroll to position [0, 0]
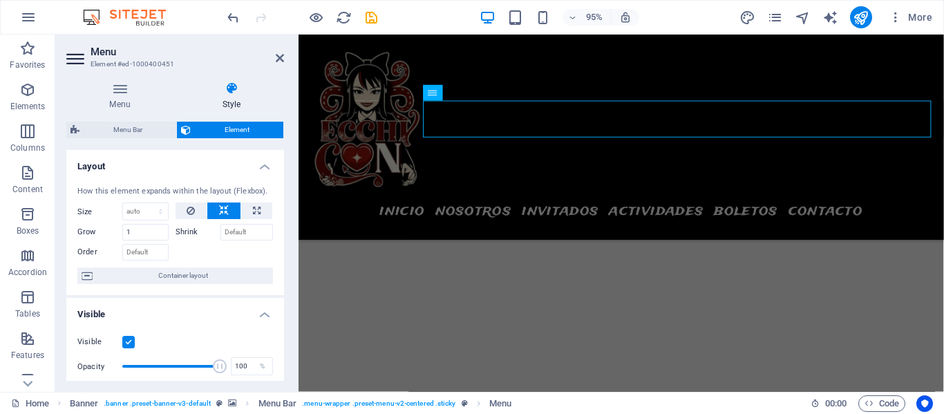
click at [259, 166] on h4 "Layout" at bounding box center [175, 162] width 218 height 25
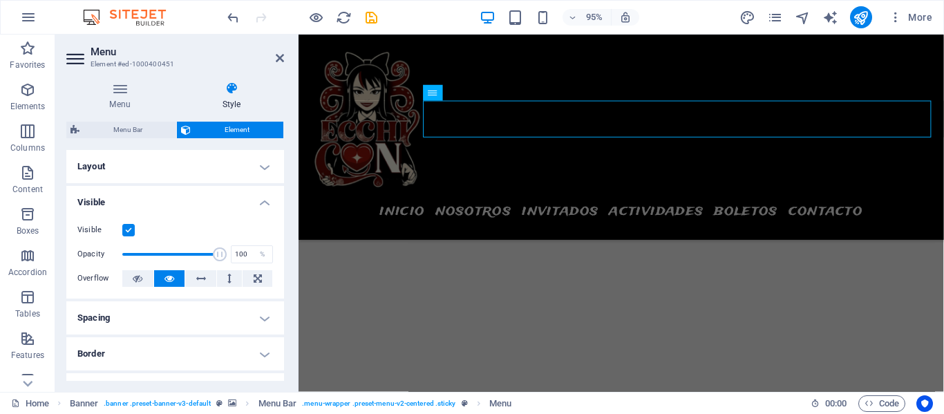
click at [263, 200] on h4 "Visible" at bounding box center [175, 198] width 218 height 25
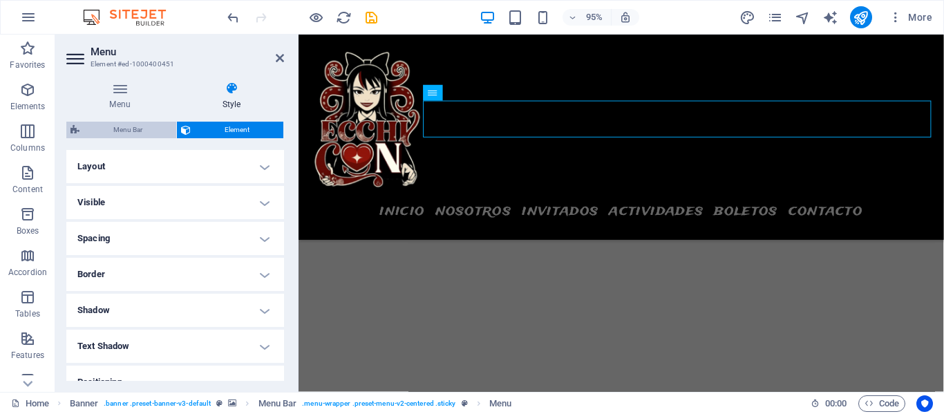
click at [95, 131] on span "Menu Bar" at bounding box center [128, 130] width 88 height 17
select select "rem"
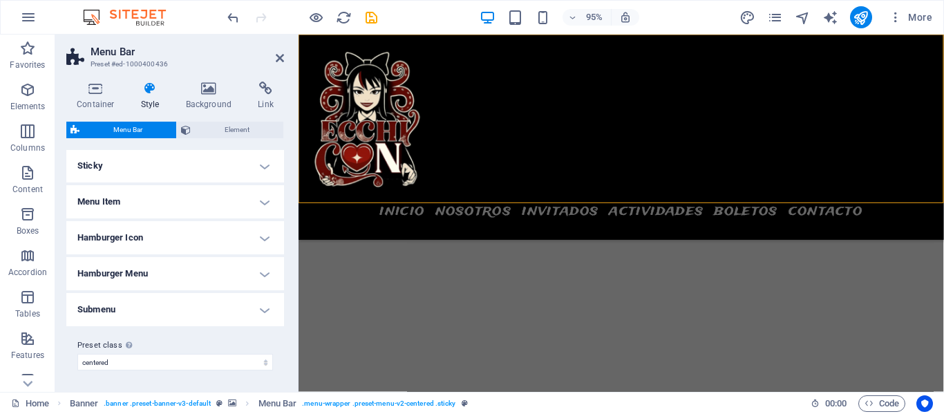
scroll to position [379, 0]
click at [224, 199] on h4 "Menu Item" at bounding box center [175, 200] width 218 height 33
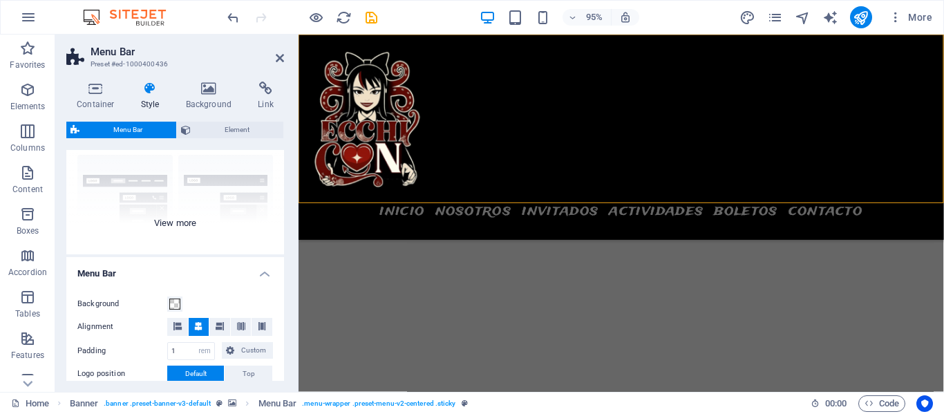
scroll to position [0, 0]
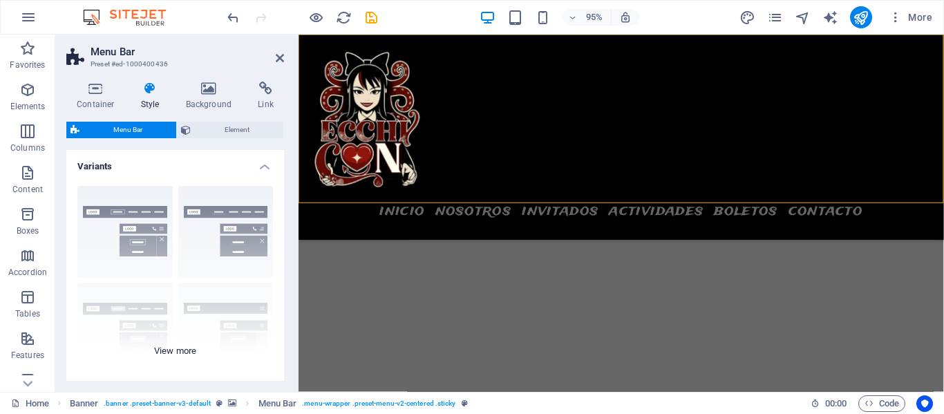
click at [184, 352] on div "Border Centered Default Fixed Loki Trigger Wide XXL" at bounding box center [175, 278] width 218 height 207
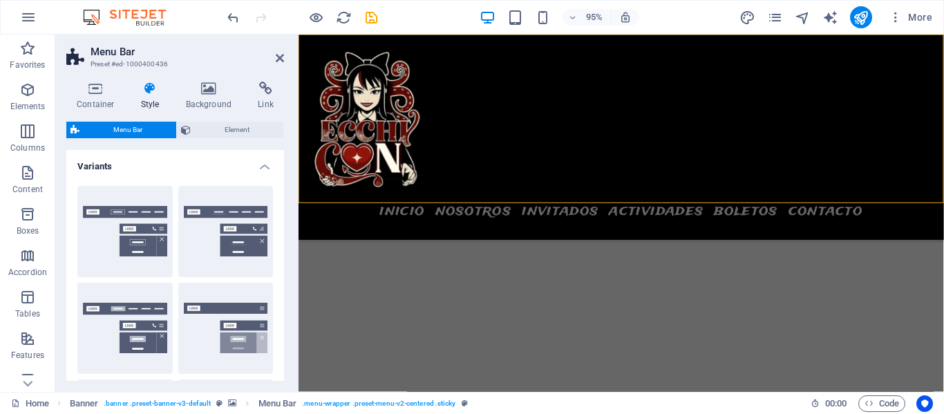
click at [267, 166] on h4 "Variants" at bounding box center [175, 162] width 218 height 25
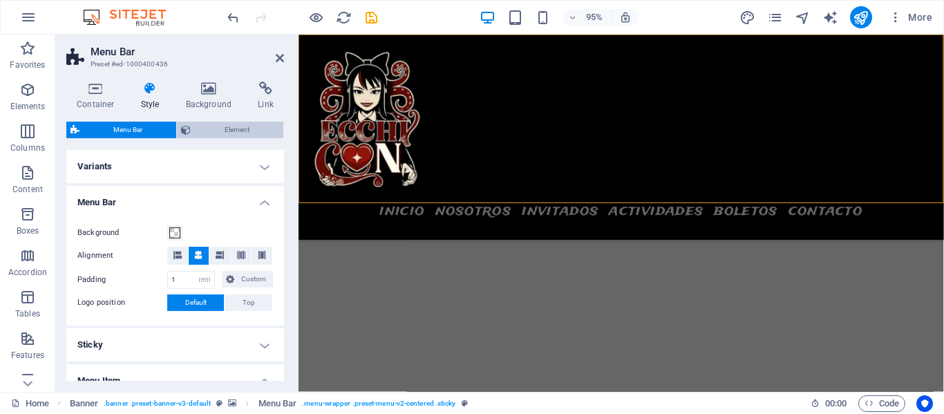
click at [198, 132] on span "Element" at bounding box center [237, 130] width 84 height 17
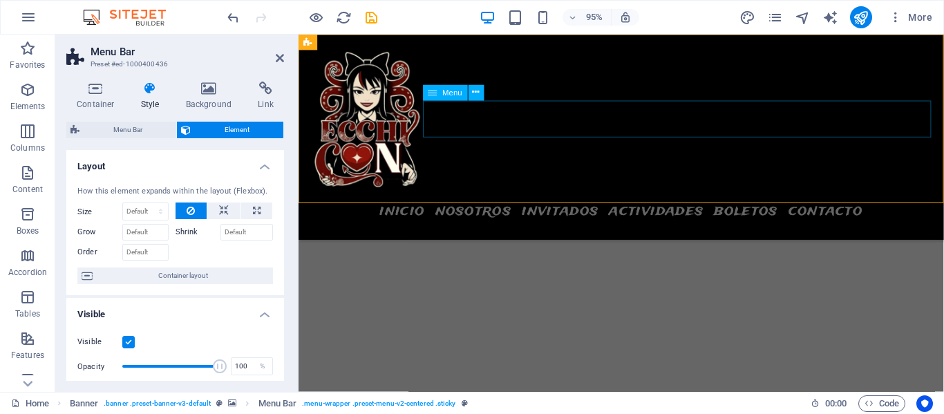
click at [554, 201] on nav "INICIO NOSOTROS INVITADOS ACTIVIDADES BOLETOS CONTACTO" at bounding box center [638, 220] width 652 height 39
click at [480, 95] on button at bounding box center [476, 93] width 16 height 16
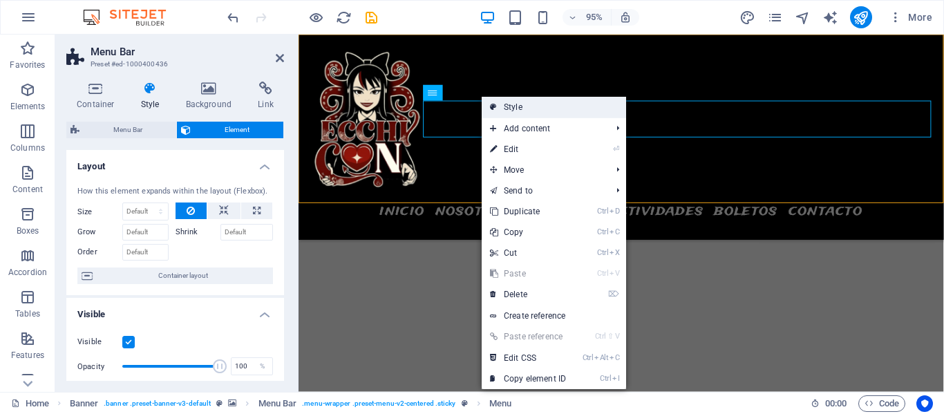
click at [522, 103] on link "Style" at bounding box center [554, 107] width 144 height 21
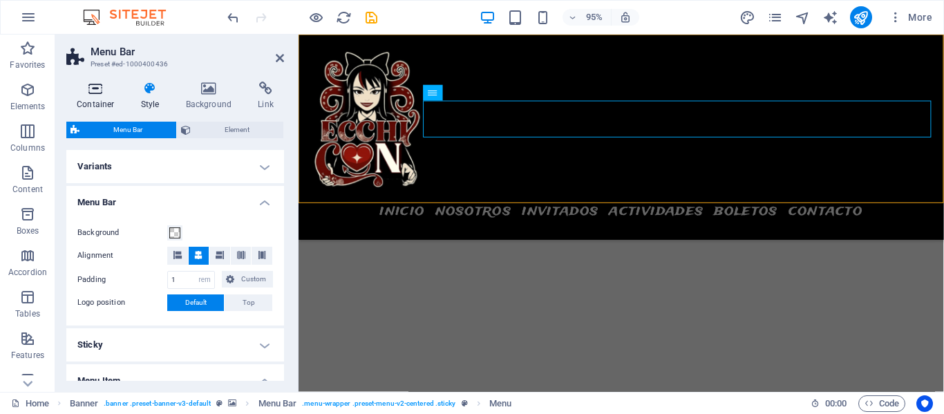
click at [99, 95] on icon at bounding box center [95, 89] width 59 height 14
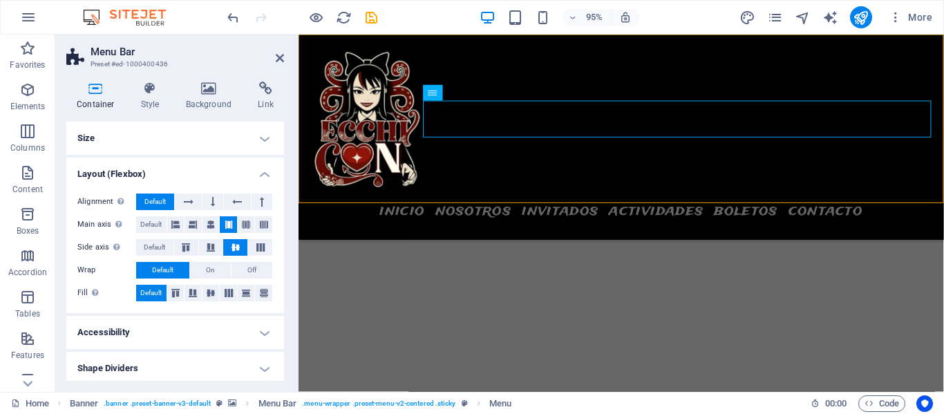
click at [129, 136] on h4 "Size" at bounding box center [175, 138] width 218 height 33
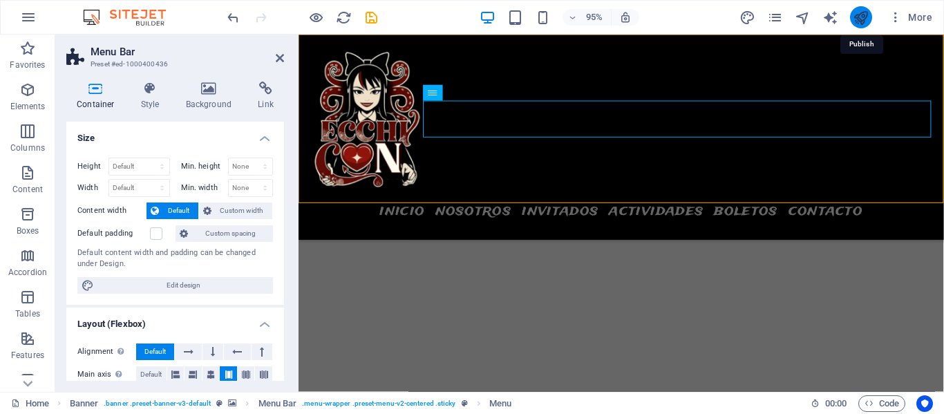
click at [866, 18] on icon "publish" at bounding box center [861, 18] width 16 height 16
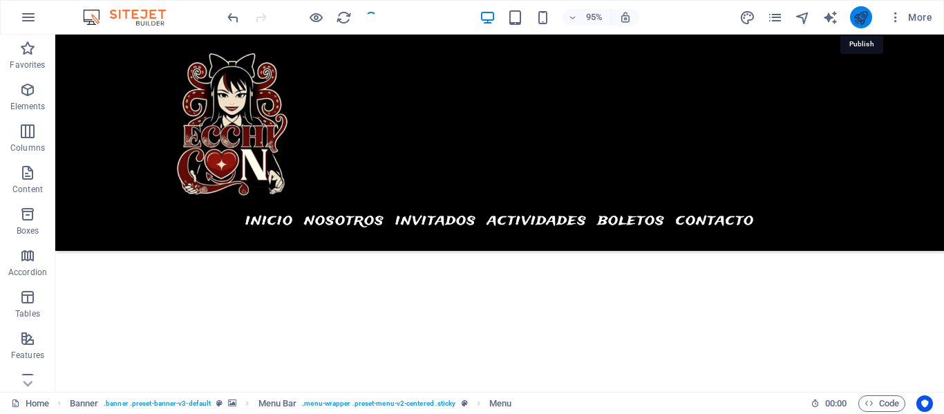
checkbox input "false"
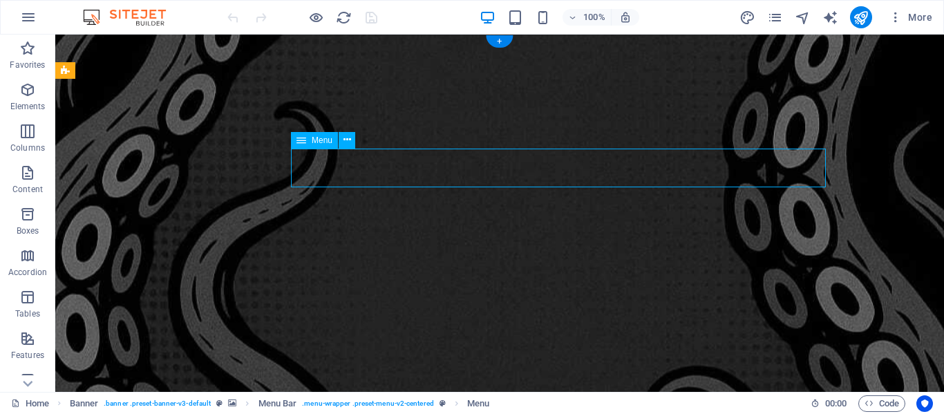
select select
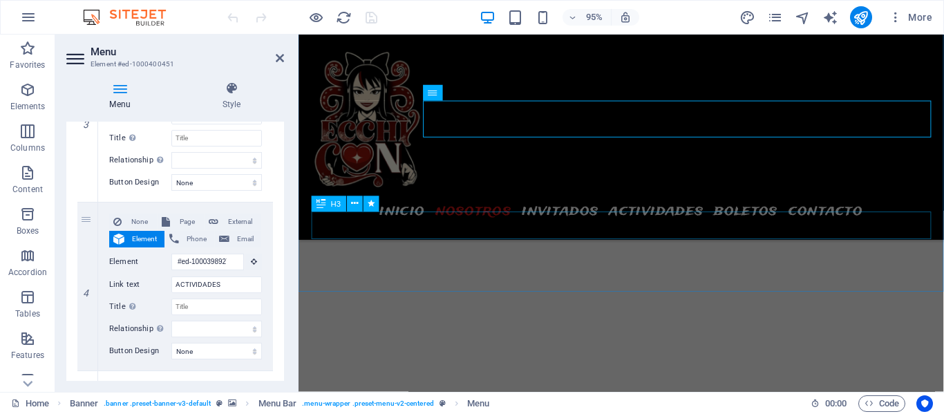
scroll to position [925, 0]
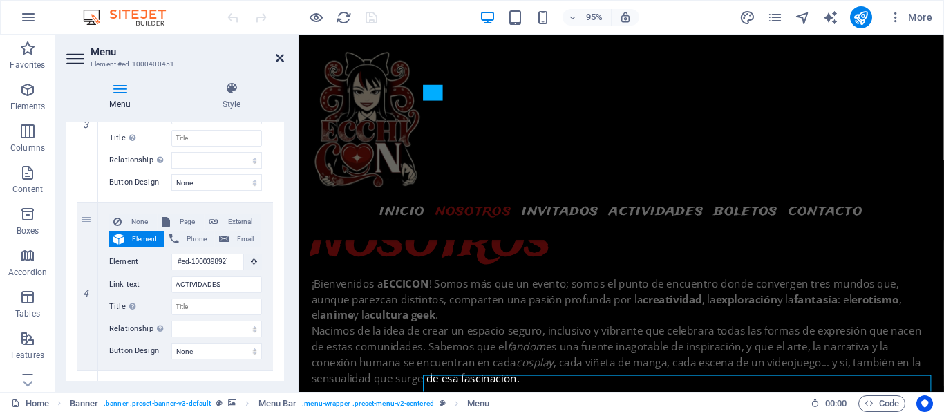
click at [277, 61] on icon at bounding box center [280, 58] width 8 height 11
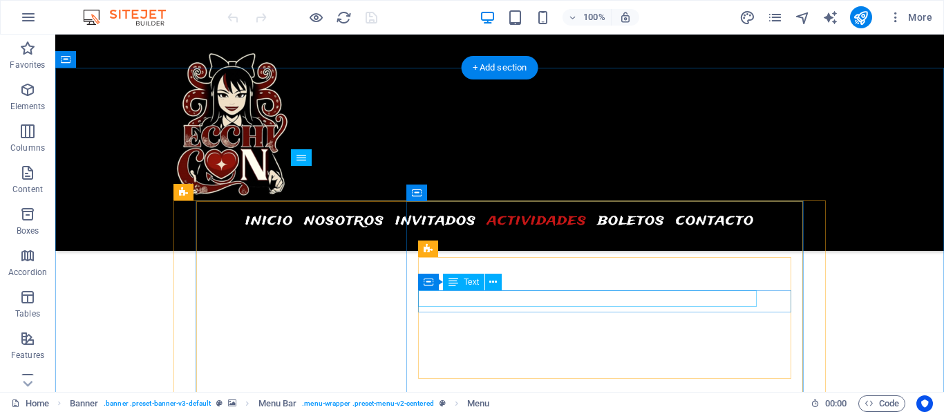
scroll to position [4159, 0]
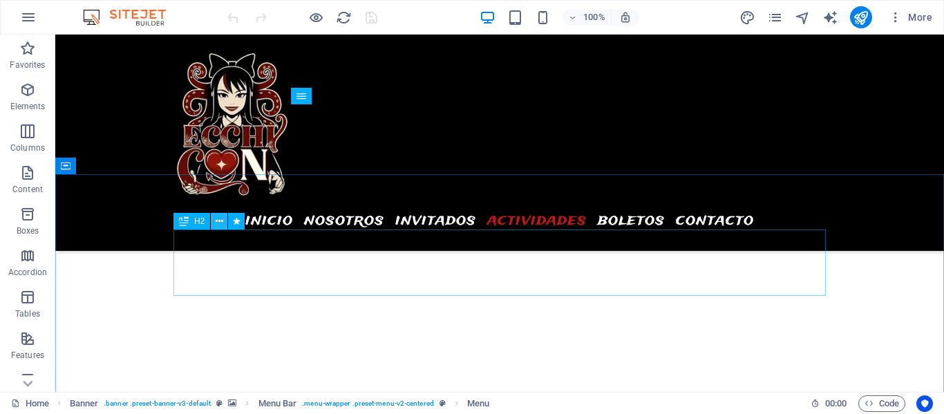
click at [220, 225] on icon at bounding box center [220, 221] width 8 height 15
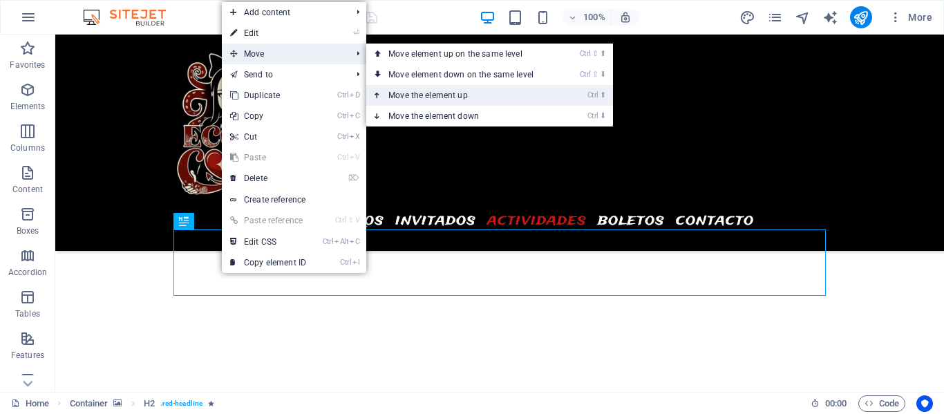
click at [439, 93] on link "Ctrl ⬆ Move the element up" at bounding box center [463, 95] width 195 height 21
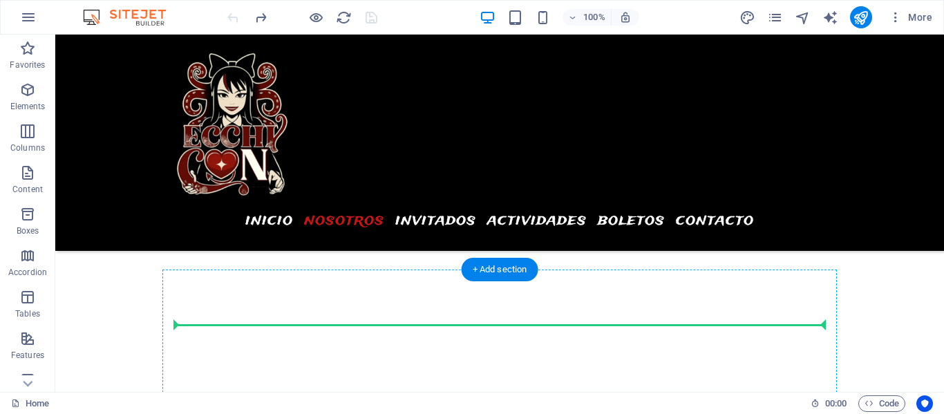
scroll to position [1387, 0]
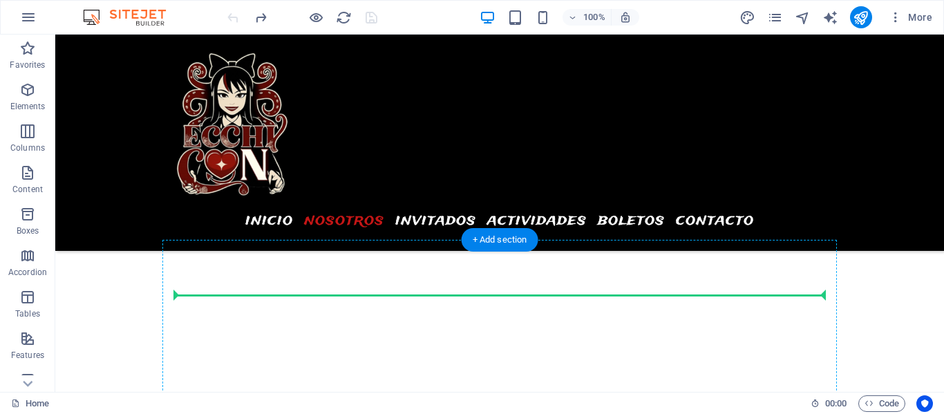
drag, startPoint x: 343, startPoint y: 350, endPoint x: 336, endPoint y: 294, distance: 56.5
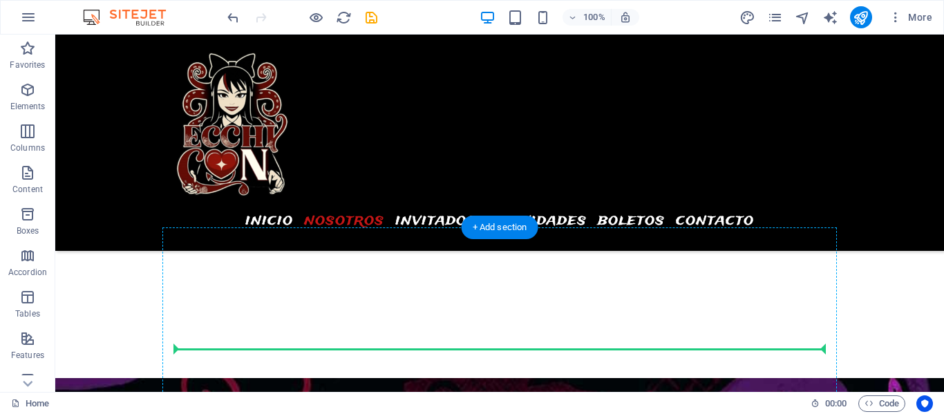
scroll to position [1494, 0]
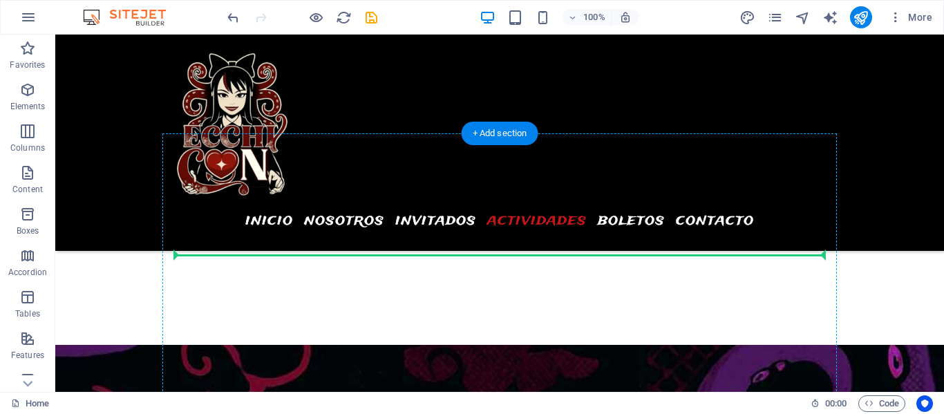
drag, startPoint x: 180, startPoint y: 248, endPoint x: 287, endPoint y: 274, distance: 109.6
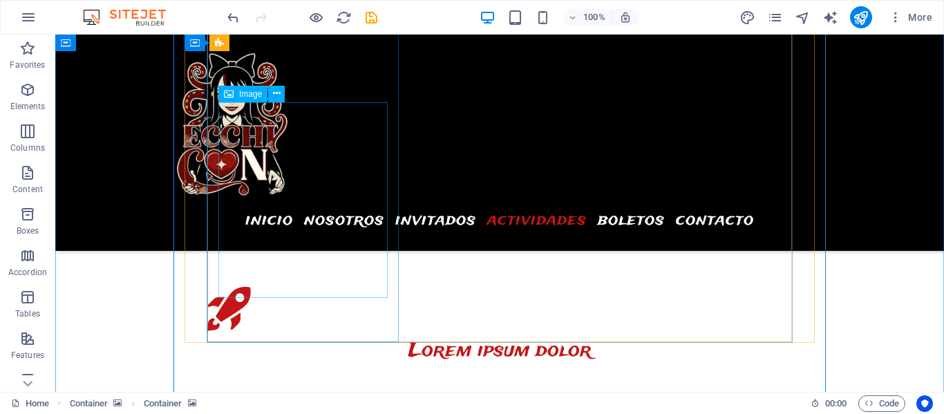
scroll to position [2567, 0]
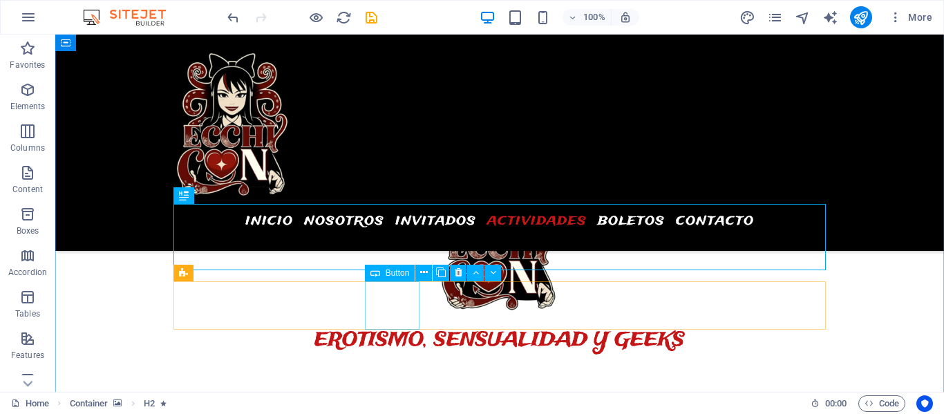
scroll to position [2615, 0]
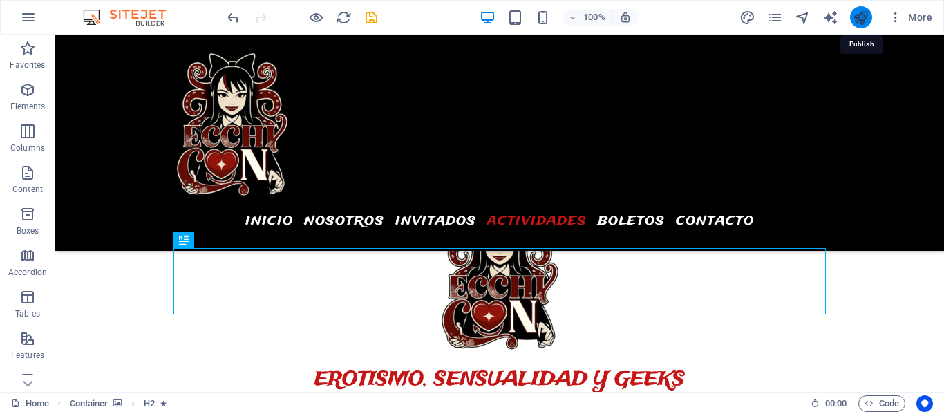
drag, startPoint x: 860, startPoint y: 20, endPoint x: 739, endPoint y: 44, distance: 123.2
click at [860, 20] on icon "publish" at bounding box center [861, 18] width 16 height 16
checkbox input "false"
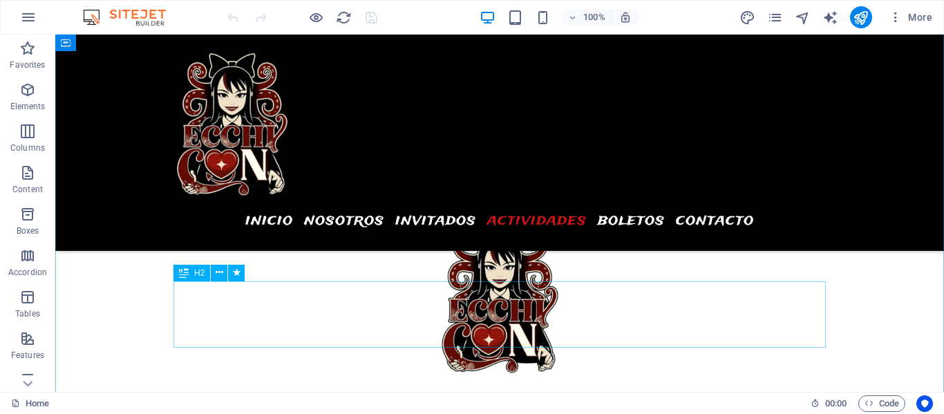
scroll to position [2599, 0]
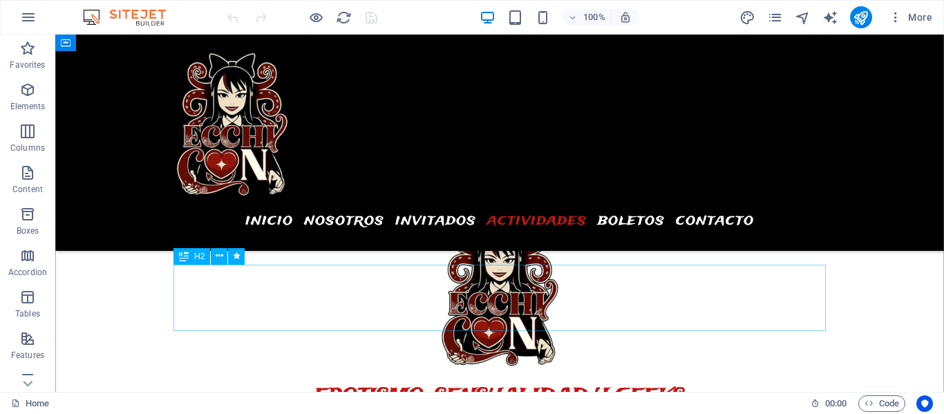
click at [223, 251] on icon at bounding box center [220, 256] width 8 height 15
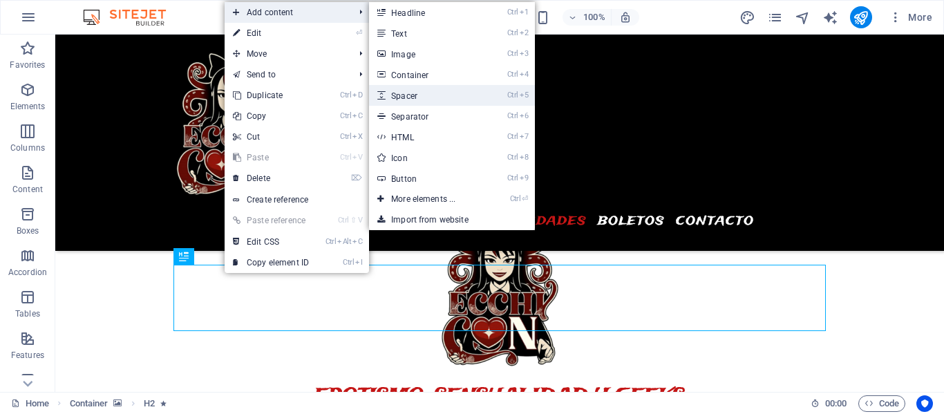
click at [406, 99] on link "Ctrl 5 Spacer" at bounding box center [426, 95] width 114 height 21
select select "px"
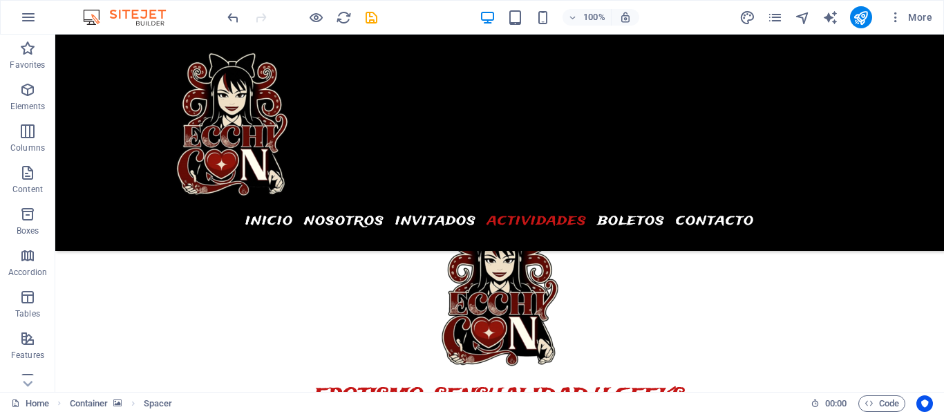
drag, startPoint x: 426, startPoint y: 343, endPoint x: 430, endPoint y: 292, distance: 52.0
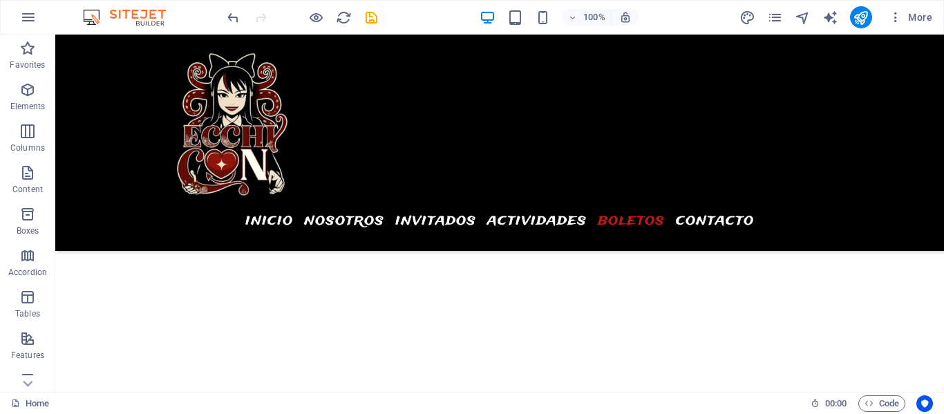
scroll to position [6001, 0]
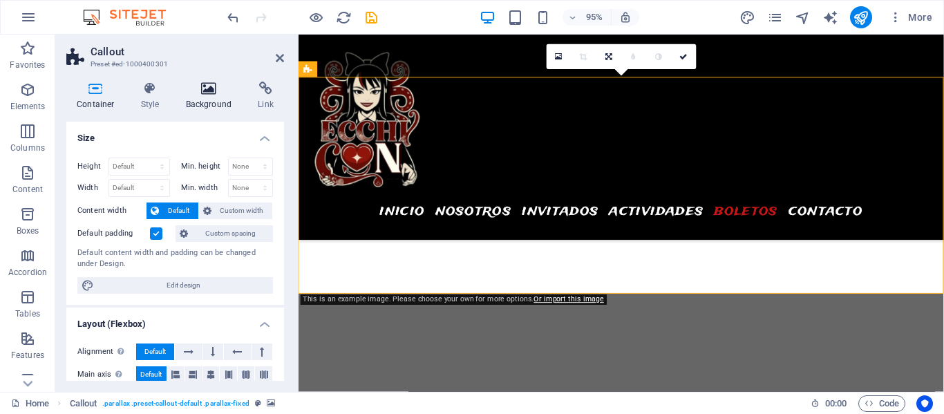
click at [213, 89] on icon at bounding box center [208, 89] width 67 height 14
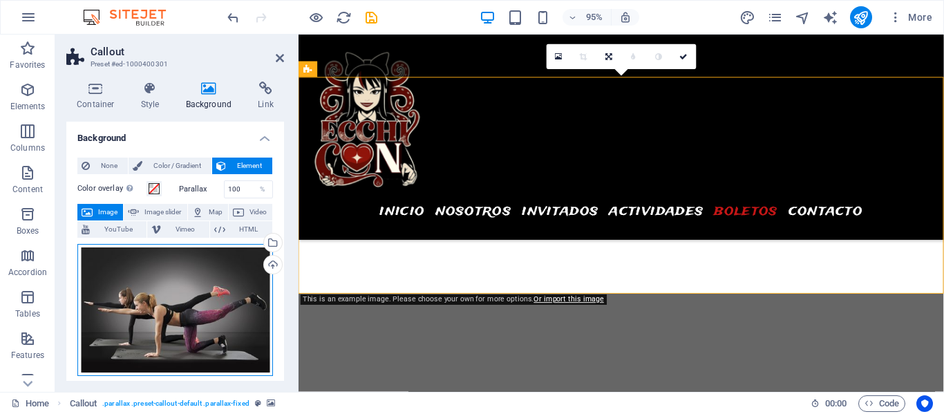
click at [195, 292] on div "Drag files here, click to choose files or select files from Files or our free s…" at bounding box center [175, 310] width 196 height 133
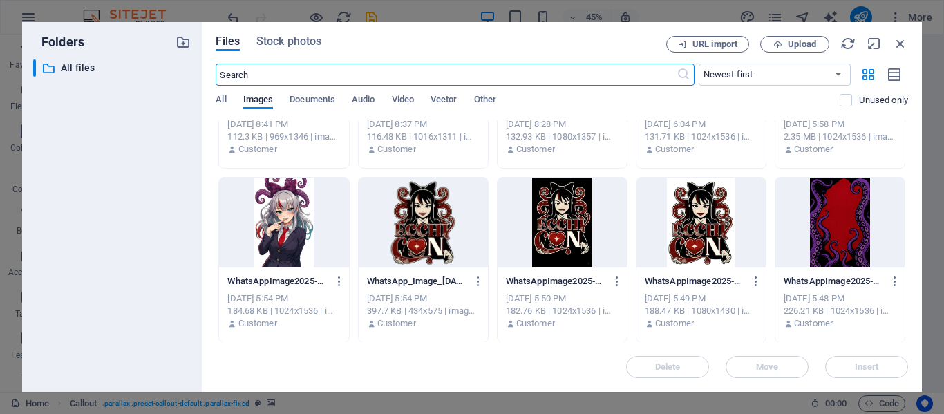
scroll to position [118, 0]
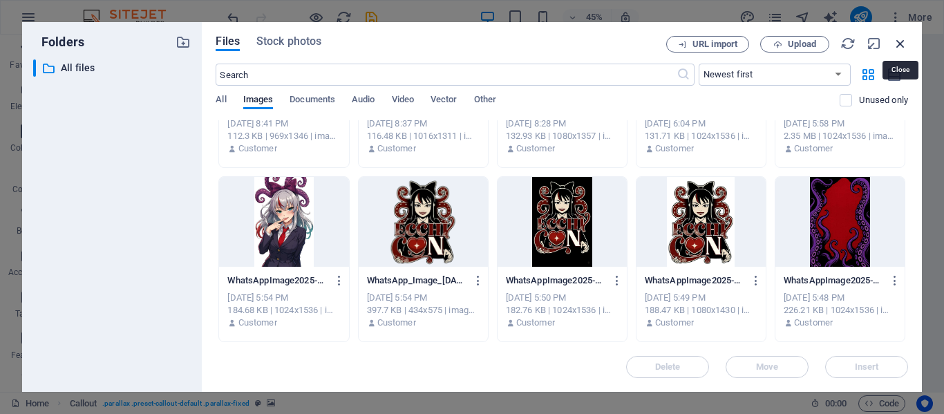
click at [903, 44] on icon "button" at bounding box center [900, 43] width 15 height 15
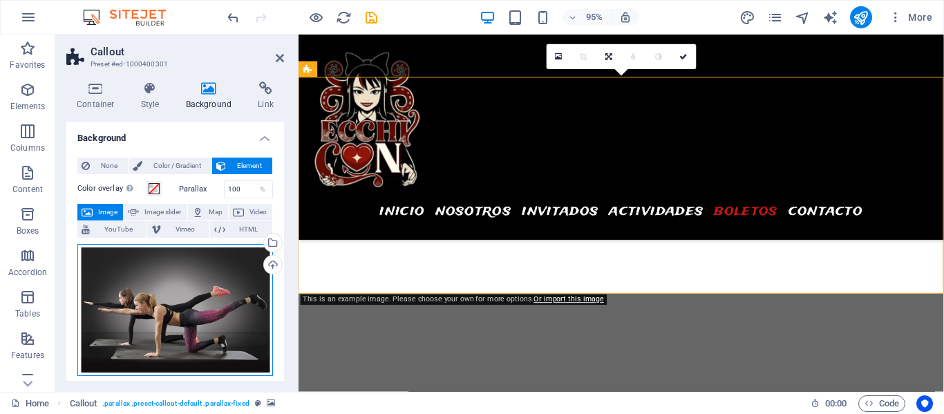
click at [146, 299] on div "Drag files here, click to choose files or select files from Files or our free s…" at bounding box center [175, 310] width 196 height 133
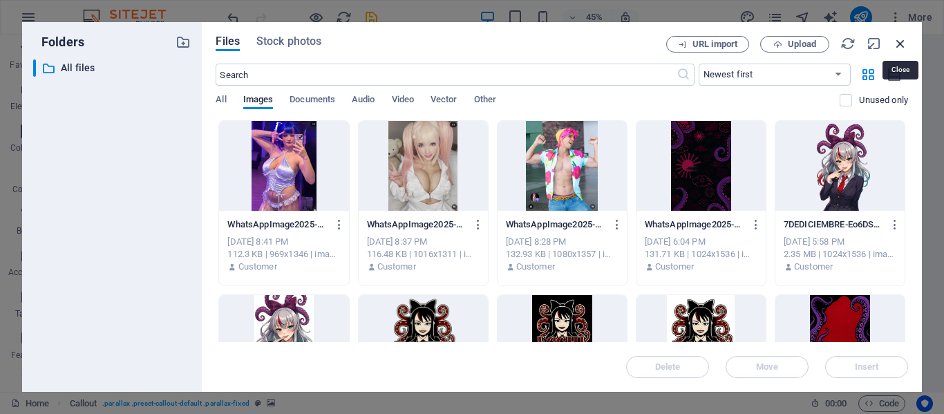
drag, startPoint x: 898, startPoint y: 44, endPoint x: 549, endPoint y: 11, distance: 350.4
click at [898, 44] on icon "button" at bounding box center [900, 43] width 15 height 15
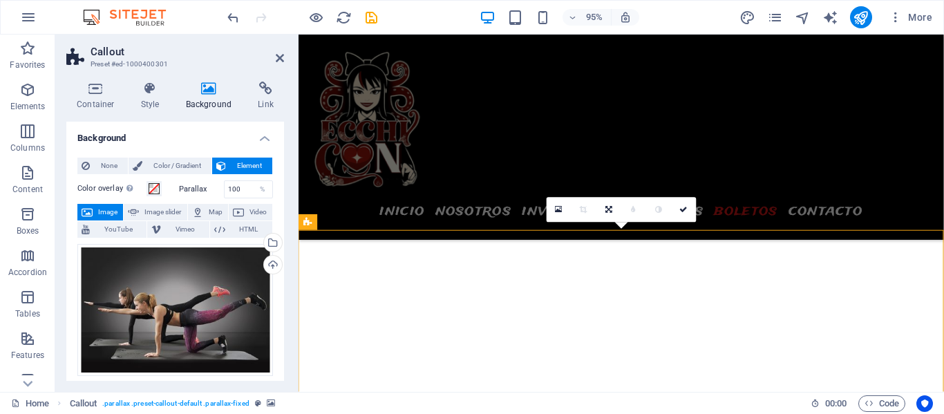
scroll to position [5829, 0]
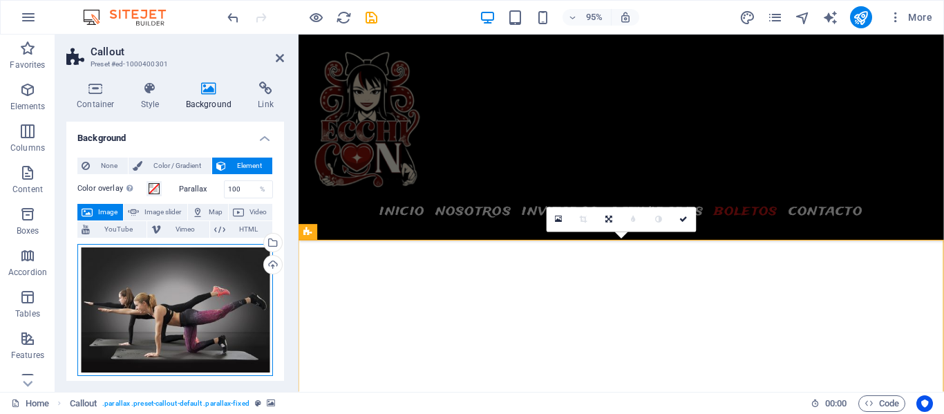
click at [164, 278] on div "Drag files here, click to choose files or select files from Files or our free s…" at bounding box center [175, 310] width 196 height 133
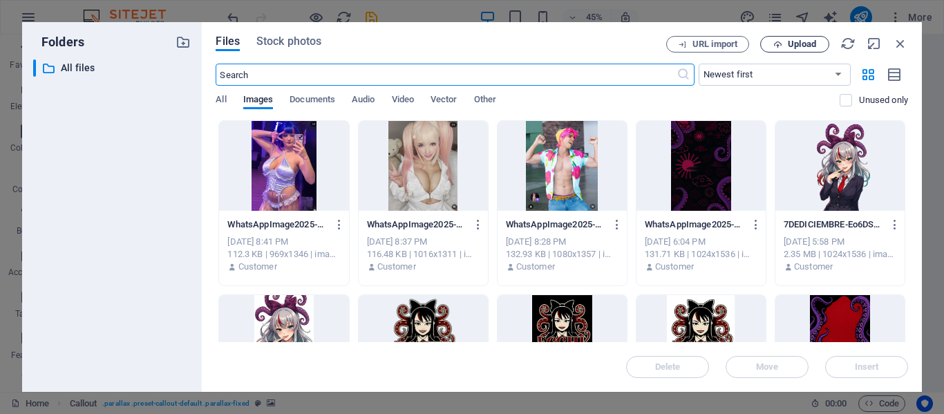
click at [799, 44] on span "Upload" at bounding box center [802, 44] width 28 height 8
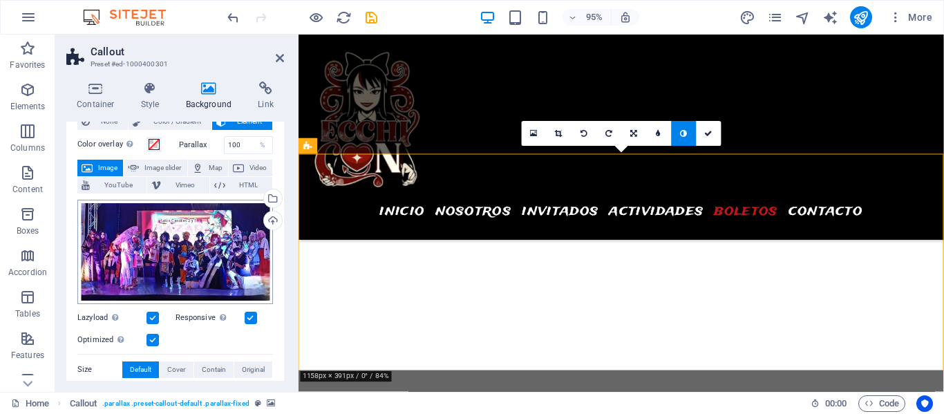
scroll to position [53, 0]
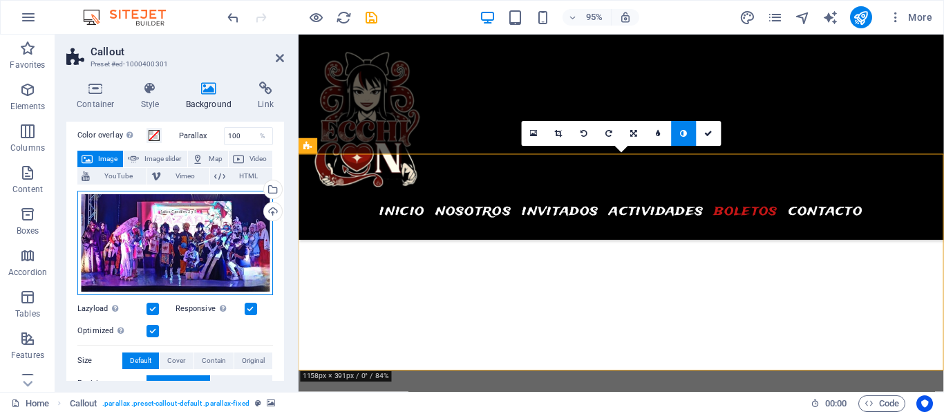
click at [182, 243] on div "Drag files here, click to choose files or select files from Files or our free s…" at bounding box center [175, 243] width 196 height 104
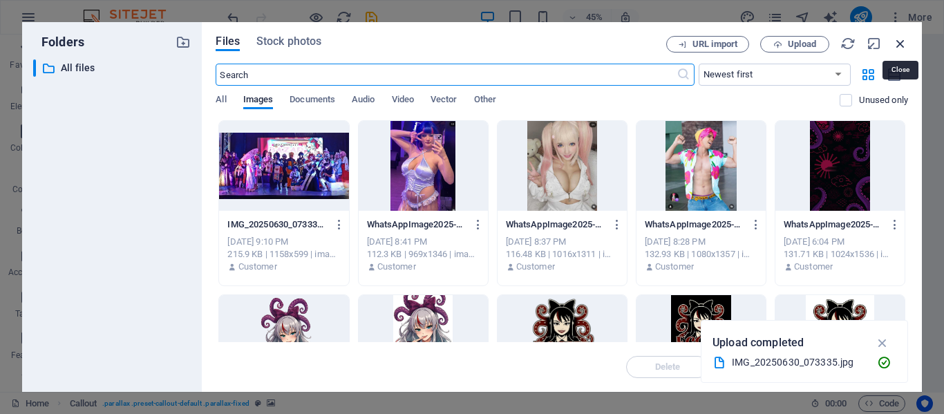
click at [899, 41] on icon "button" at bounding box center [900, 43] width 15 height 15
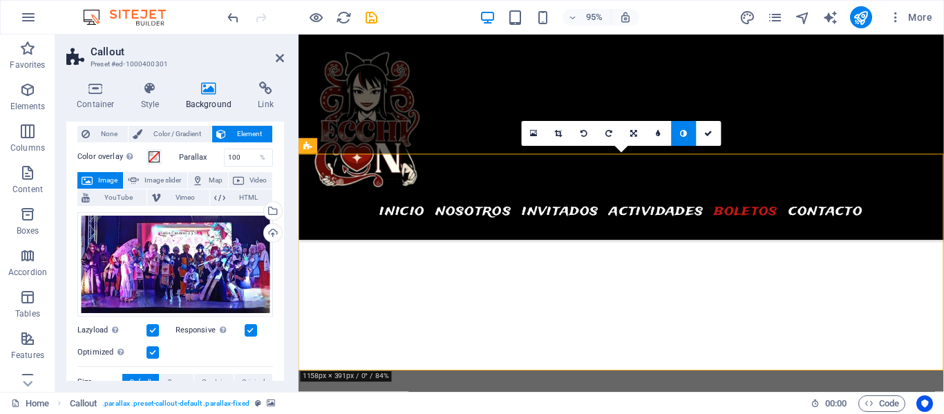
scroll to position [28, 0]
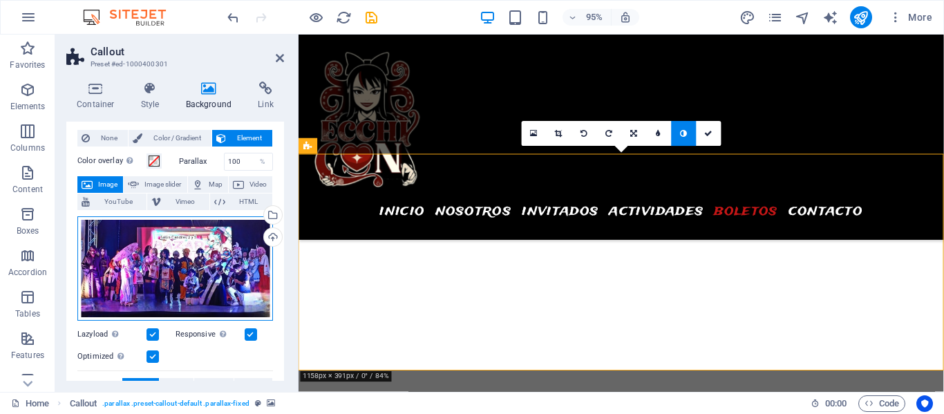
click at [151, 263] on div "Drag files here, click to choose files or select files from Files or our free s…" at bounding box center [175, 268] width 196 height 104
click at [151, 263] on body "ECCHICON.COM.MX Home Favorites Elements Columns Content Boxes Accordion Tables …" at bounding box center [472, 207] width 944 height 414
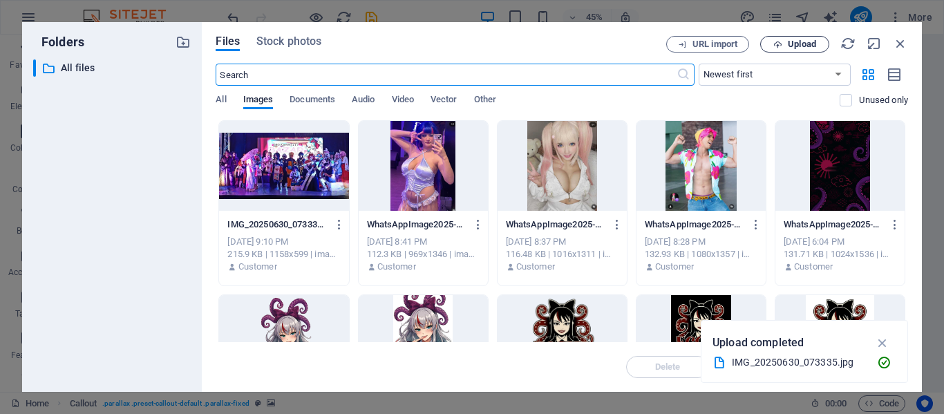
click at [784, 46] on span "Upload" at bounding box center [794, 44] width 57 height 9
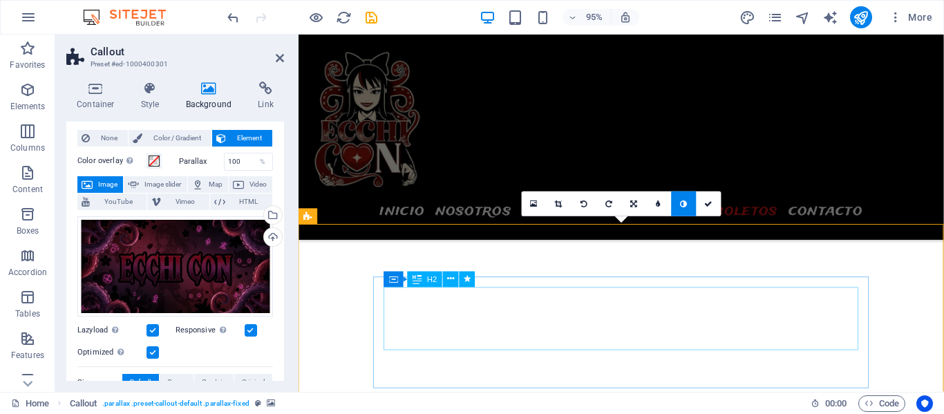
scroll to position [5914, 0]
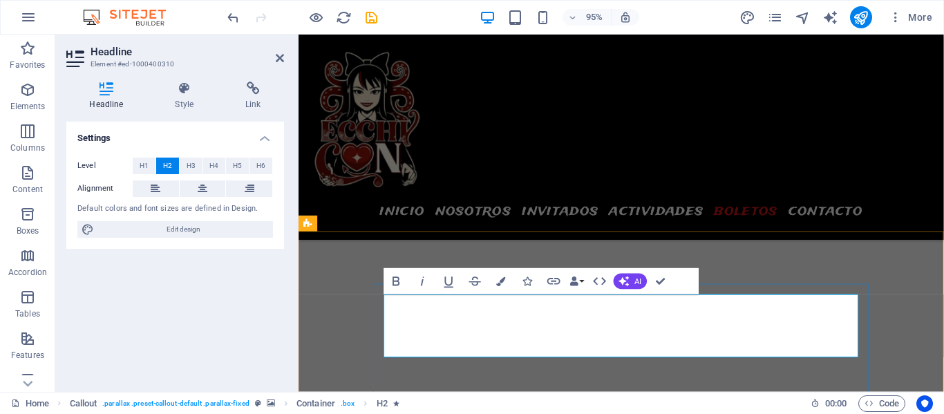
scroll to position [5846, 0]
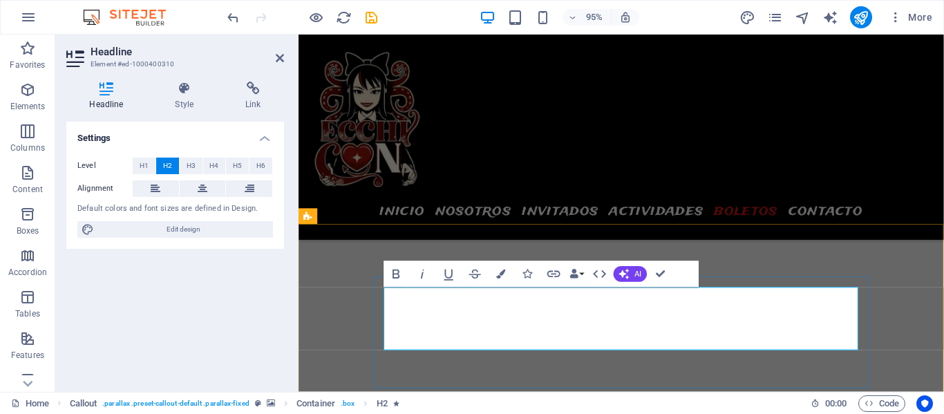
drag, startPoint x: 506, startPoint y: 338, endPoint x: 654, endPoint y: 332, distance: 148.7
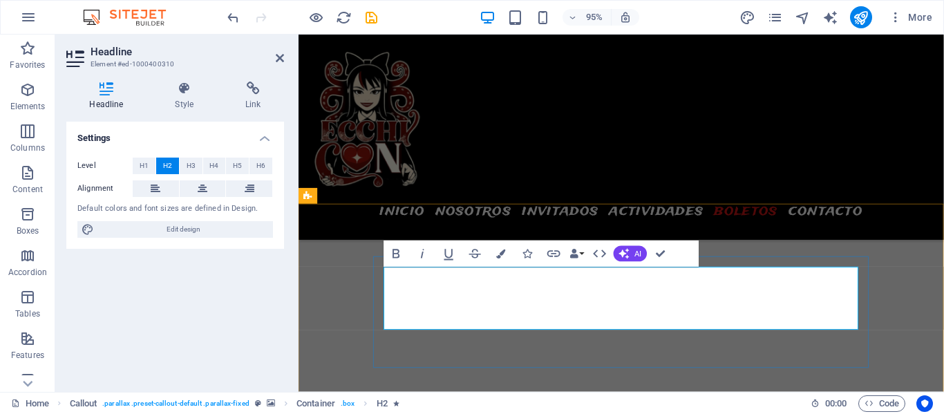
scroll to position [5867, 0]
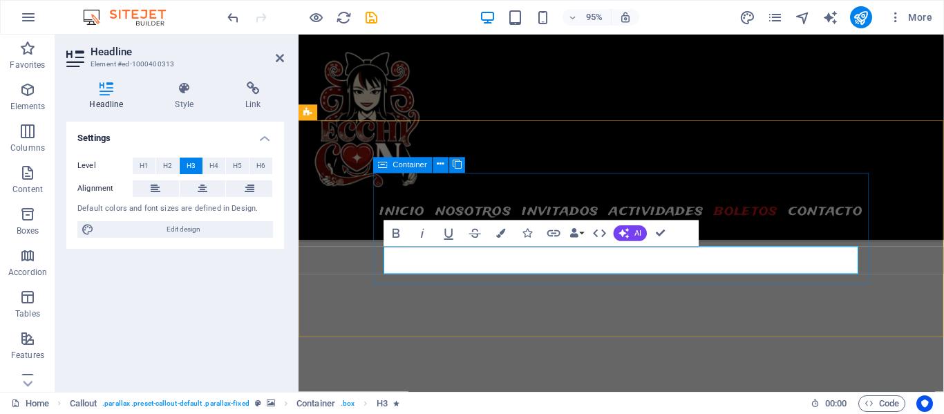
scroll to position [5961, 0]
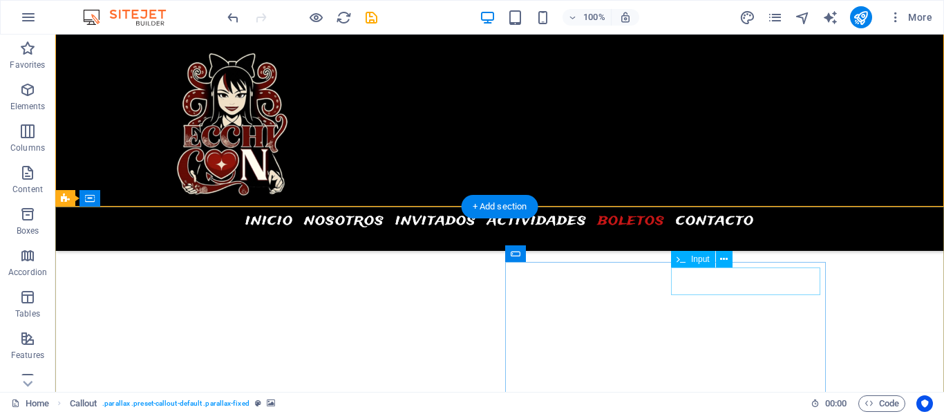
scroll to position [6167, 0]
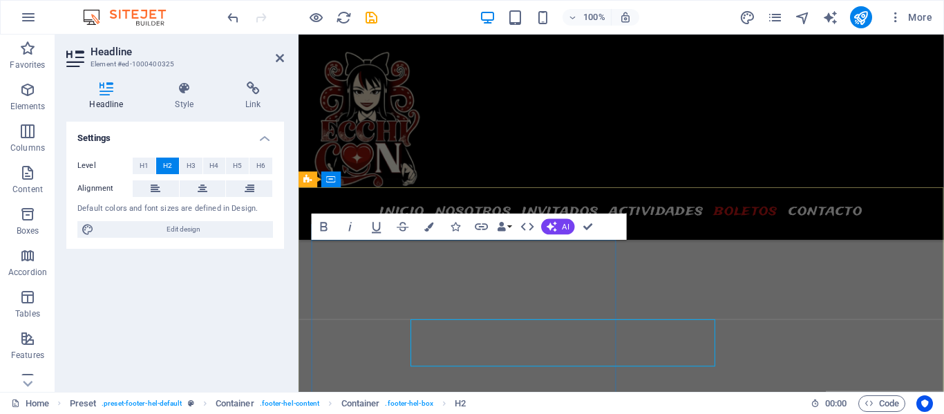
scroll to position [6083, 0]
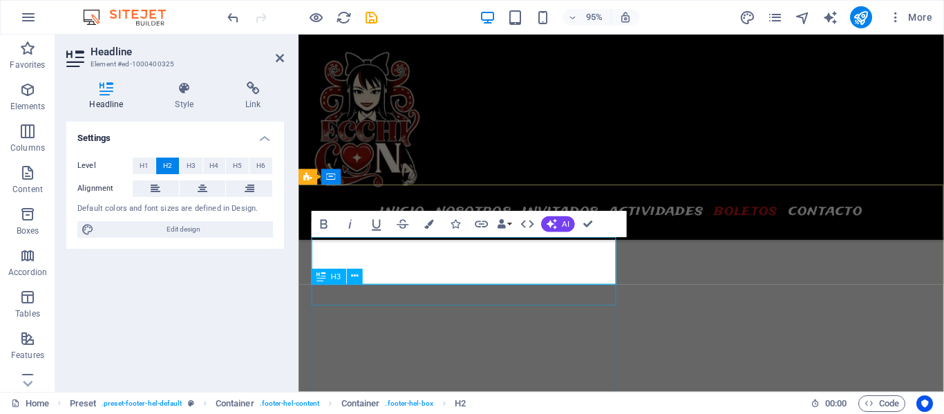
scroll to position [6148, 0]
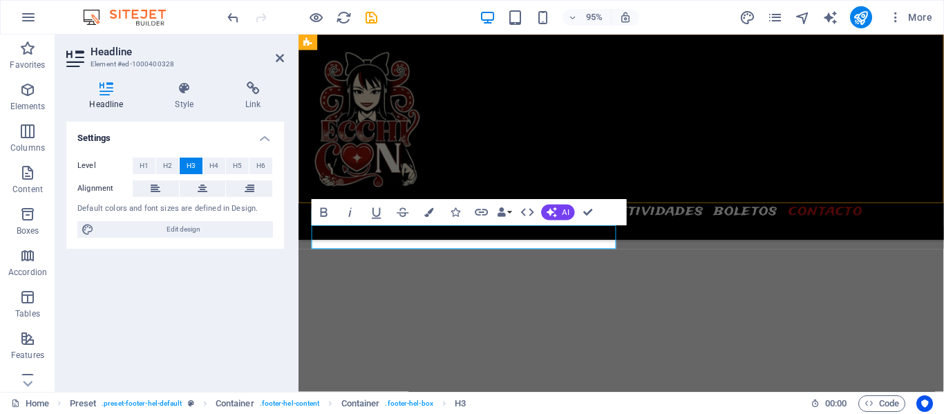
click at [663, 191] on div "Menu INICIO NOSOTROS INVITADOS ACTIVIDADES BOLETOS CONTACTO" at bounding box center [637, 143] width 679 height 216
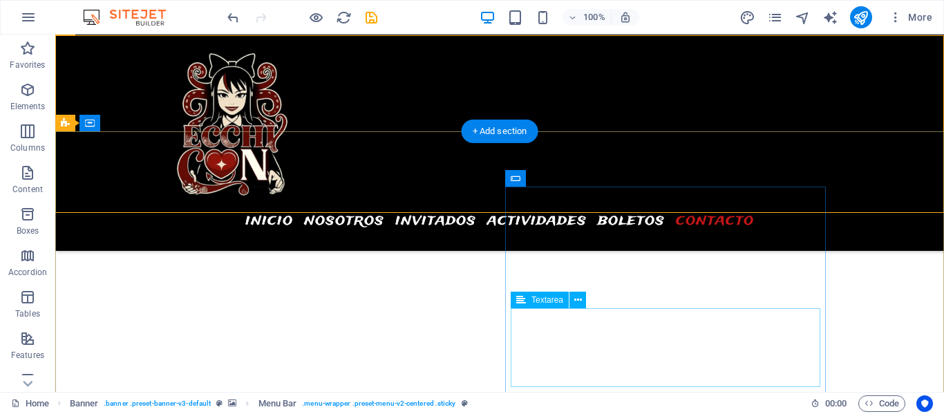
scroll to position [6145, 0]
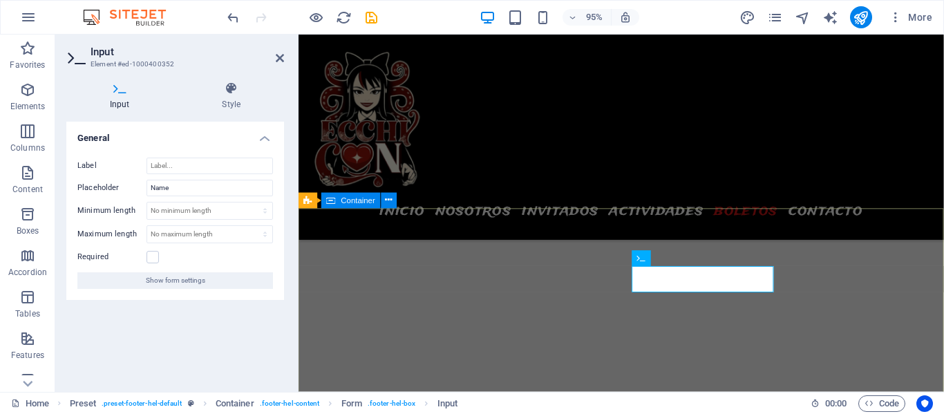
scroll to position [6061, 0]
type input "Nombre"
type input "Apellidos"
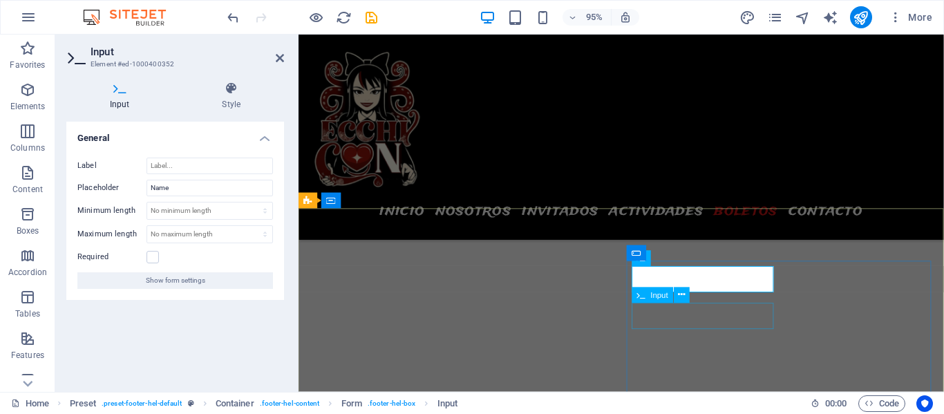
type input "Telefono"
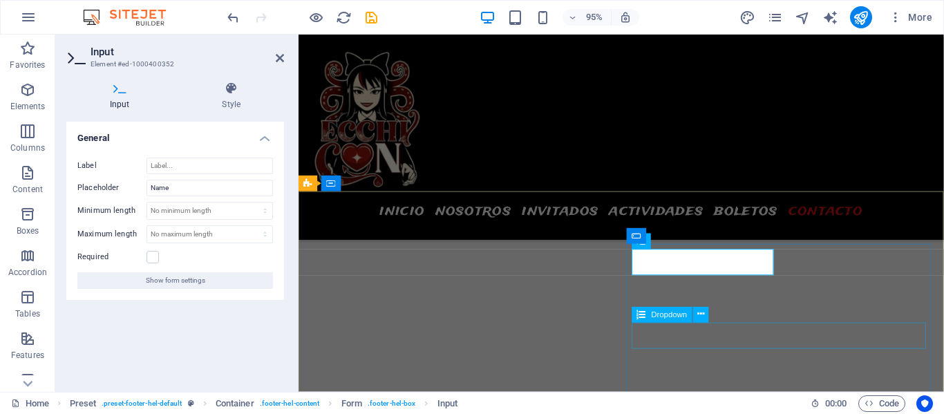
scroll to position [6164, 0]
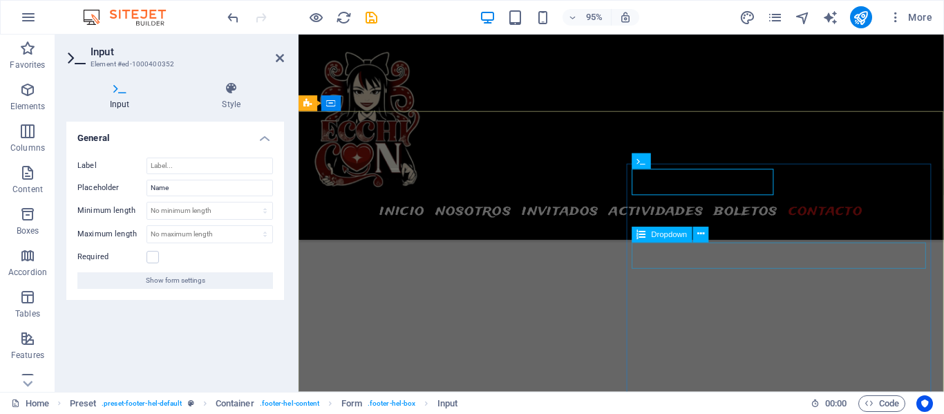
type input "correo electronico"
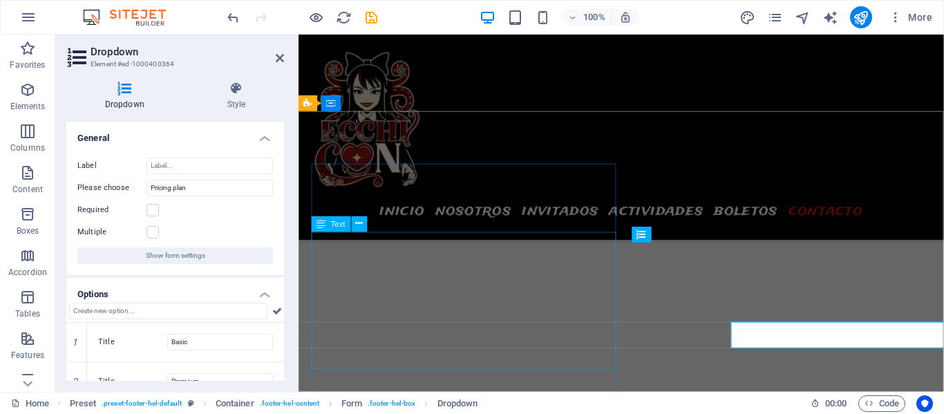
scroll to position [6164, 0]
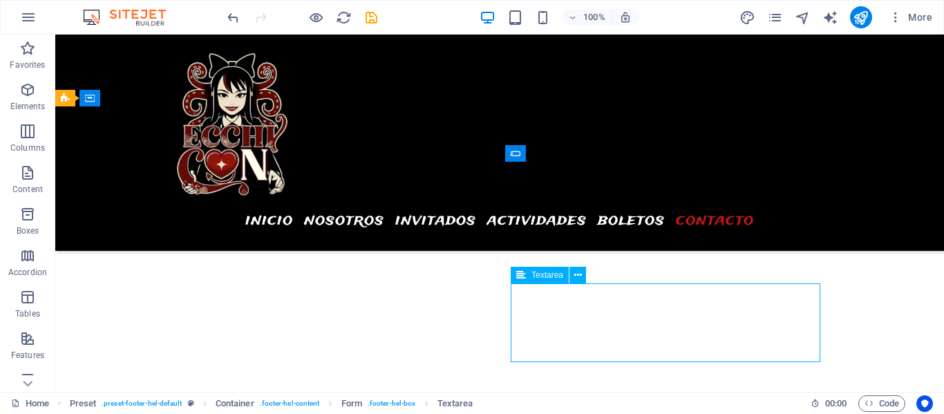
scroll to position [6383, 0]
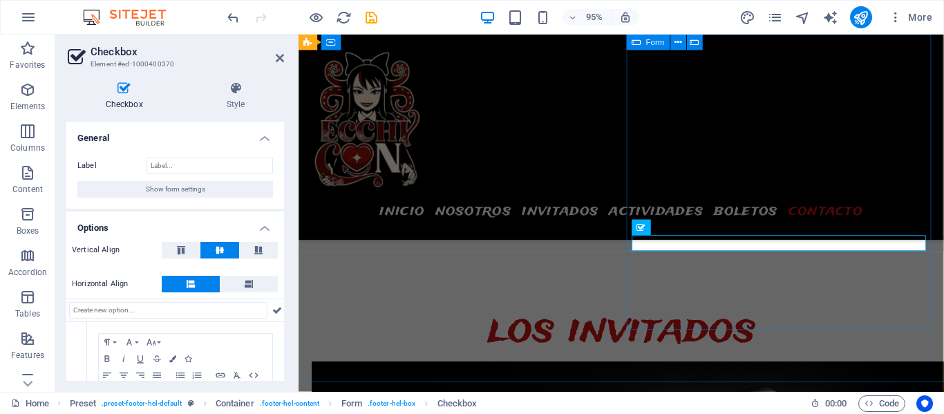
scroll to position [6300, 0]
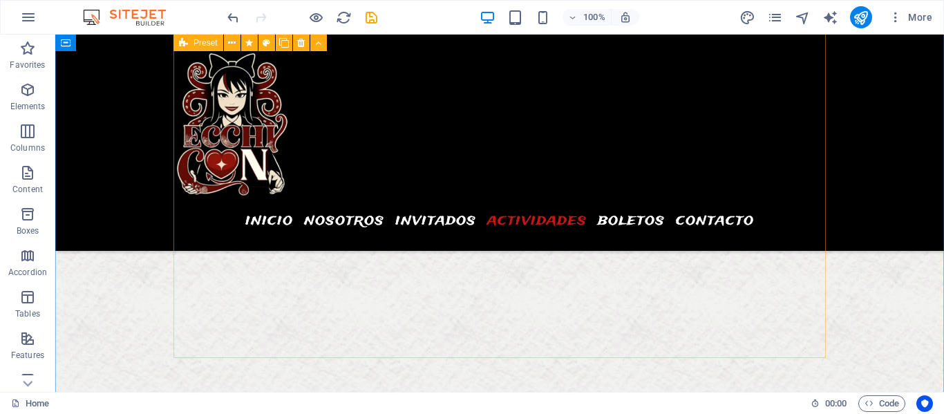
scroll to position [5097, 0]
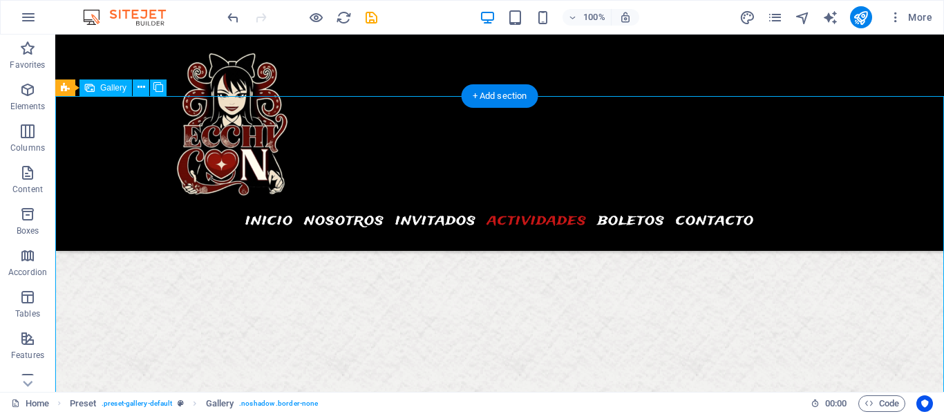
select select "4"
select select "px"
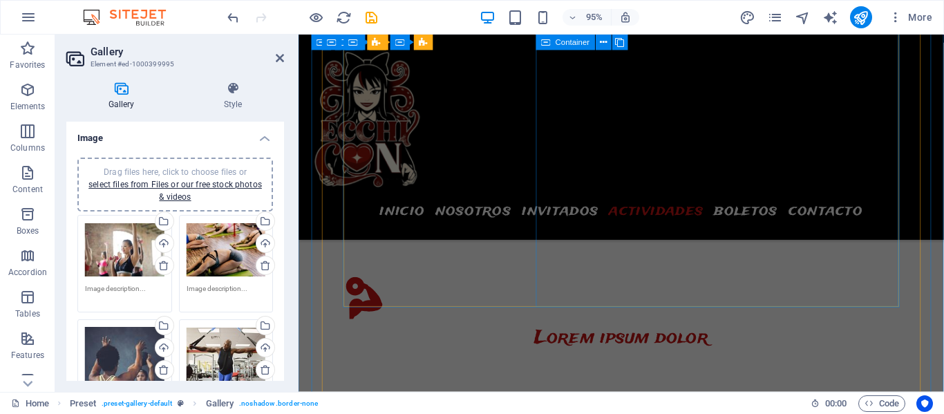
scroll to position [1608, 0]
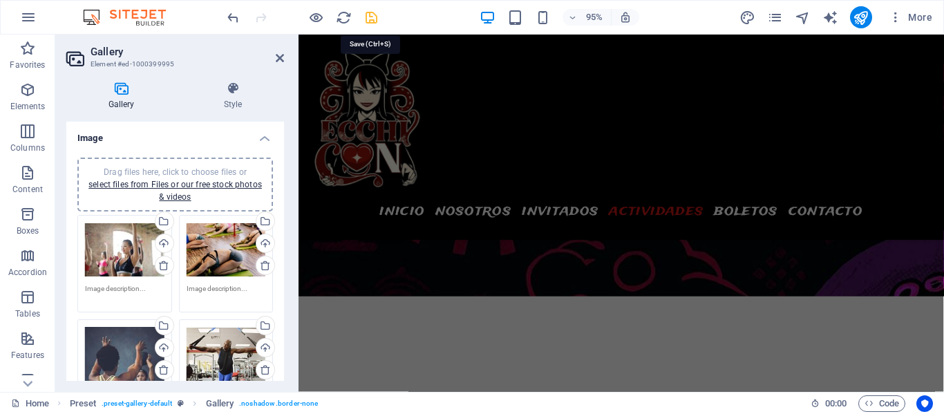
click at [374, 16] on icon "save" at bounding box center [371, 18] width 16 height 16
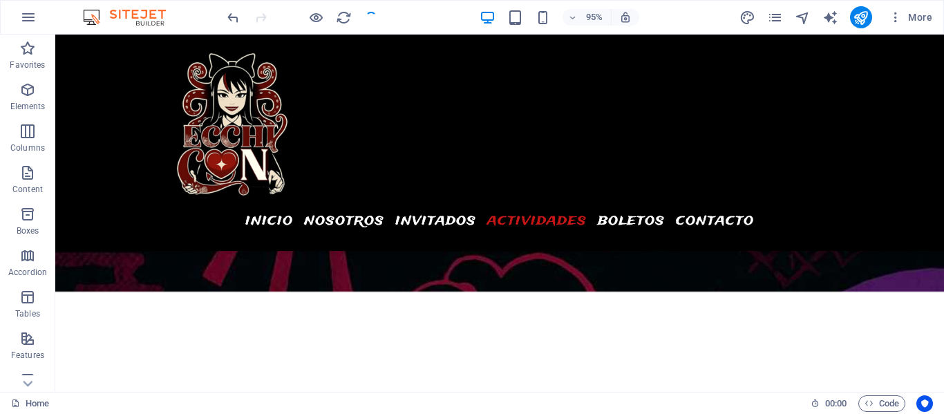
checkbox input "false"
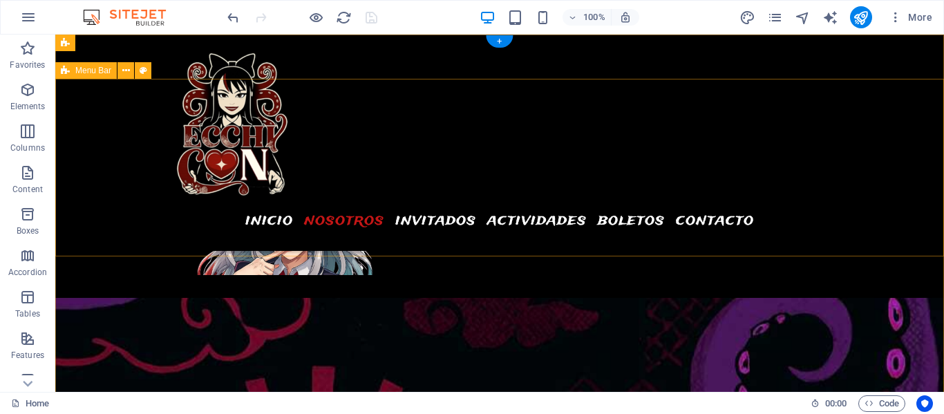
scroll to position [0, 0]
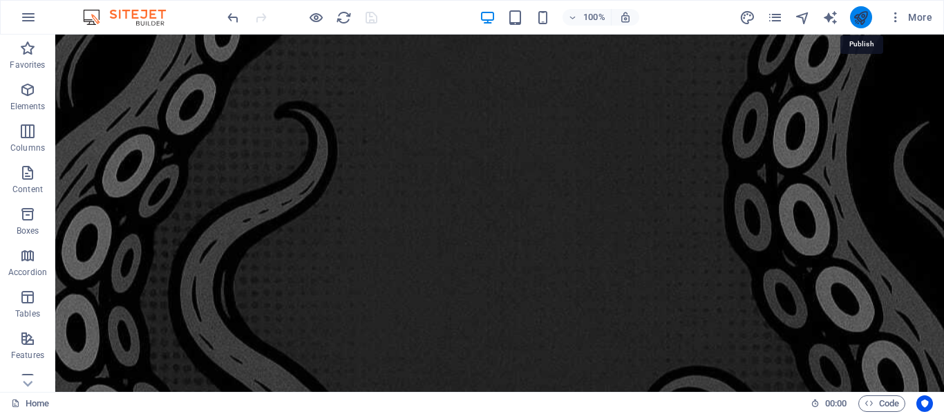
click at [867, 15] on icon "publish" at bounding box center [861, 18] width 16 height 16
